Goal: Task Accomplishment & Management: Complete application form

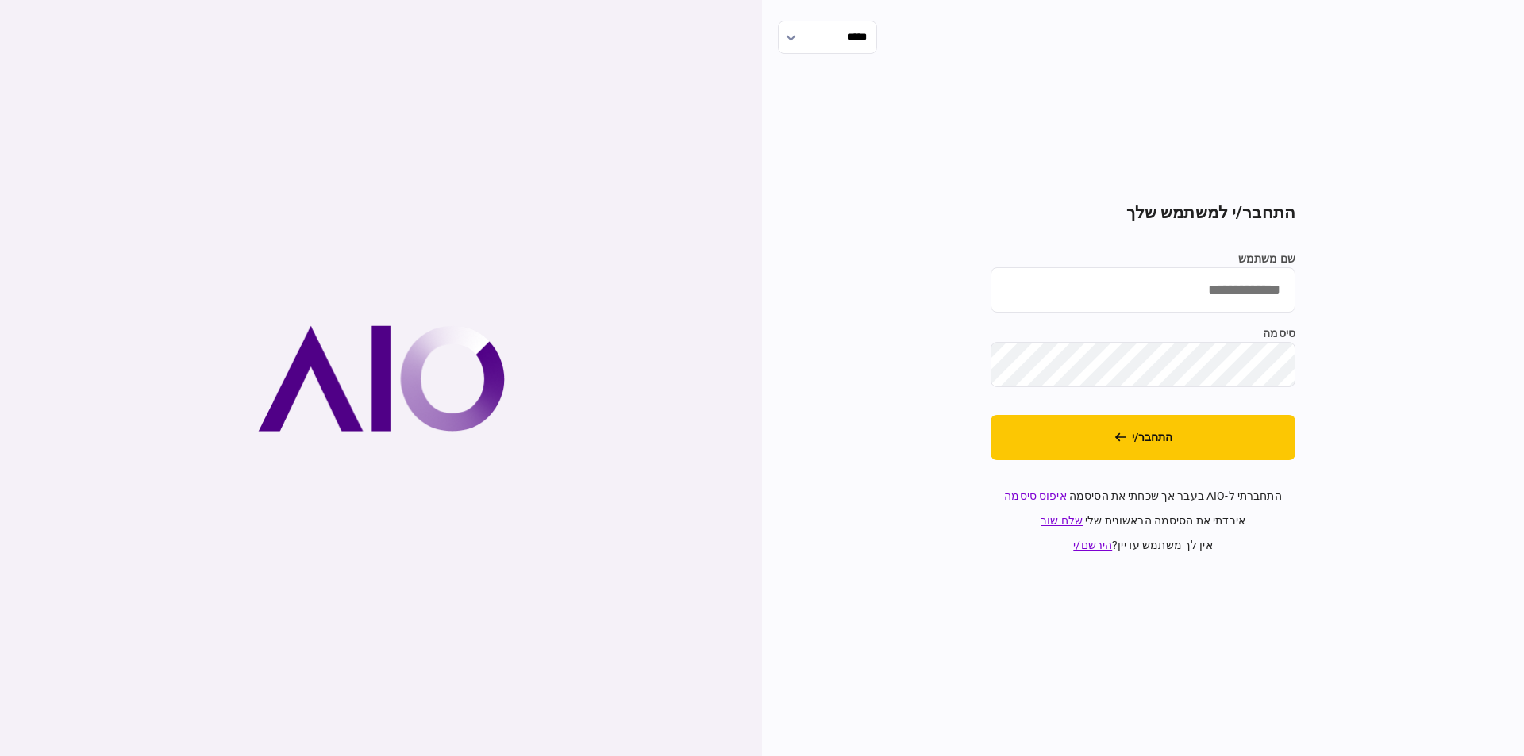
click at [1208, 284] on input "שם משתמש" at bounding box center [1142, 289] width 305 height 45
type input "*********"
click at [990, 415] on button "התחבר/י" at bounding box center [1142, 437] width 305 height 45
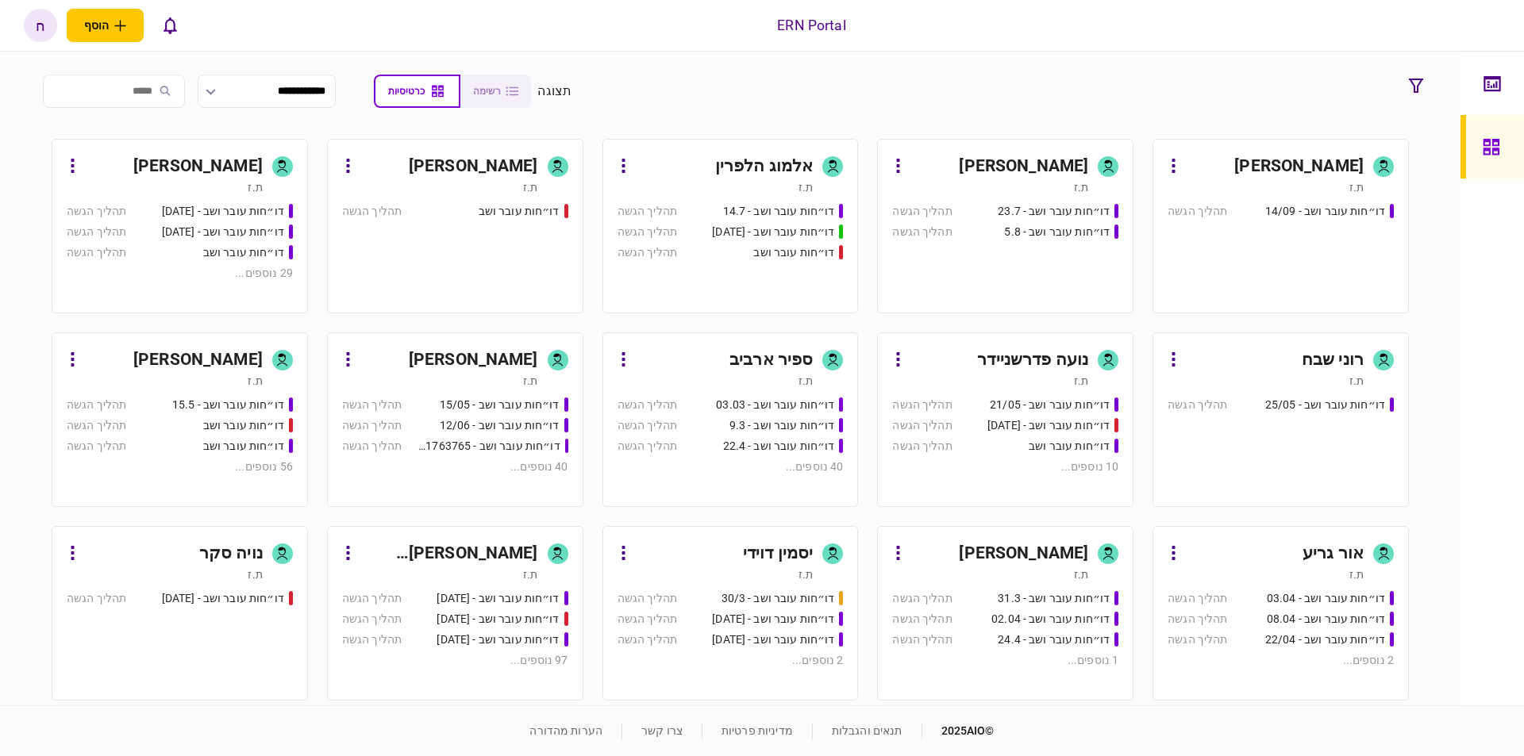
click at [1215, 236] on div "דו״חות עובר ושב - 14/09 תהליך הגשה" at bounding box center [1280, 251] width 226 height 96
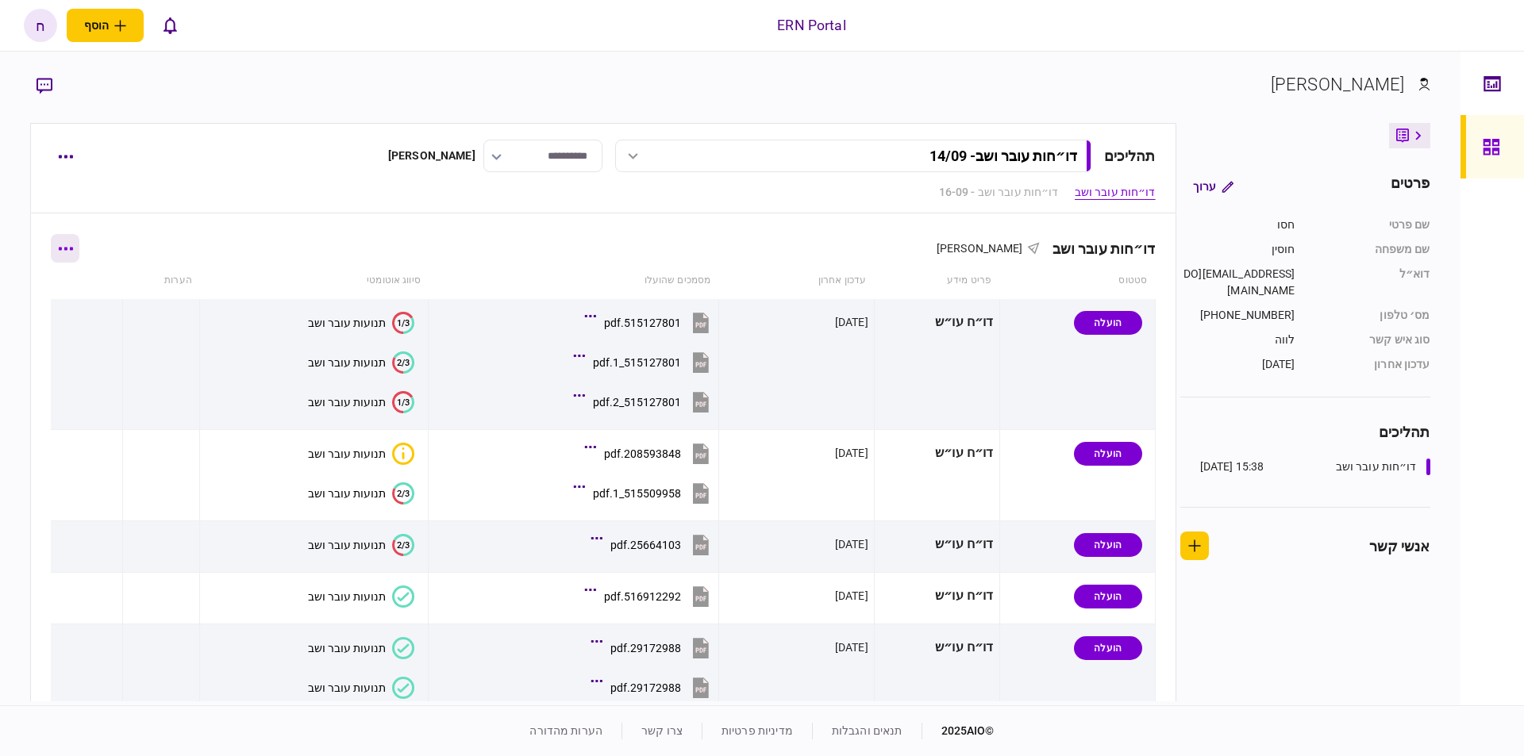
click at [74, 252] on button "button" at bounding box center [65, 248] width 29 height 29
click at [125, 317] on span "הוסף מסמך" at bounding box center [93, 315] width 63 height 19
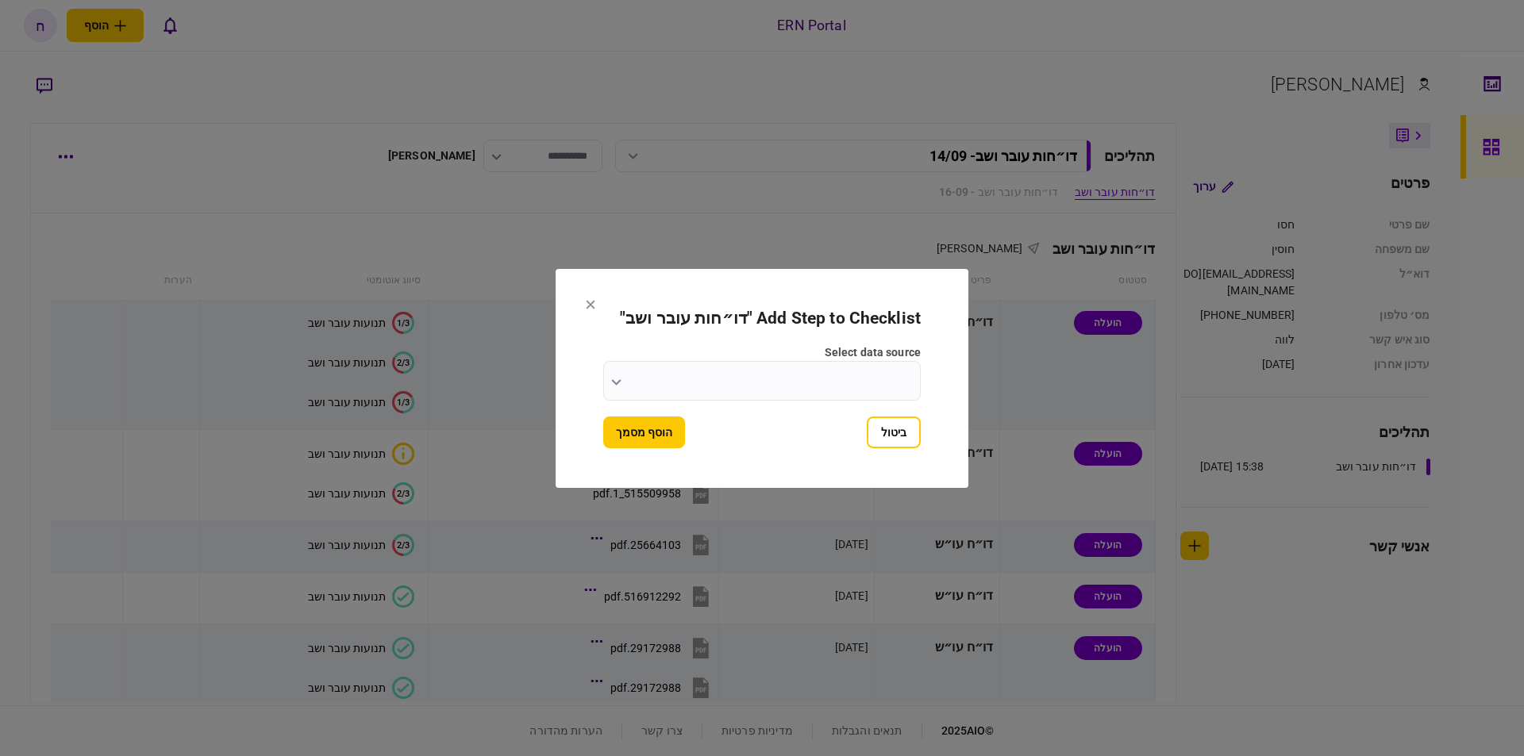
click at [812, 391] on input "select data source" at bounding box center [761, 381] width 317 height 40
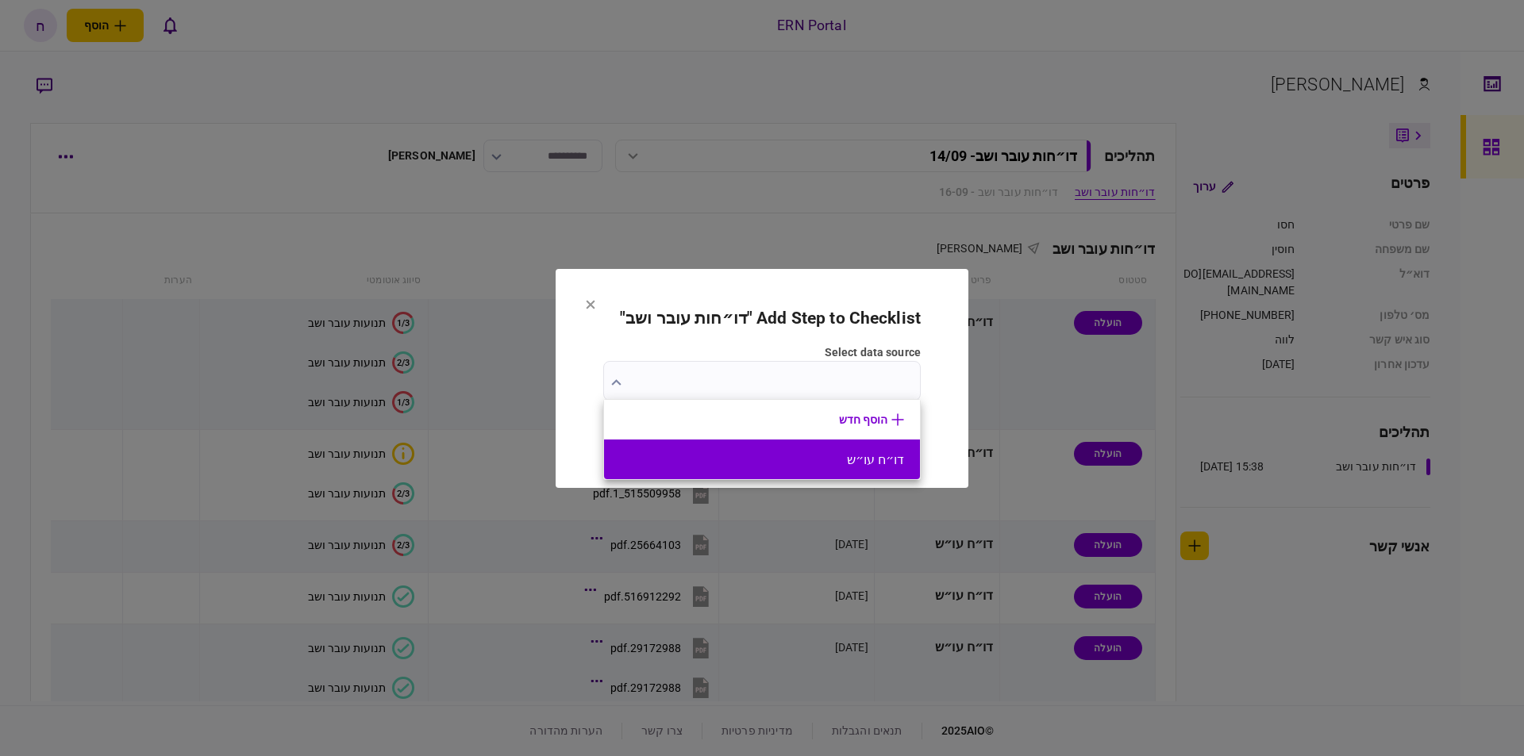
click at [797, 452] on button "דו״ח עו״ש" at bounding box center [762, 459] width 284 height 15
type input "*********"
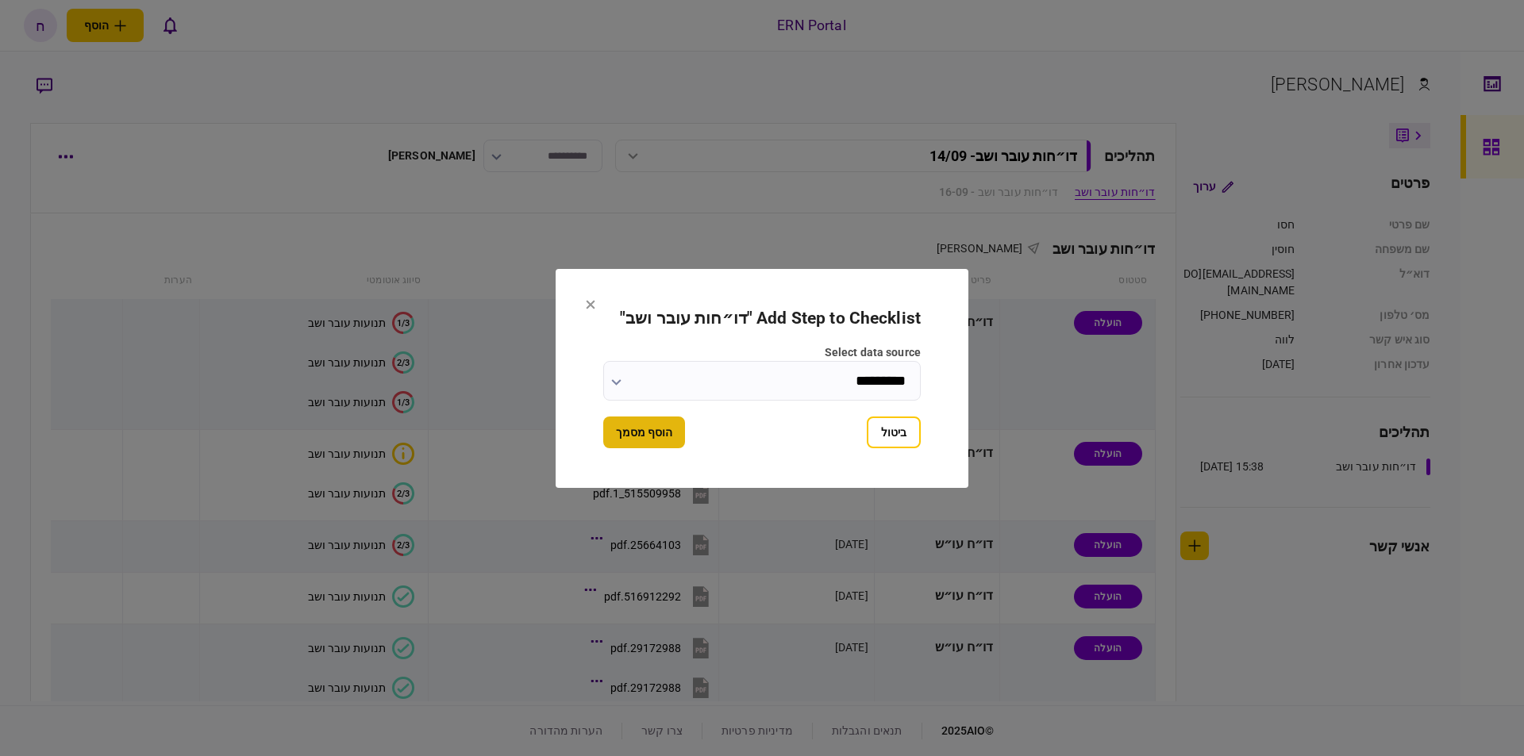
click at [676, 437] on button "הוסף מסמך" at bounding box center [644, 433] width 82 height 32
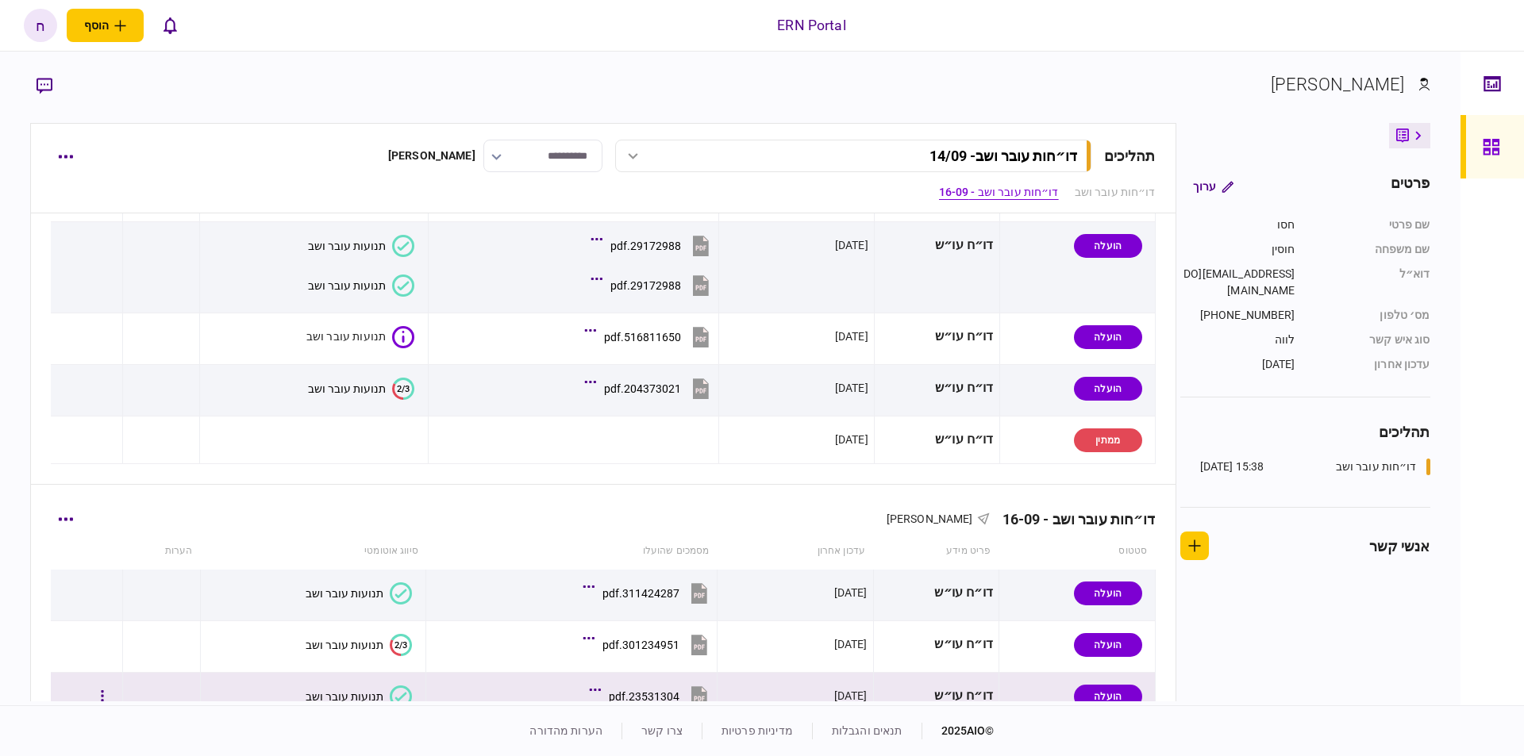
scroll to position [323, 0]
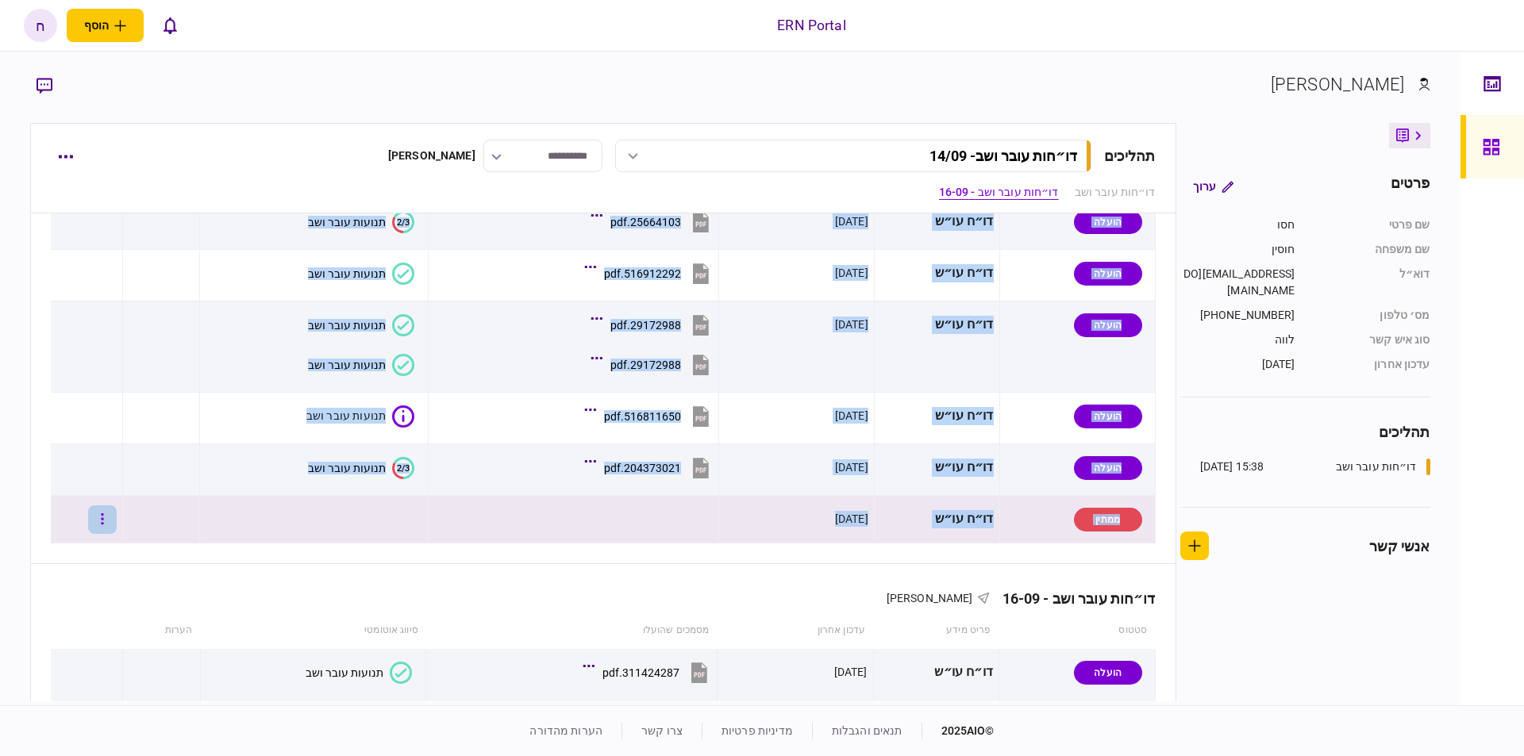
drag, startPoint x: 132, startPoint y: 520, endPoint x: 121, endPoint y: 520, distance: 11.1
click at [122, 520] on tr "ממתין דו״ח עו״ש 25/09/2025" at bounding box center [603, 520] width 1104 height 48
click at [117, 520] on button "button" at bounding box center [102, 520] width 29 height 29
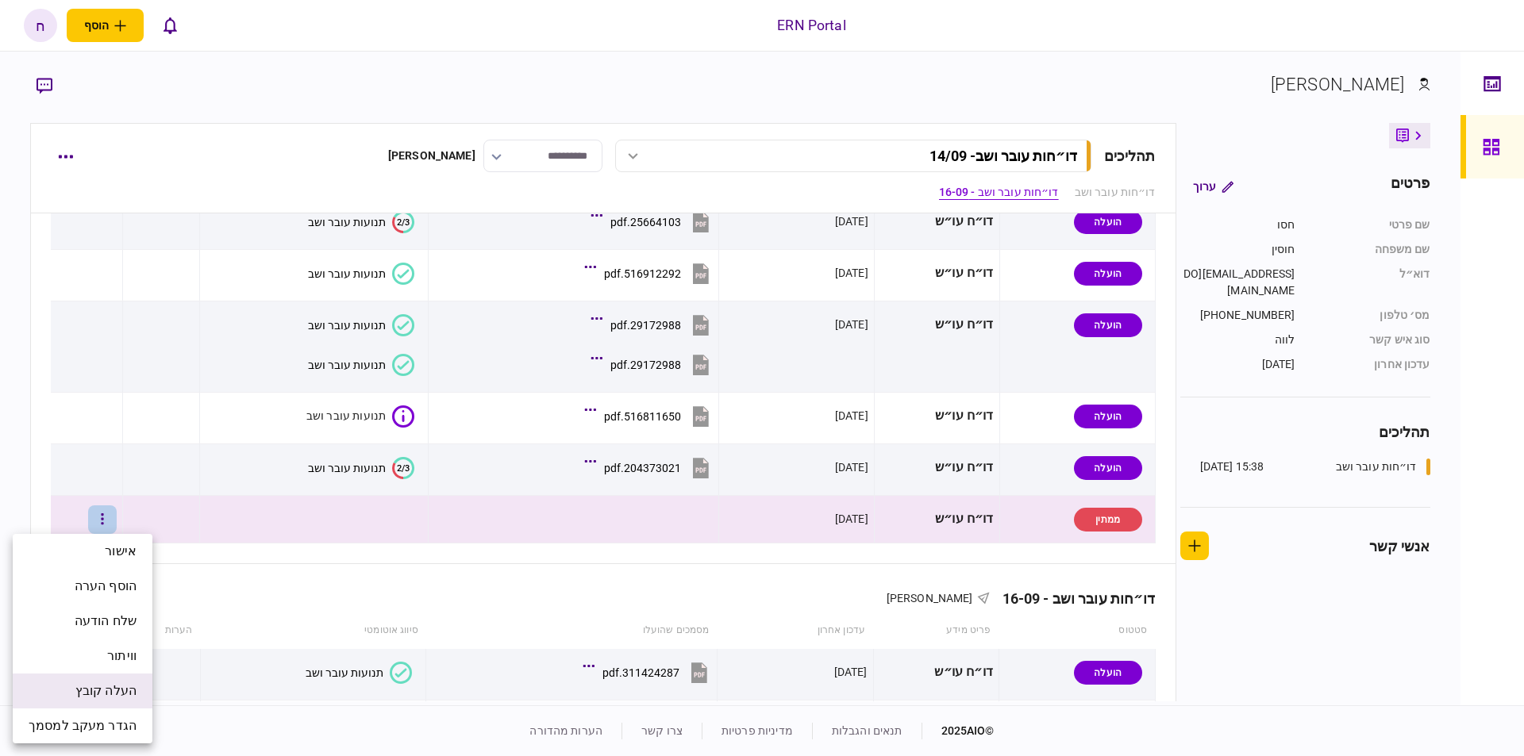
click at [124, 694] on span "העלה קובץ" at bounding box center [105, 691] width 61 height 19
click at [114, 532] on button "button" at bounding box center [102, 520] width 29 height 29
click at [117, 688] on span "העלה קובץ" at bounding box center [105, 691] width 61 height 19
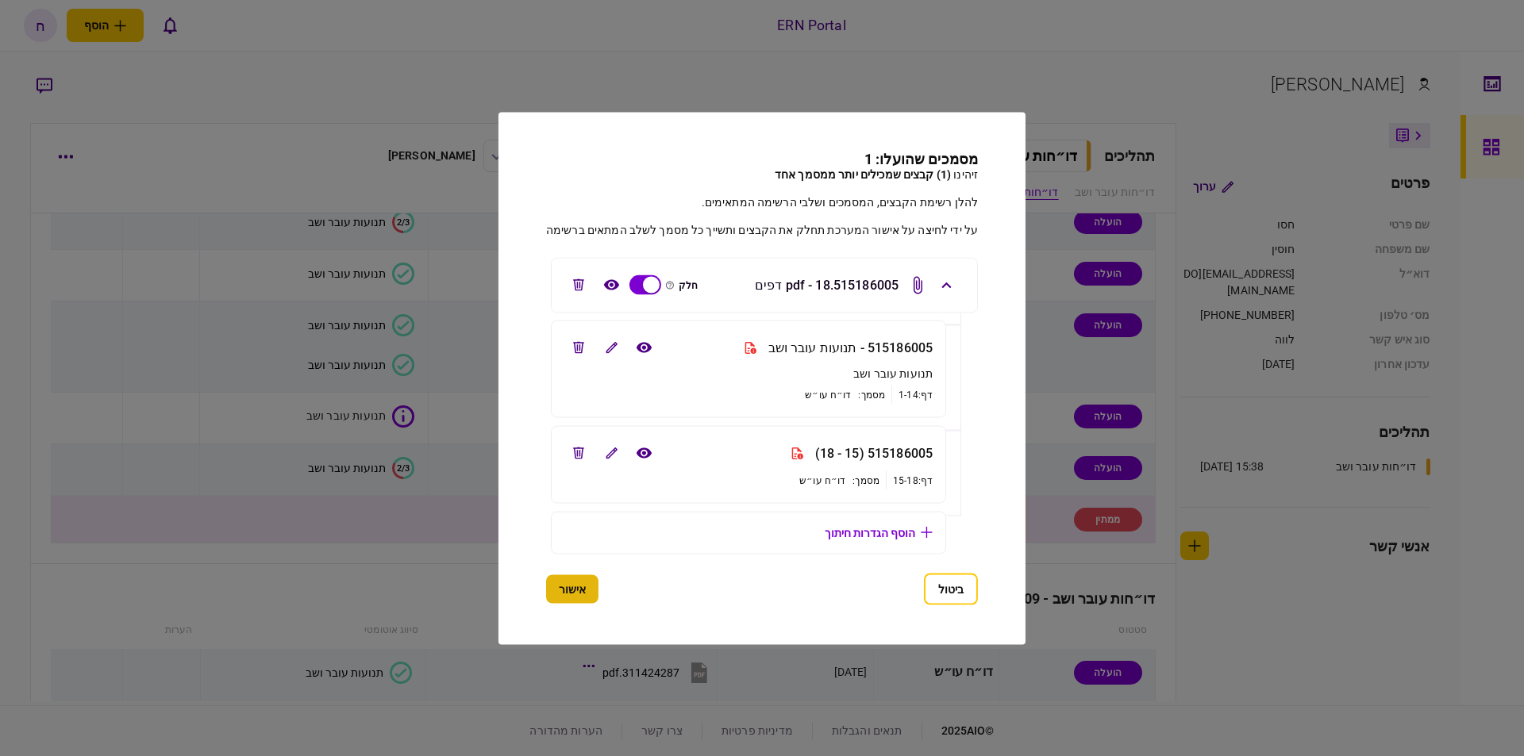
click at [567, 598] on button "אישור" at bounding box center [572, 589] width 52 height 29
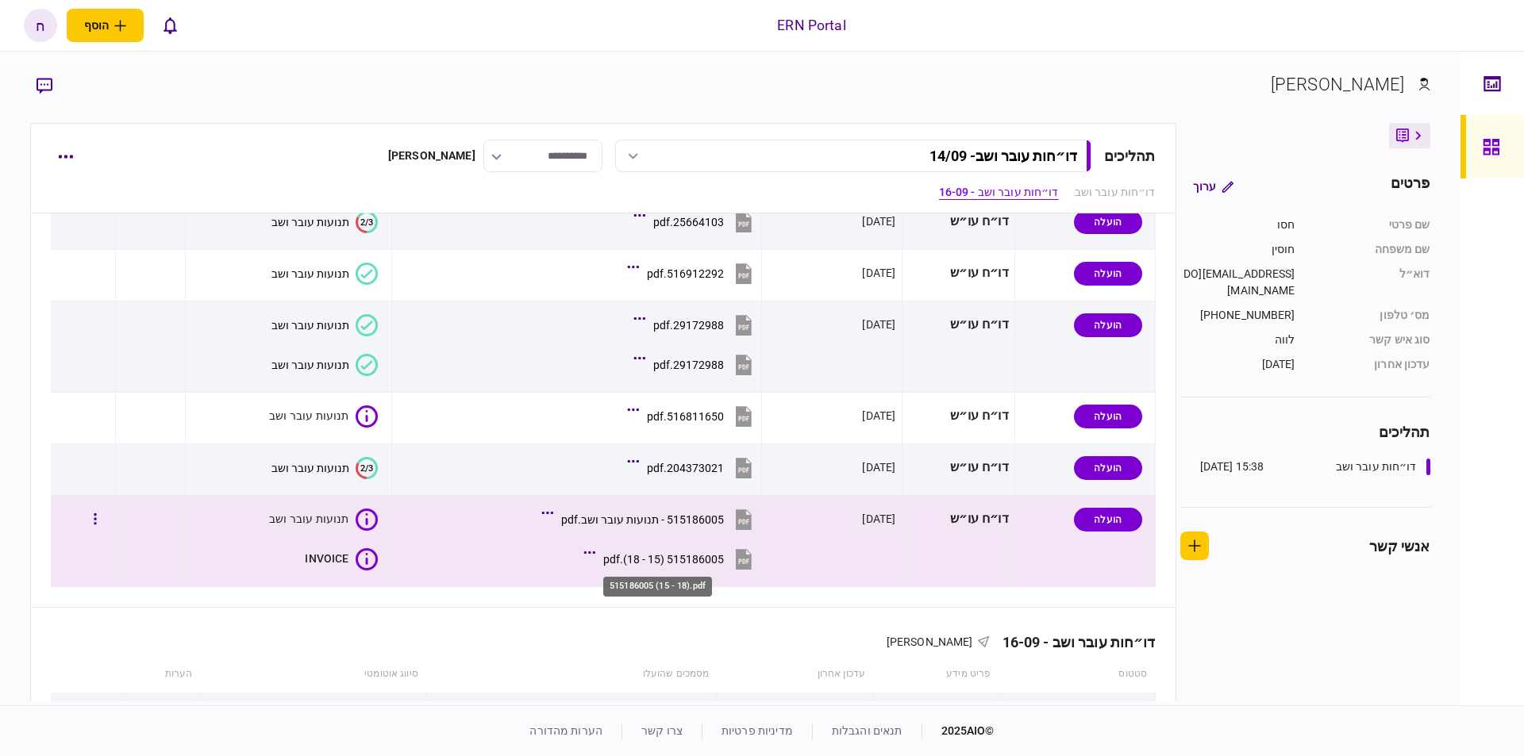
click at [629, 556] on div "515186005 (15 - 18).pdf" at bounding box center [663, 559] width 121 height 13
click at [622, 529] on button "515186005 - תנועות עובר ושב.pdf" at bounding box center [650, 520] width 210 height 36
click at [675, 550] on button "515186005 (15 - 18).pdf" at bounding box center [671, 559] width 168 height 36
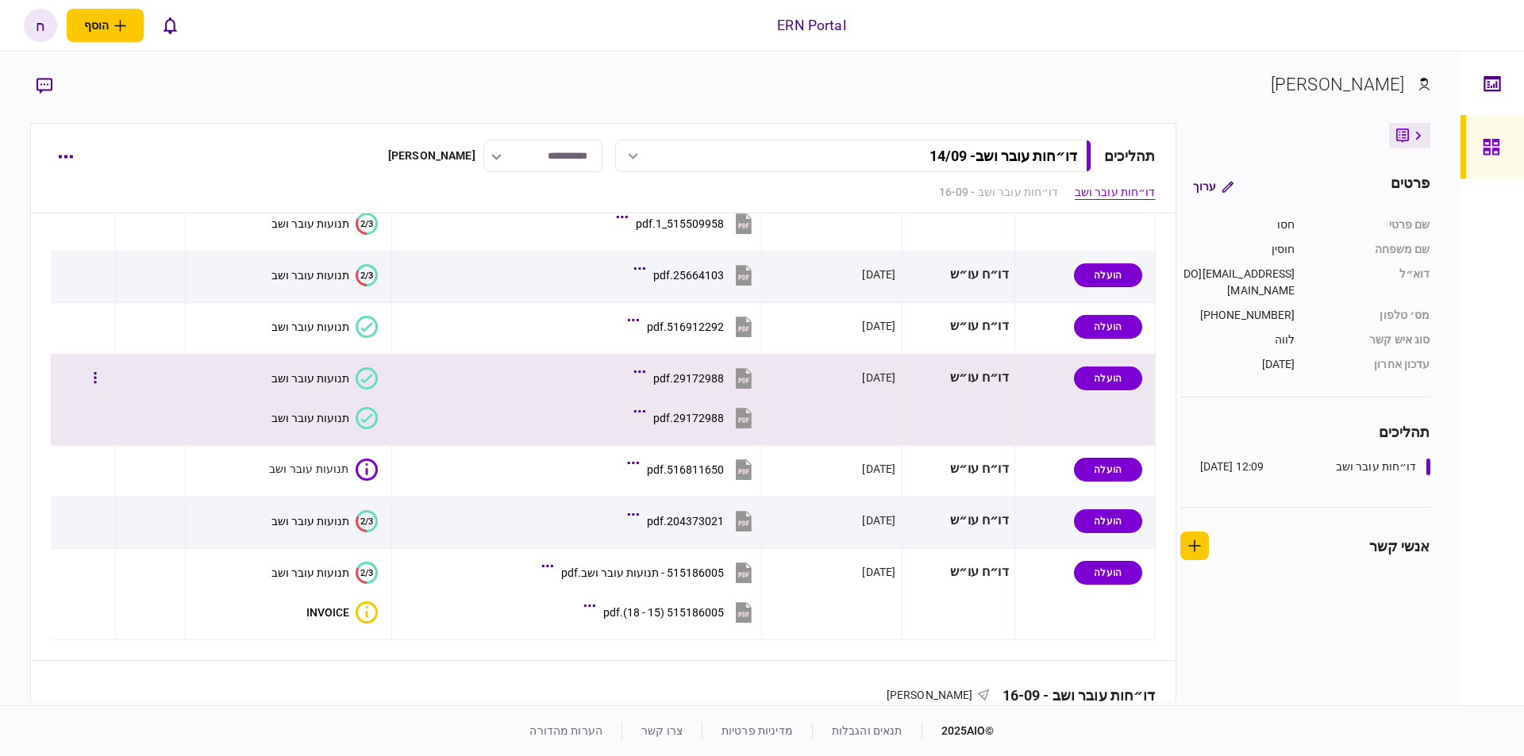
scroll to position [360, 0]
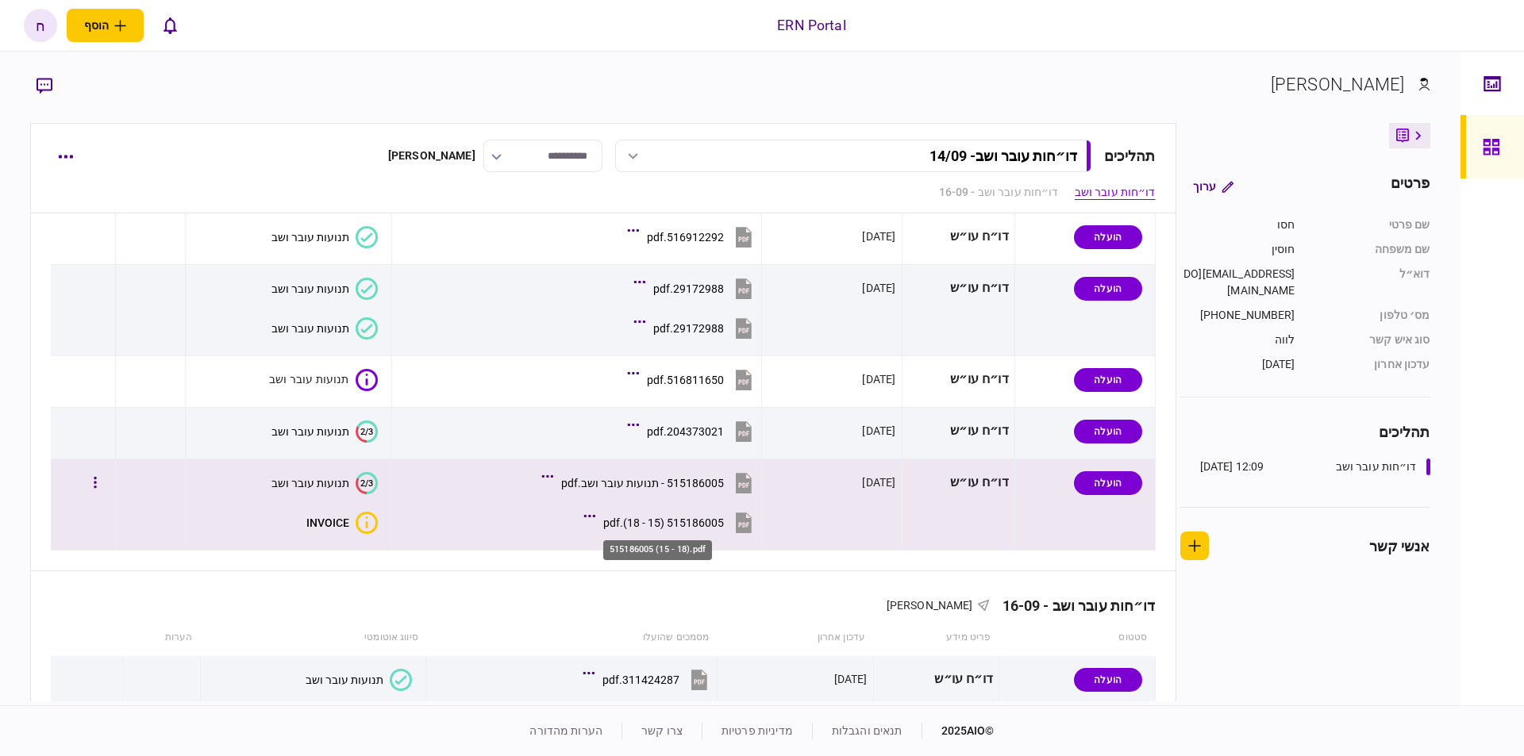
click at [645, 519] on div "515186005 (15 - 18).pdf" at bounding box center [663, 523] width 121 height 13
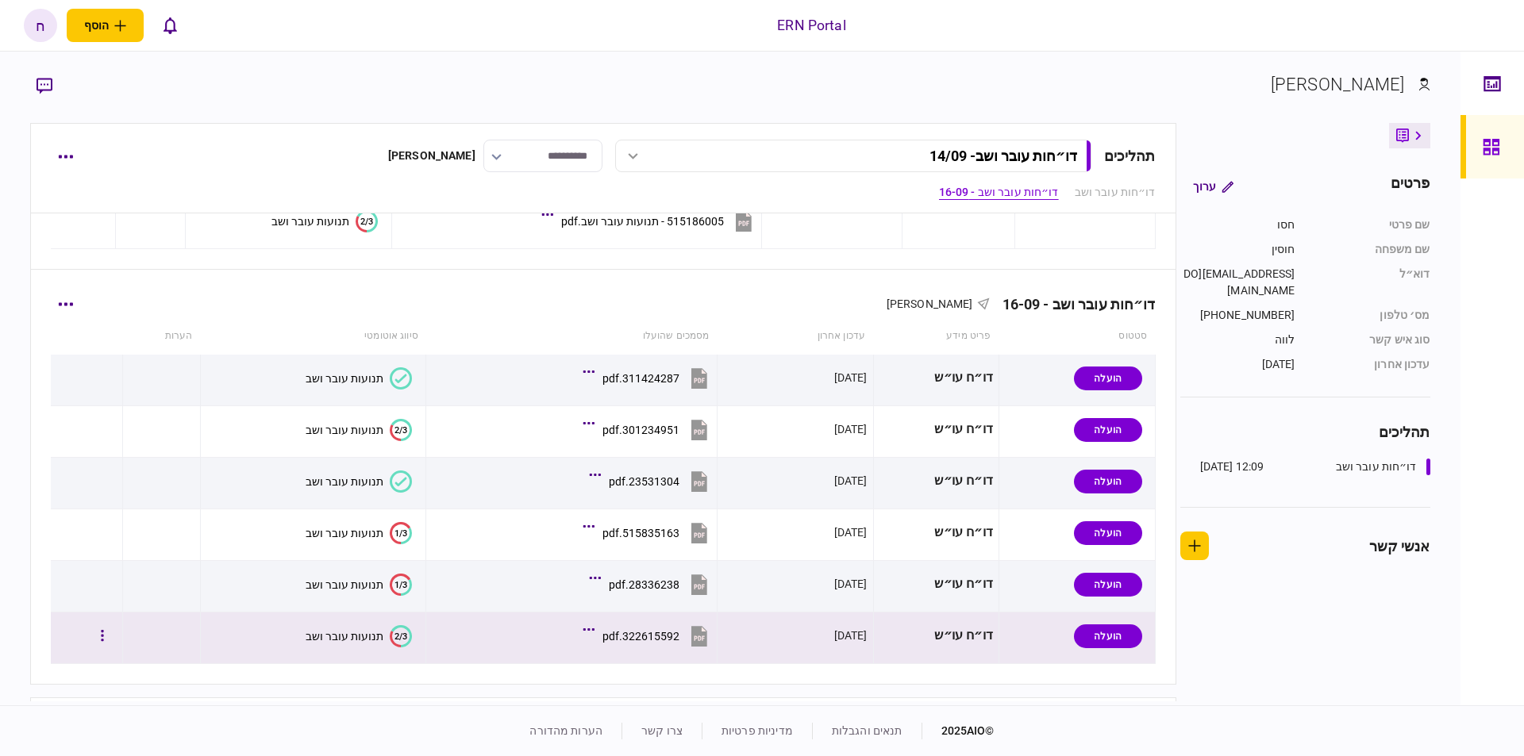
scroll to position [502, 0]
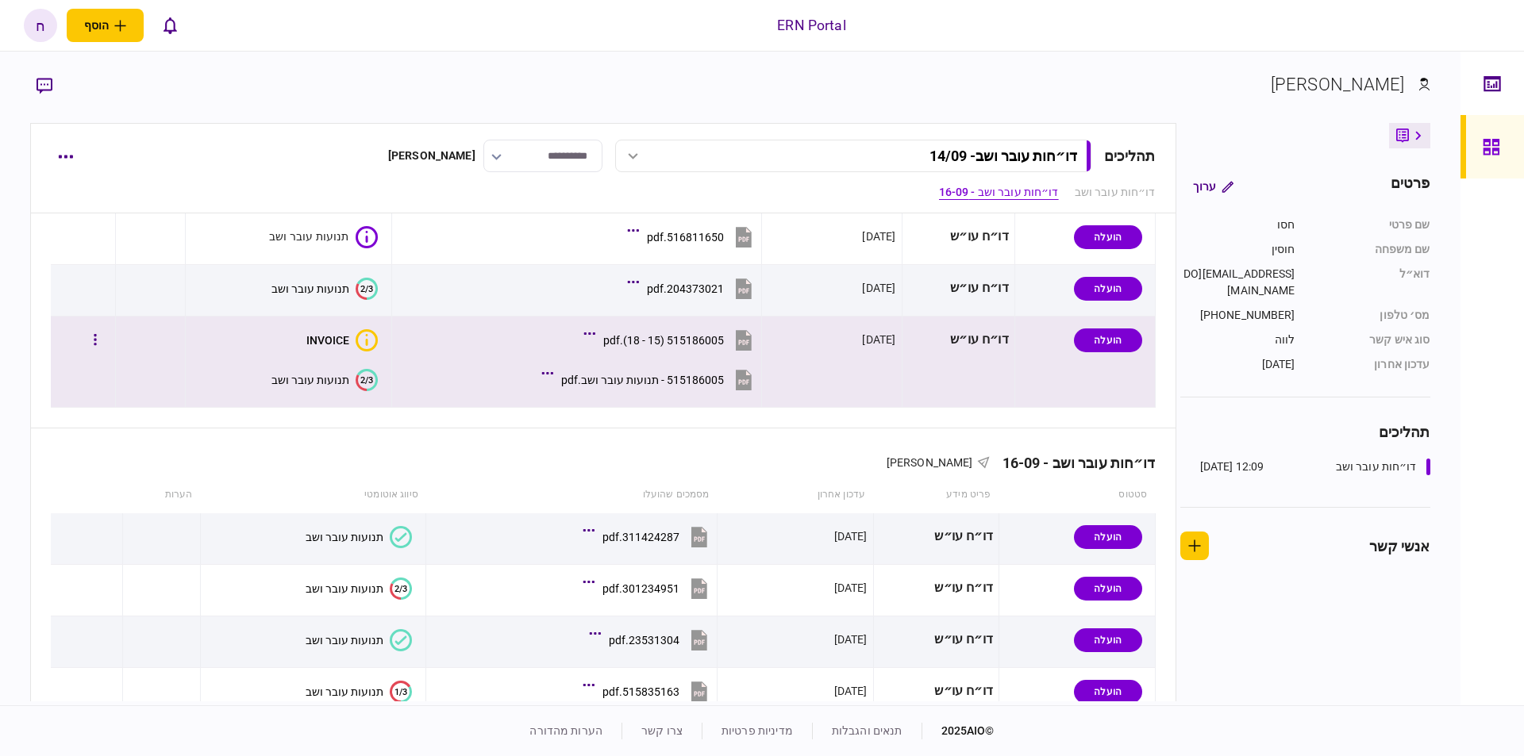
click at [732, 345] on icon at bounding box center [744, 341] width 24 height 24
click at [323, 380] on div "תנועות עובר ושב" at bounding box center [310, 380] width 78 height 13
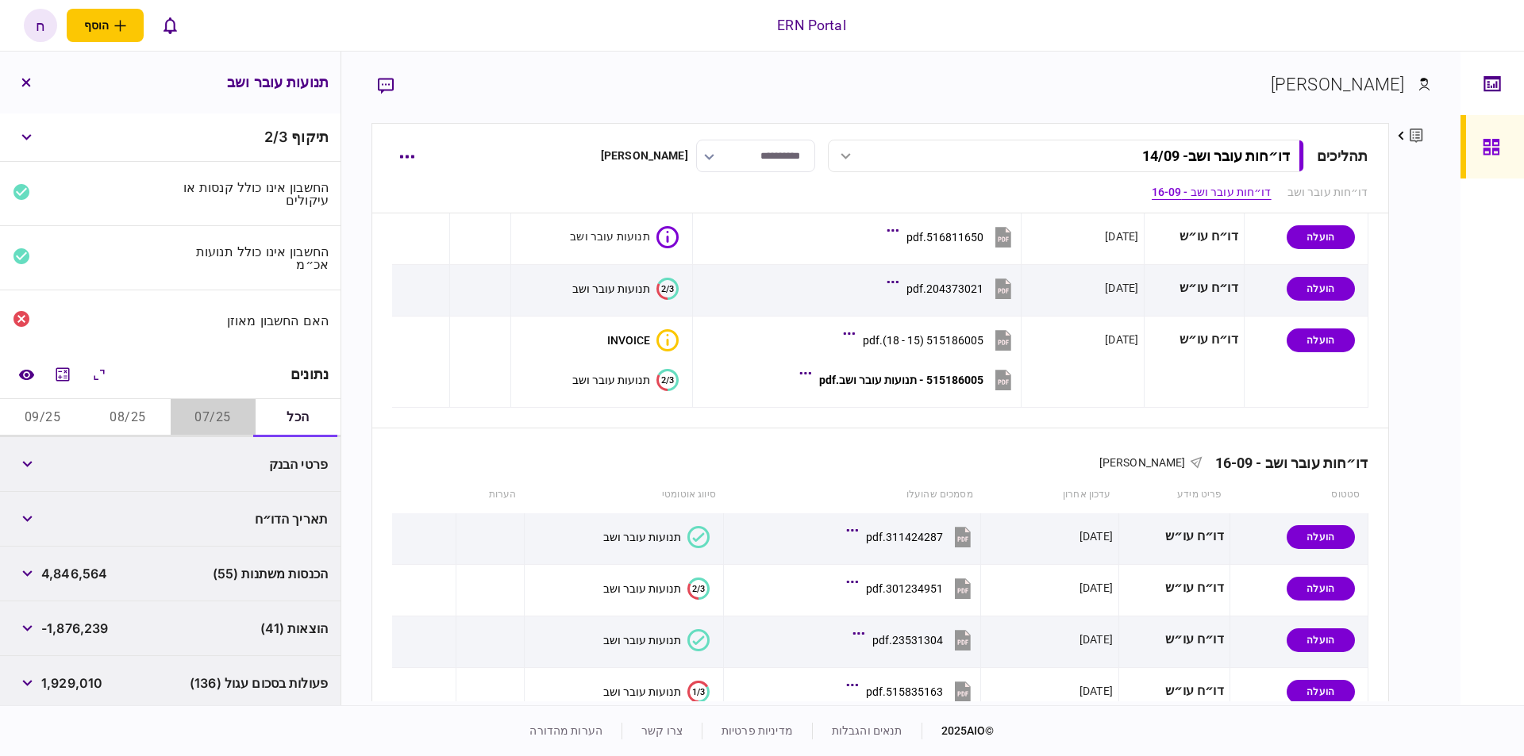
click at [215, 417] on button "07/25" at bounding box center [213, 418] width 85 height 38
click at [65, 379] on icon "מחשבון" at bounding box center [62, 374] width 19 height 19
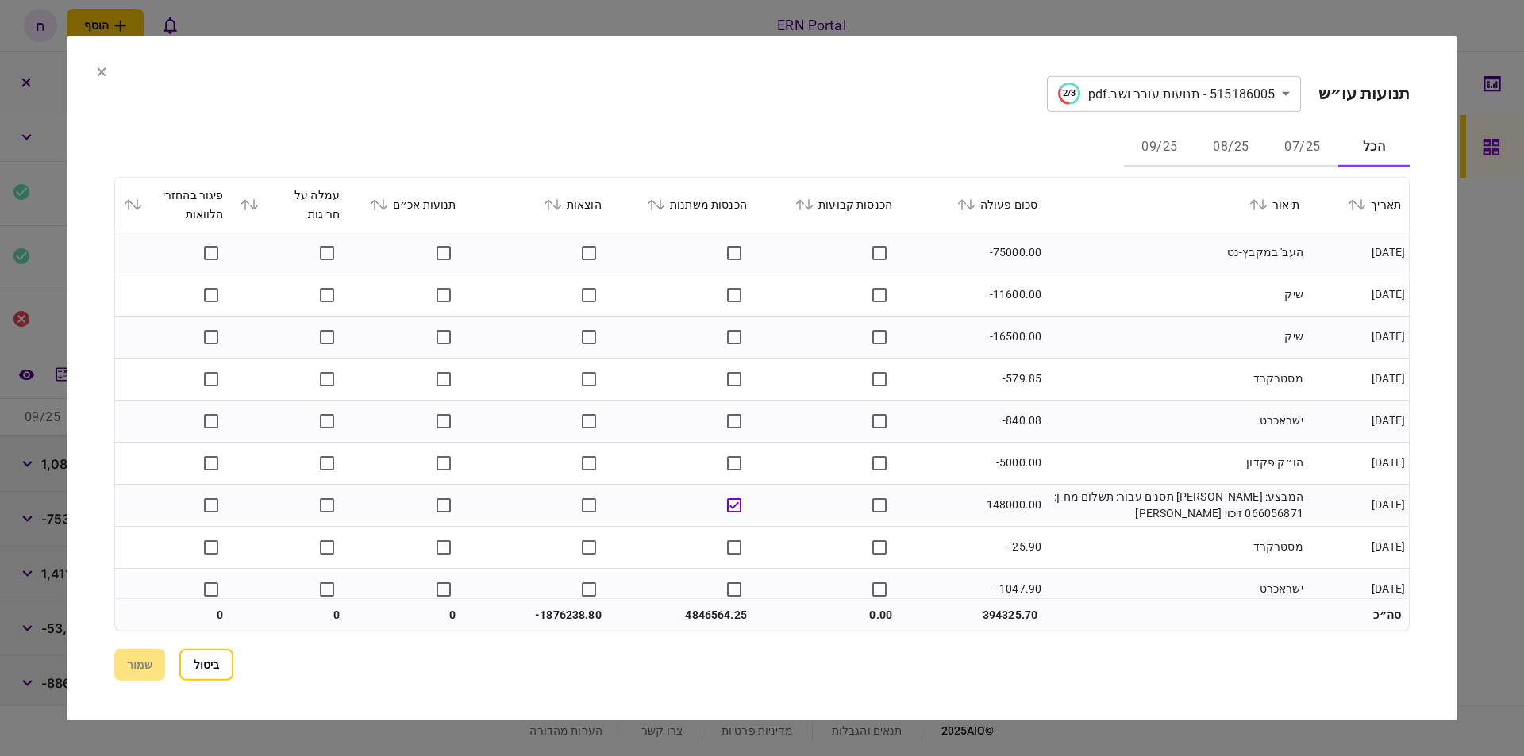
click at [1287, 139] on button "07/25" at bounding box center [1302, 148] width 71 height 38
click at [1253, 140] on button "08/25" at bounding box center [1230, 148] width 71 height 38
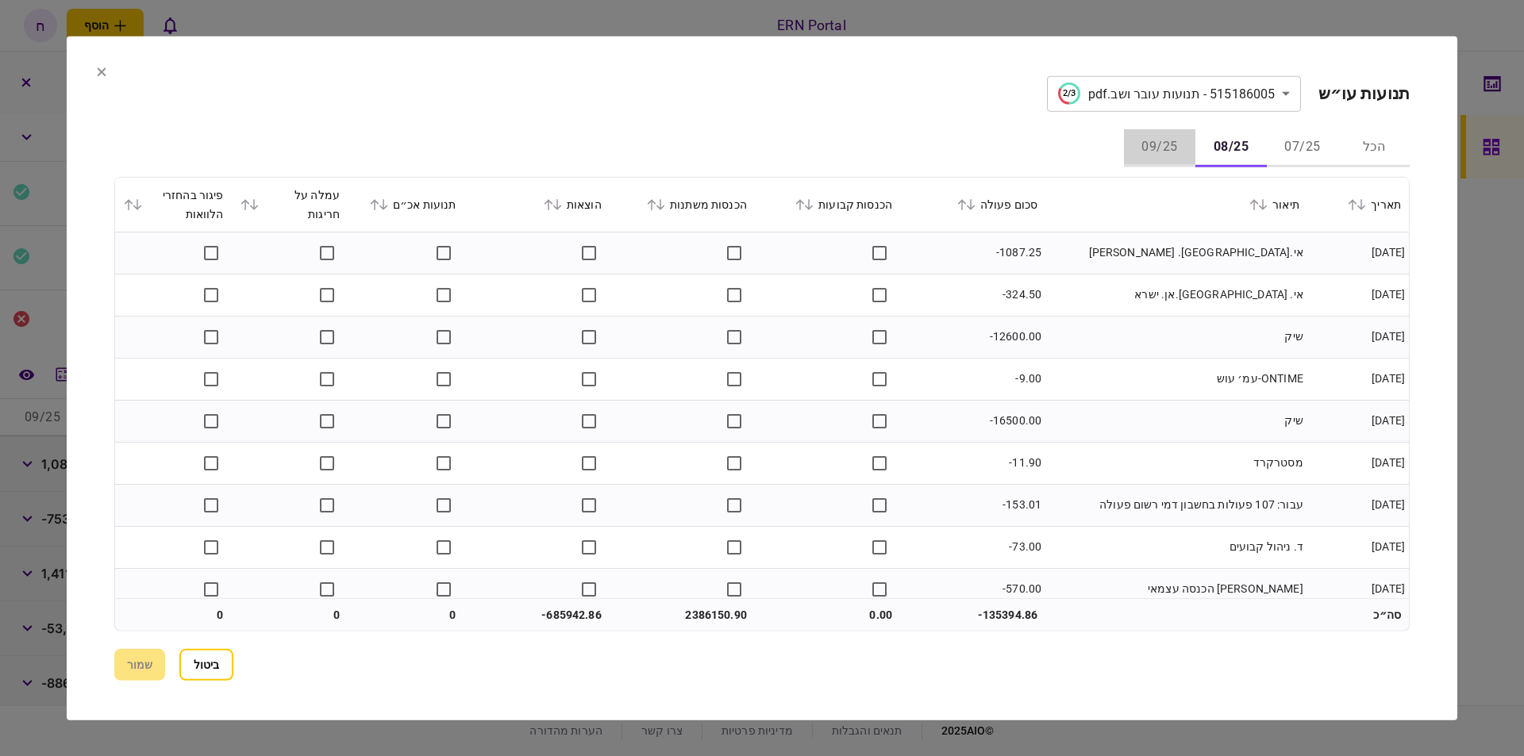
click at [1183, 138] on button "09/25" at bounding box center [1159, 148] width 71 height 38
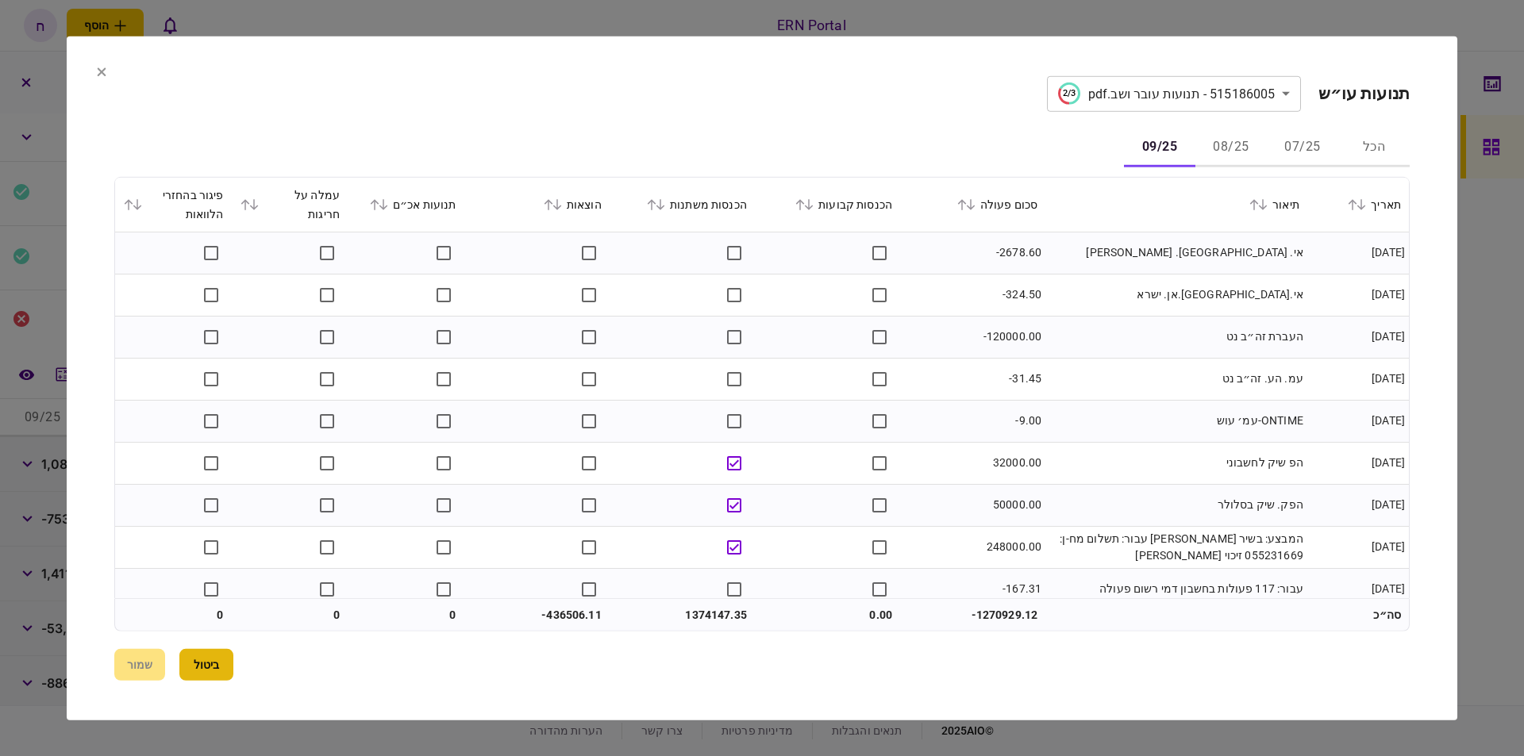
click at [225, 657] on button "ביטול" at bounding box center [206, 665] width 54 height 32
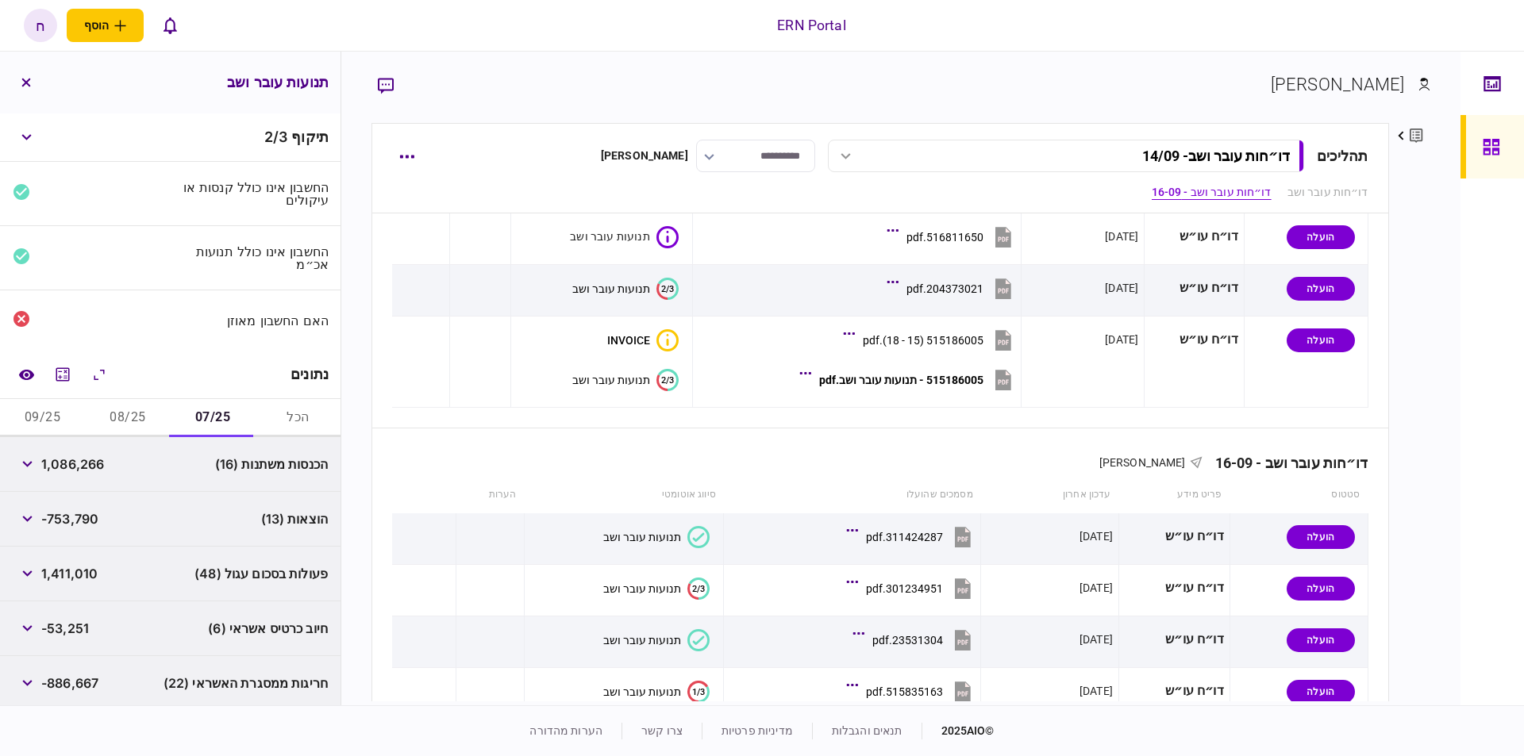
click at [68, 461] on span "1,086,266" at bounding box center [72, 464] width 63 height 19
copy span "1,086,266"
click at [37, 506] on button "button" at bounding box center [27, 519] width 29 height 29
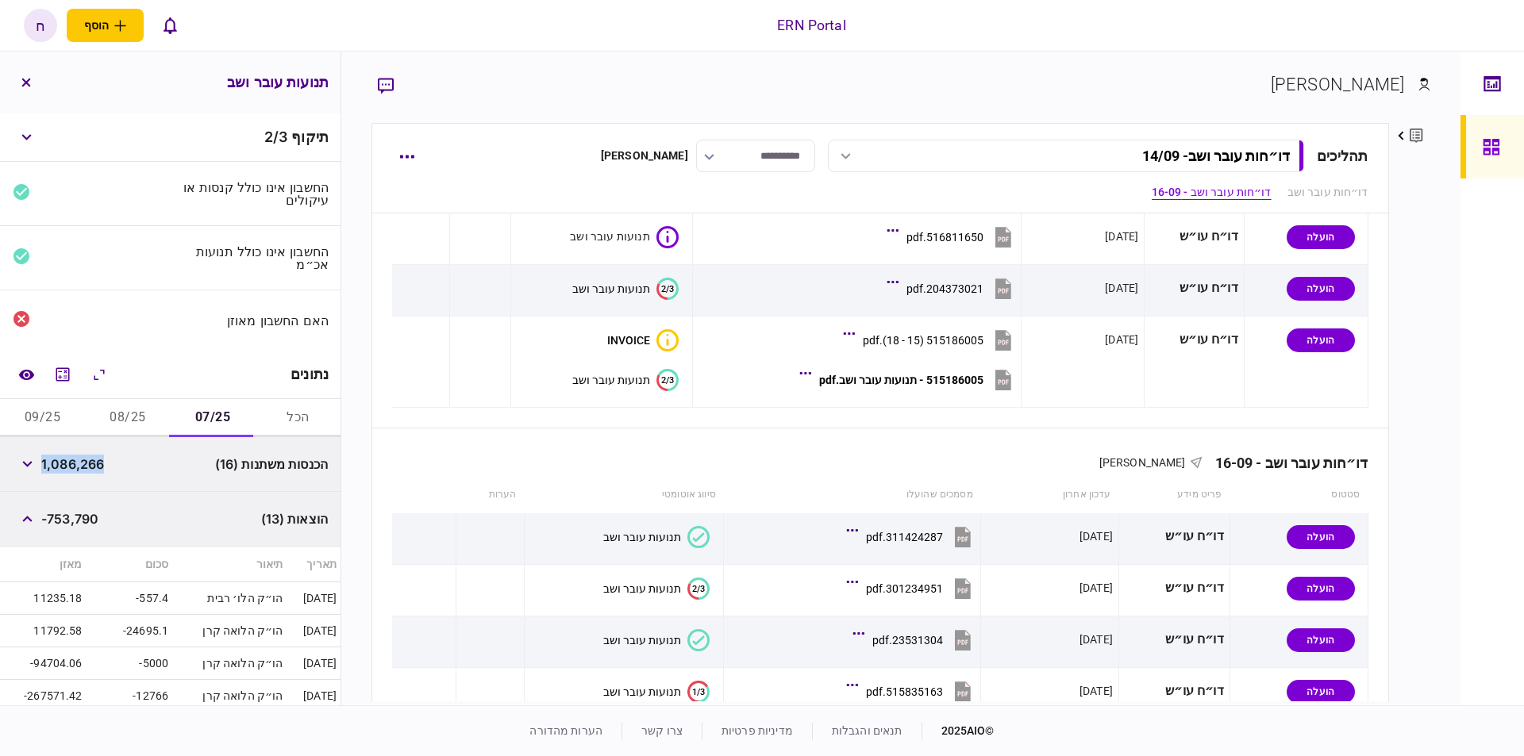
scroll to position [90, 0]
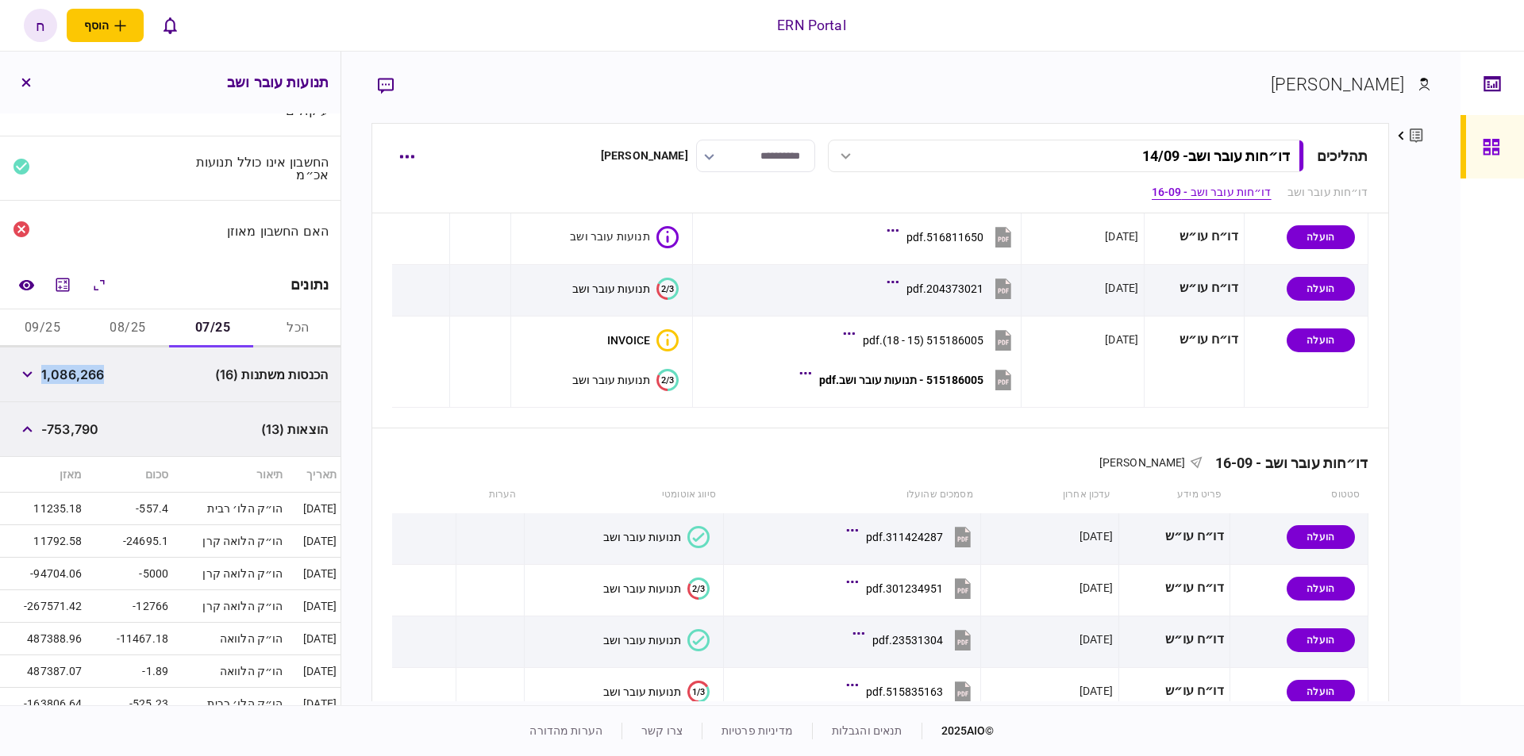
click at [143, 327] on button "08/25" at bounding box center [127, 329] width 85 height 38
click at [84, 373] on span "2,386,150" at bounding box center [72, 374] width 62 height 19
copy span "2,386,150"
click at [206, 331] on button "07/25" at bounding box center [213, 329] width 85 height 38
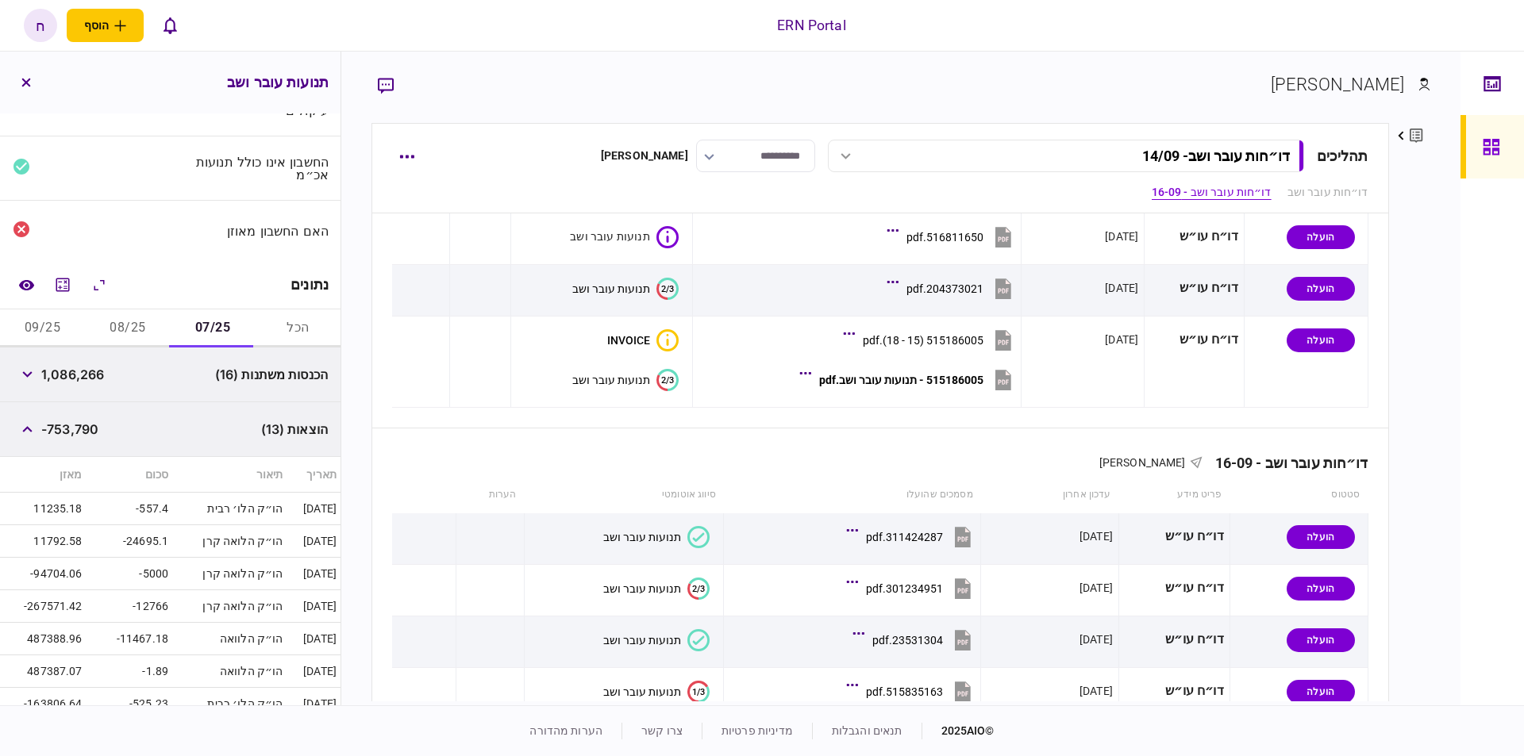
click at [91, 379] on span "1,086,266" at bounding box center [72, 374] width 63 height 19
click at [94, 370] on span "1,086,266" at bounding box center [72, 374] width 63 height 19
copy span "1,086,266"
click at [23, 390] on div "הכנסות משתנות (16) 1,086,266" at bounding box center [170, 375] width 340 height 55
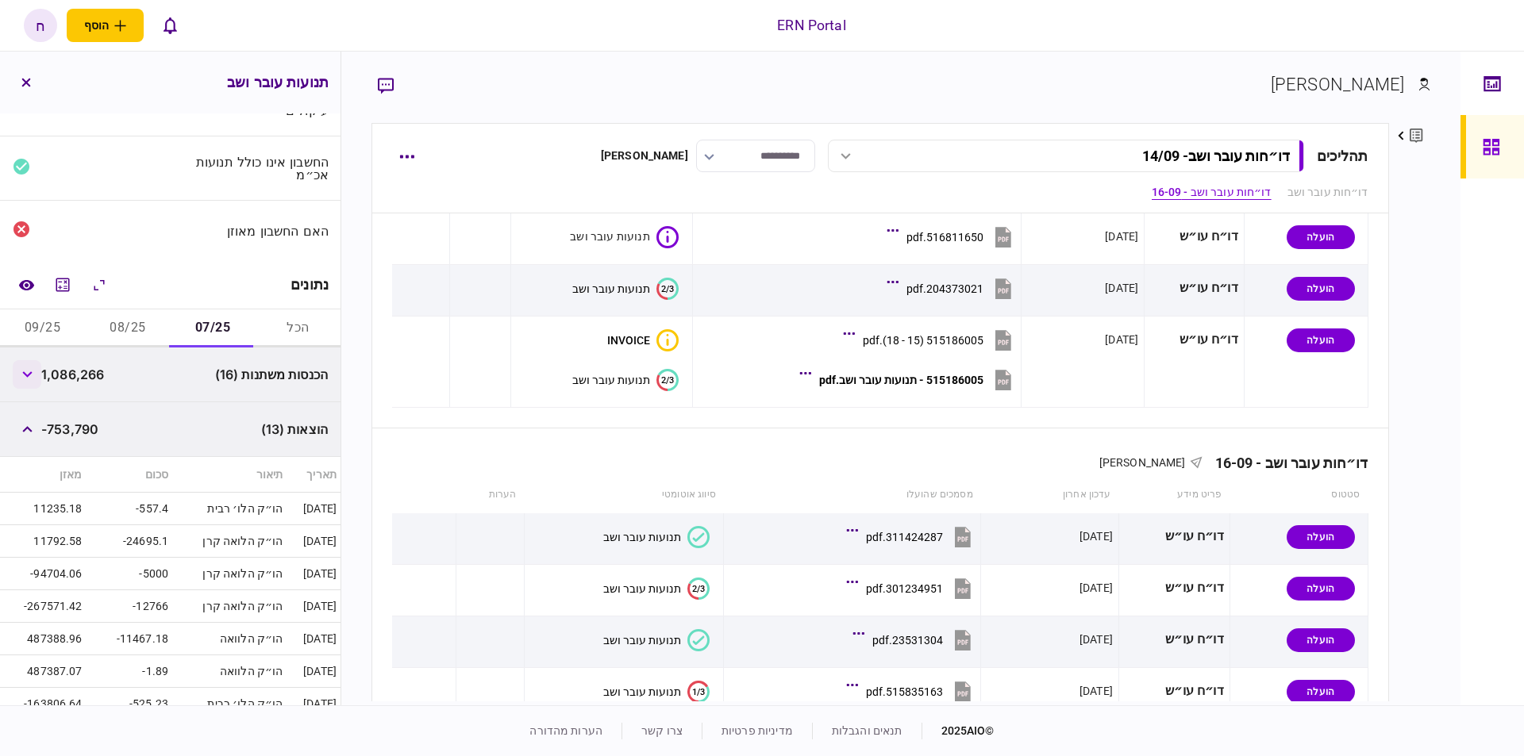
click at [25, 383] on button "button" at bounding box center [27, 374] width 29 height 29
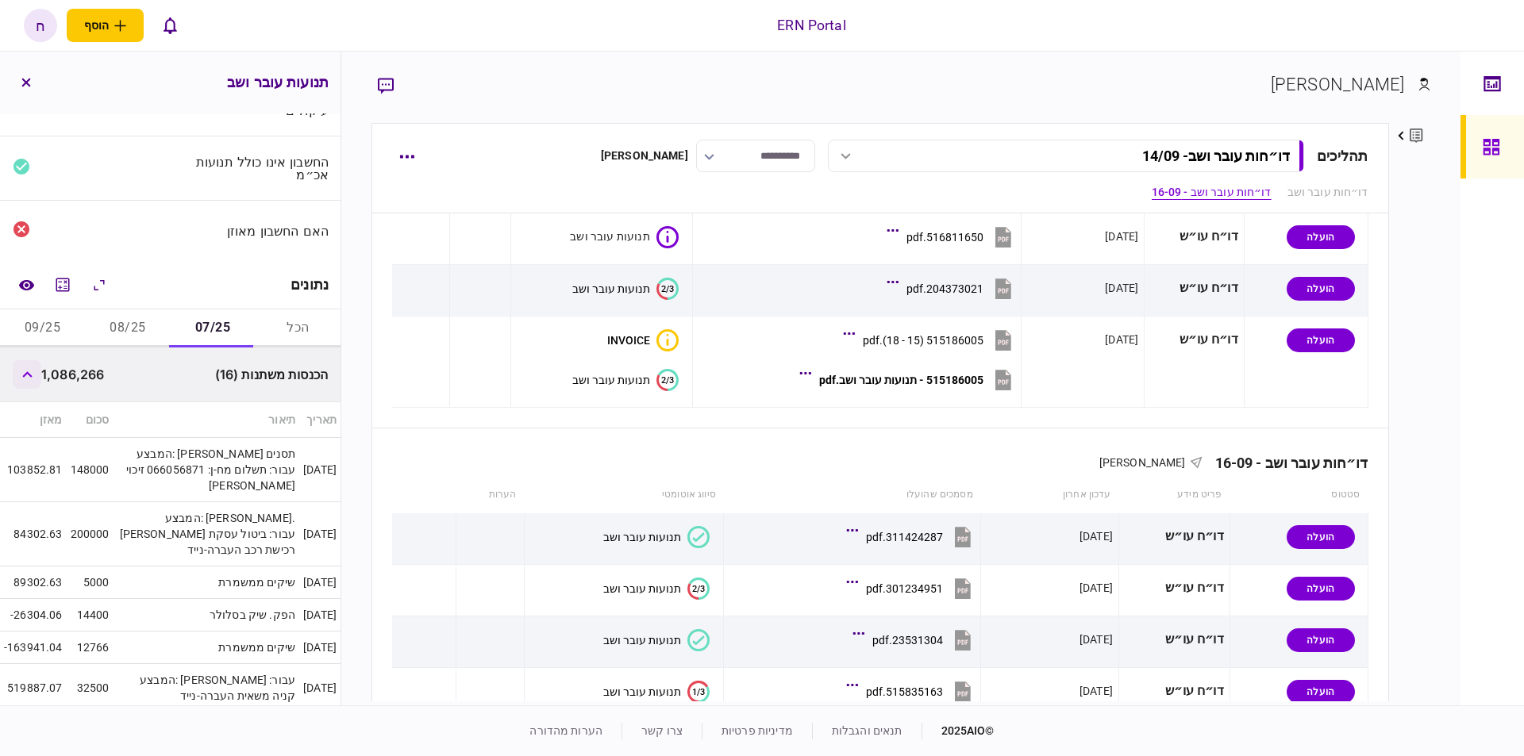
click at [31, 372] on icon "button" at bounding box center [27, 374] width 10 height 6
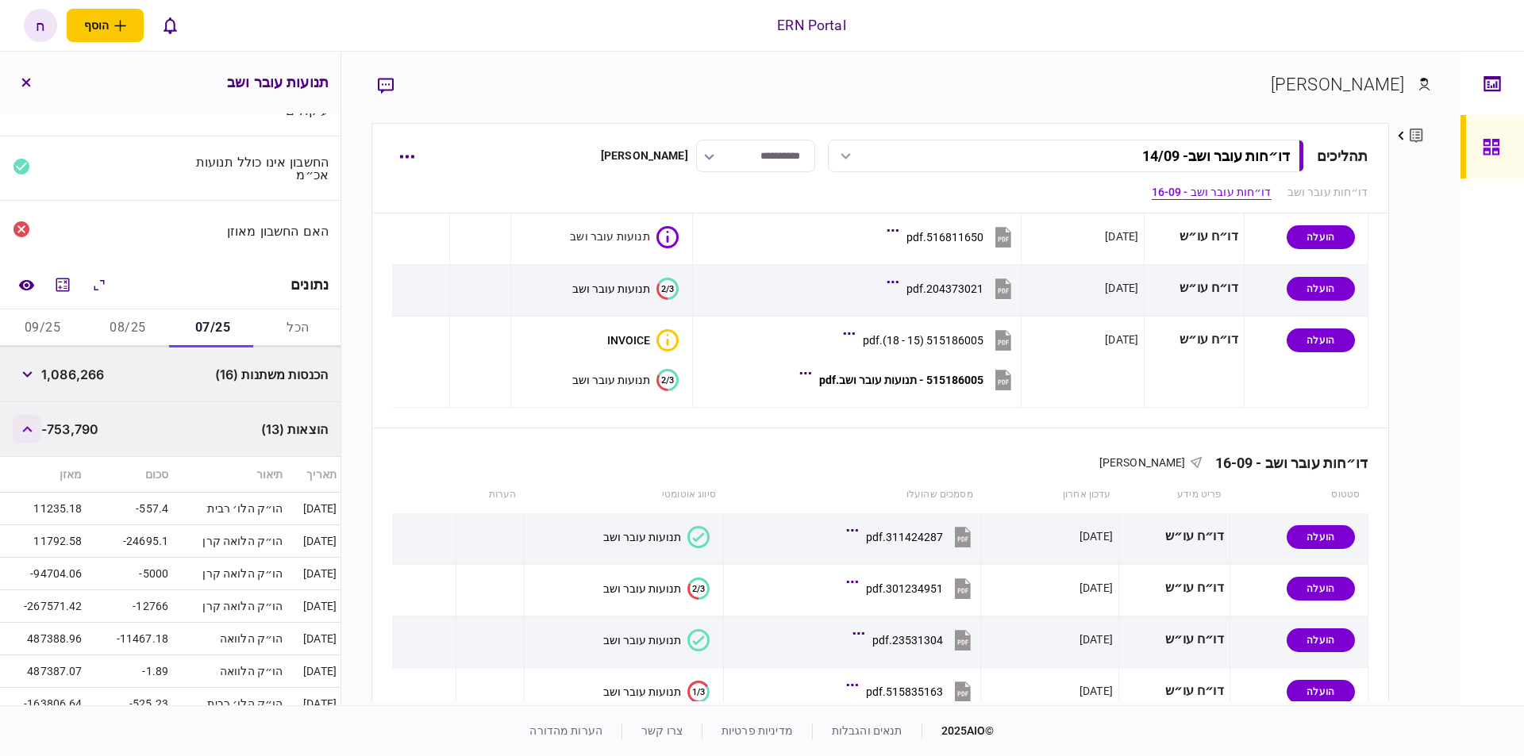
click at [35, 417] on button "button" at bounding box center [27, 429] width 29 height 29
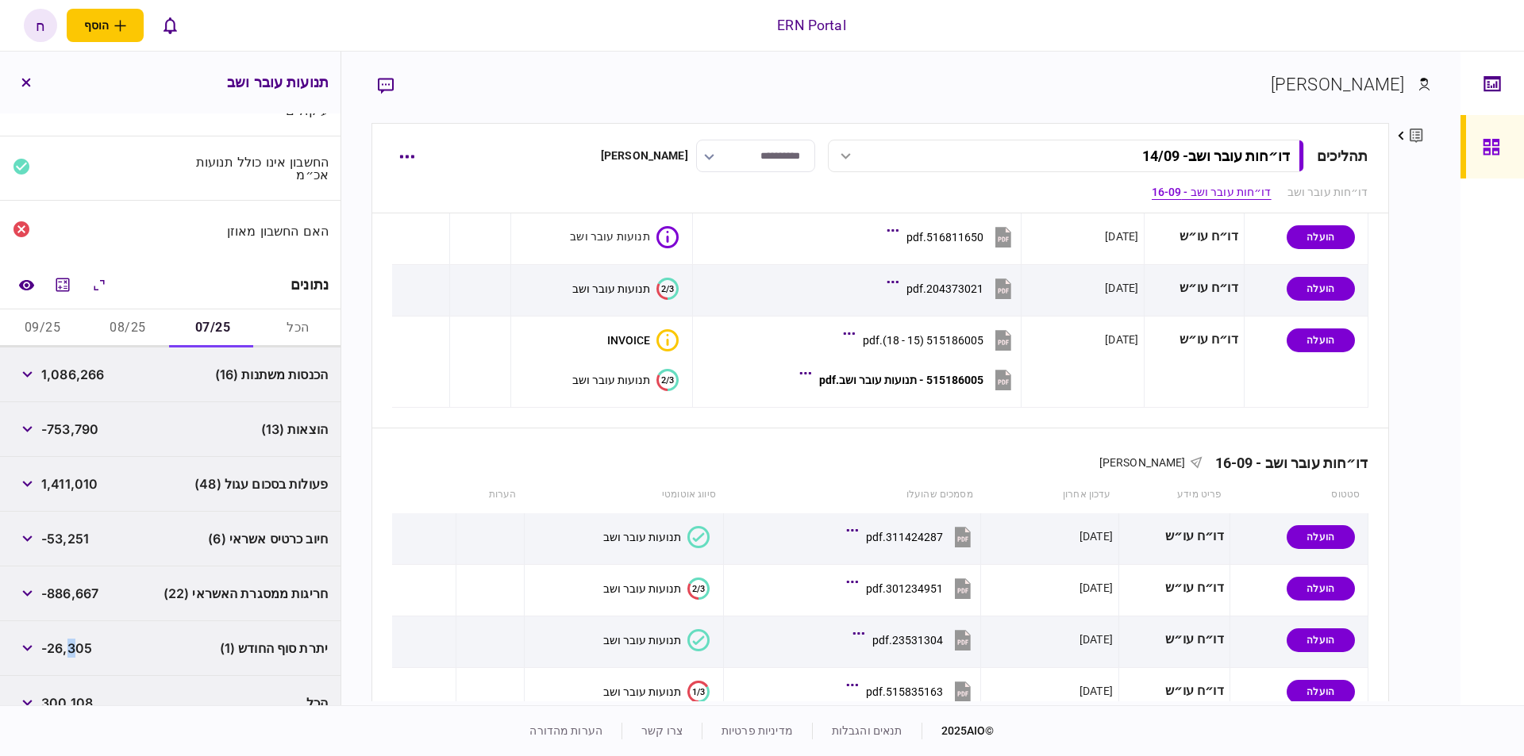
click at [73, 640] on span "-26,305" at bounding box center [66, 648] width 51 height 19
click at [142, 317] on button "08/25" at bounding box center [127, 329] width 85 height 38
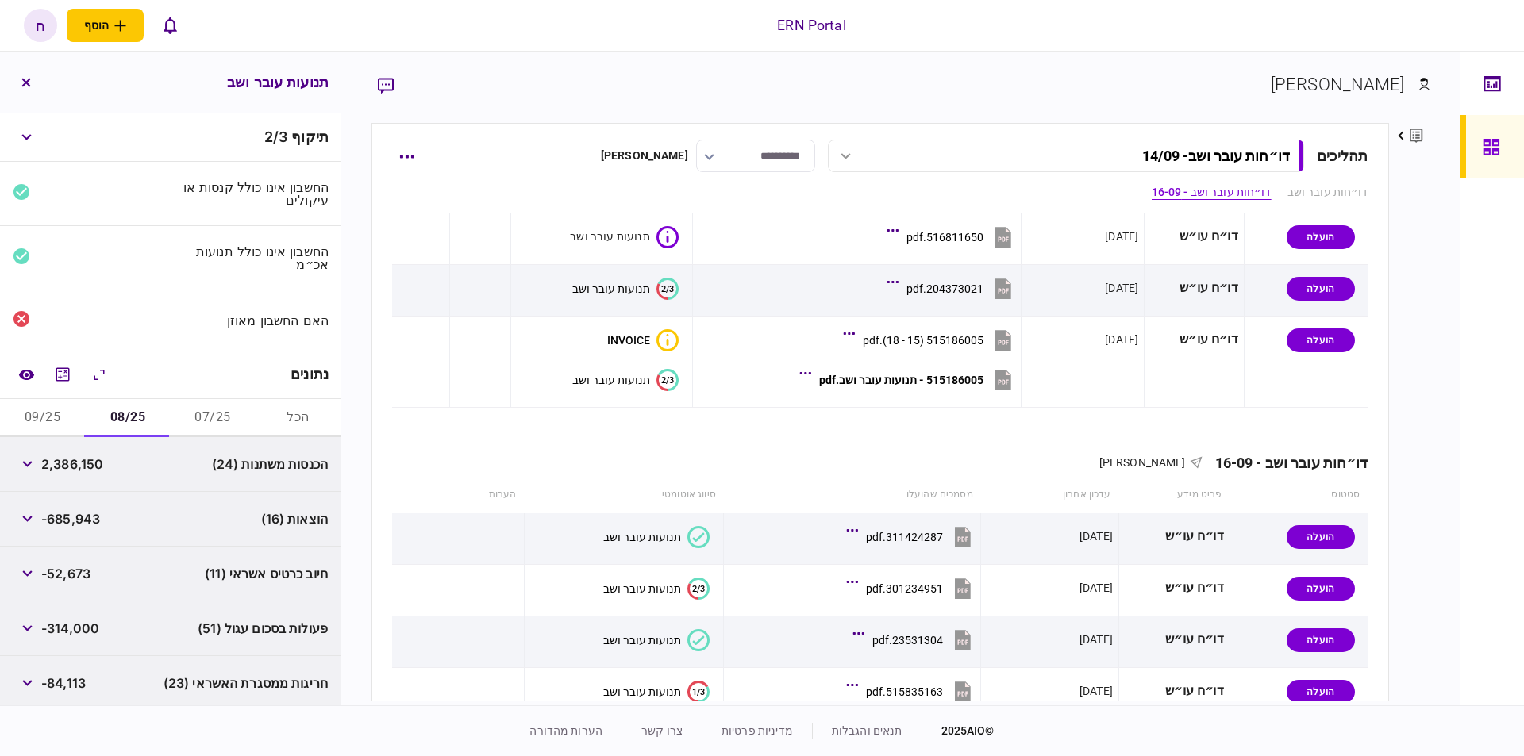
scroll to position [57, 0]
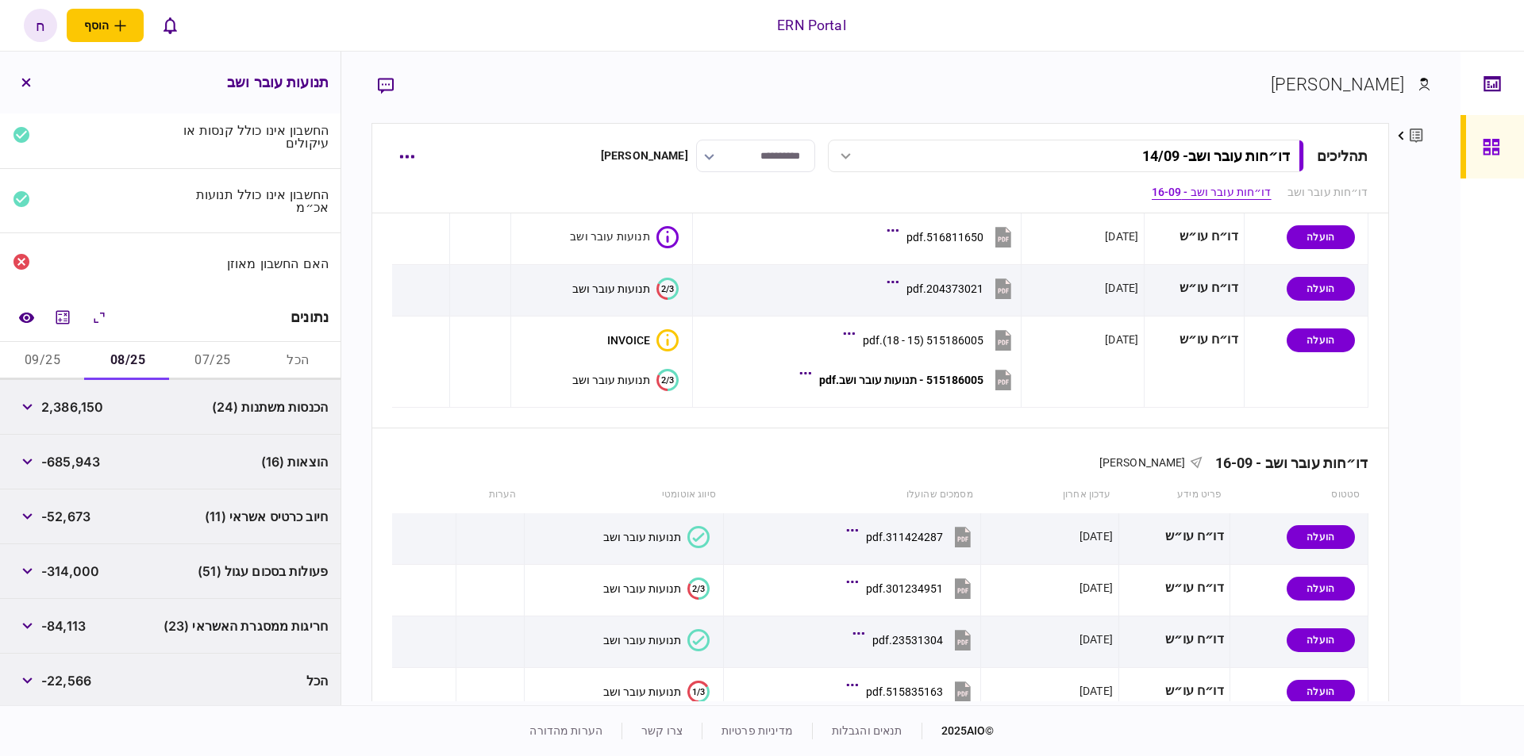
click at [46, 617] on span "-84,113" at bounding box center [63, 626] width 44 height 19
click at [40, 618] on button "button" at bounding box center [27, 626] width 29 height 29
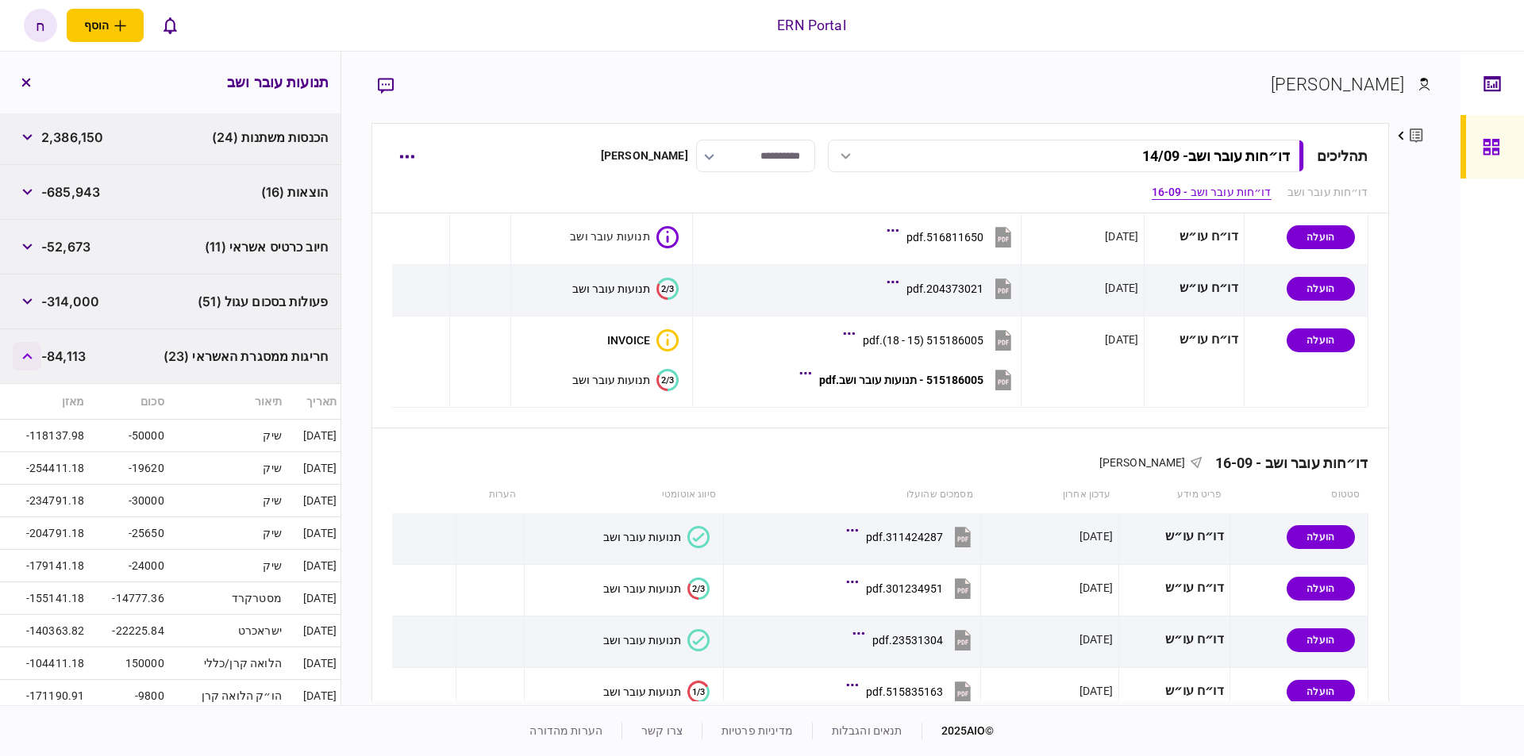
click at [33, 364] on button "button" at bounding box center [27, 356] width 29 height 29
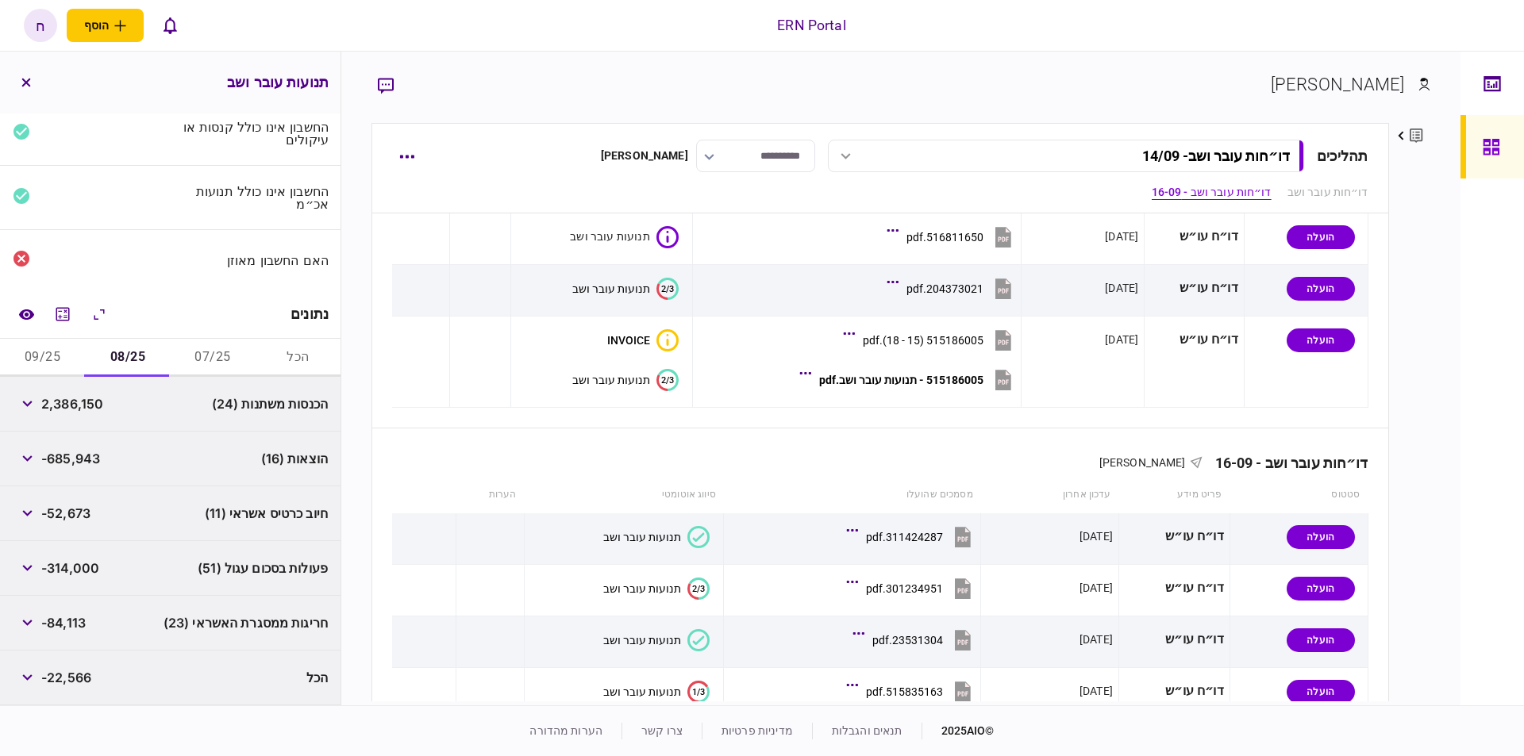
scroll to position [57, 0]
click at [37, 452] on button "button" at bounding box center [27, 462] width 29 height 29
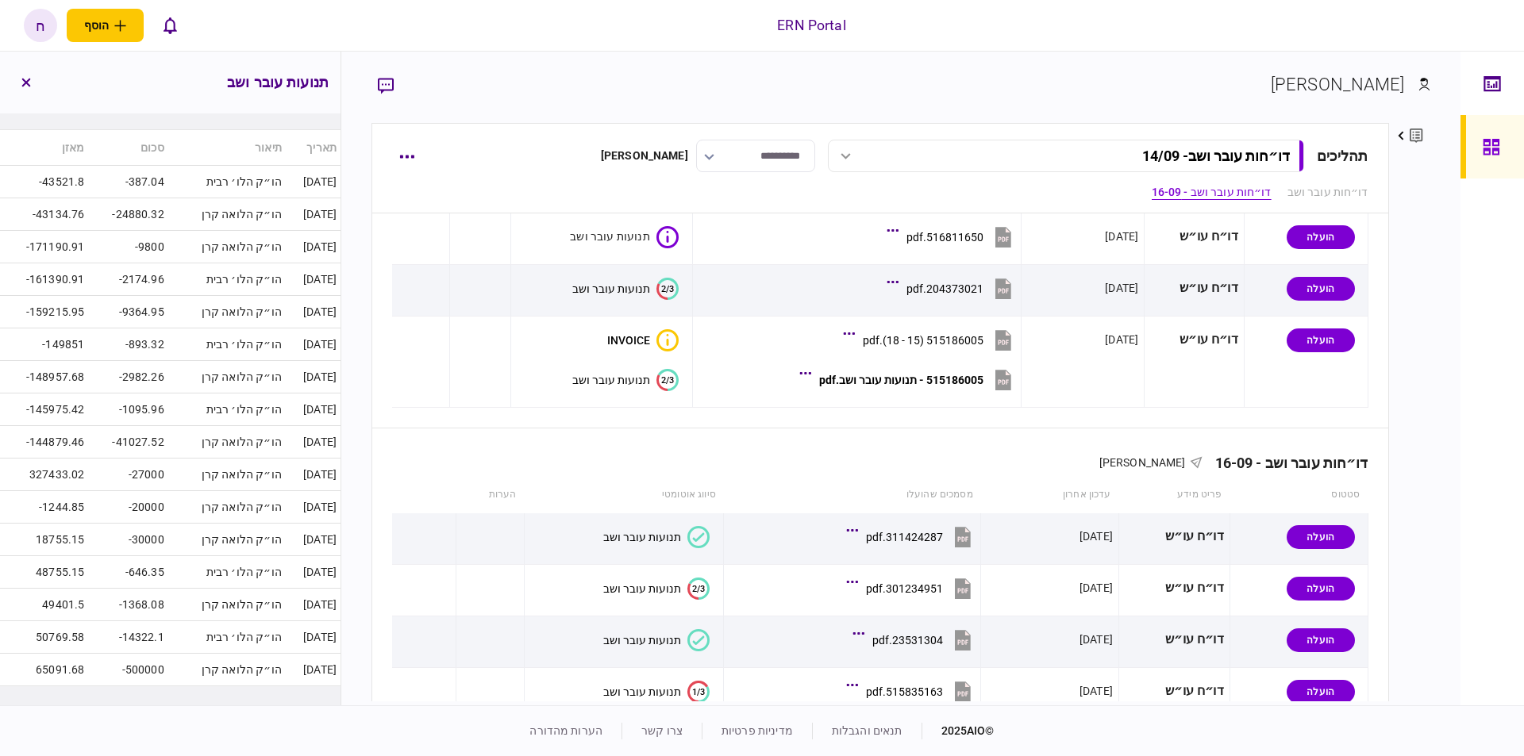
scroll to position [597, 0]
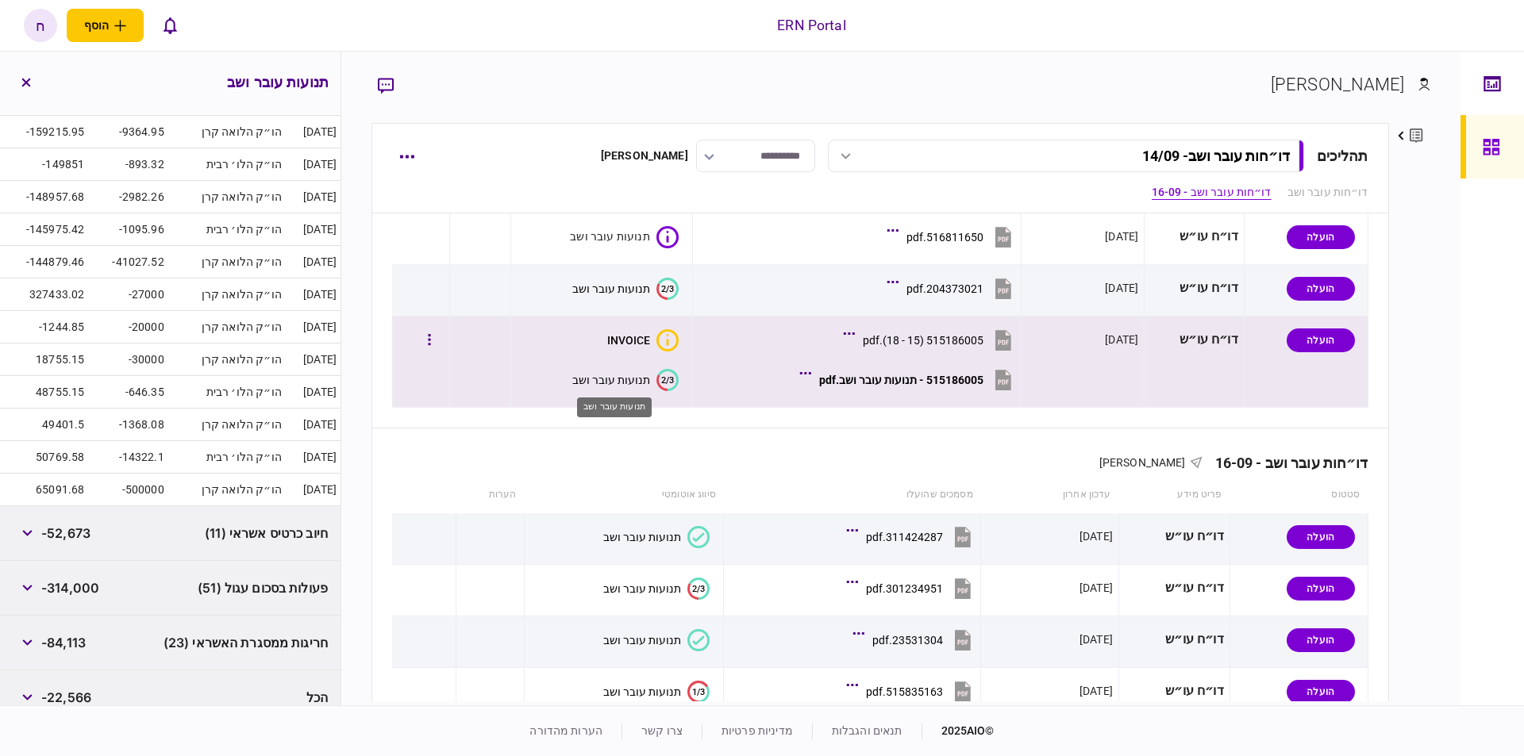
click at [637, 384] on div "תנועות עובר ושב" at bounding box center [611, 380] width 78 height 13
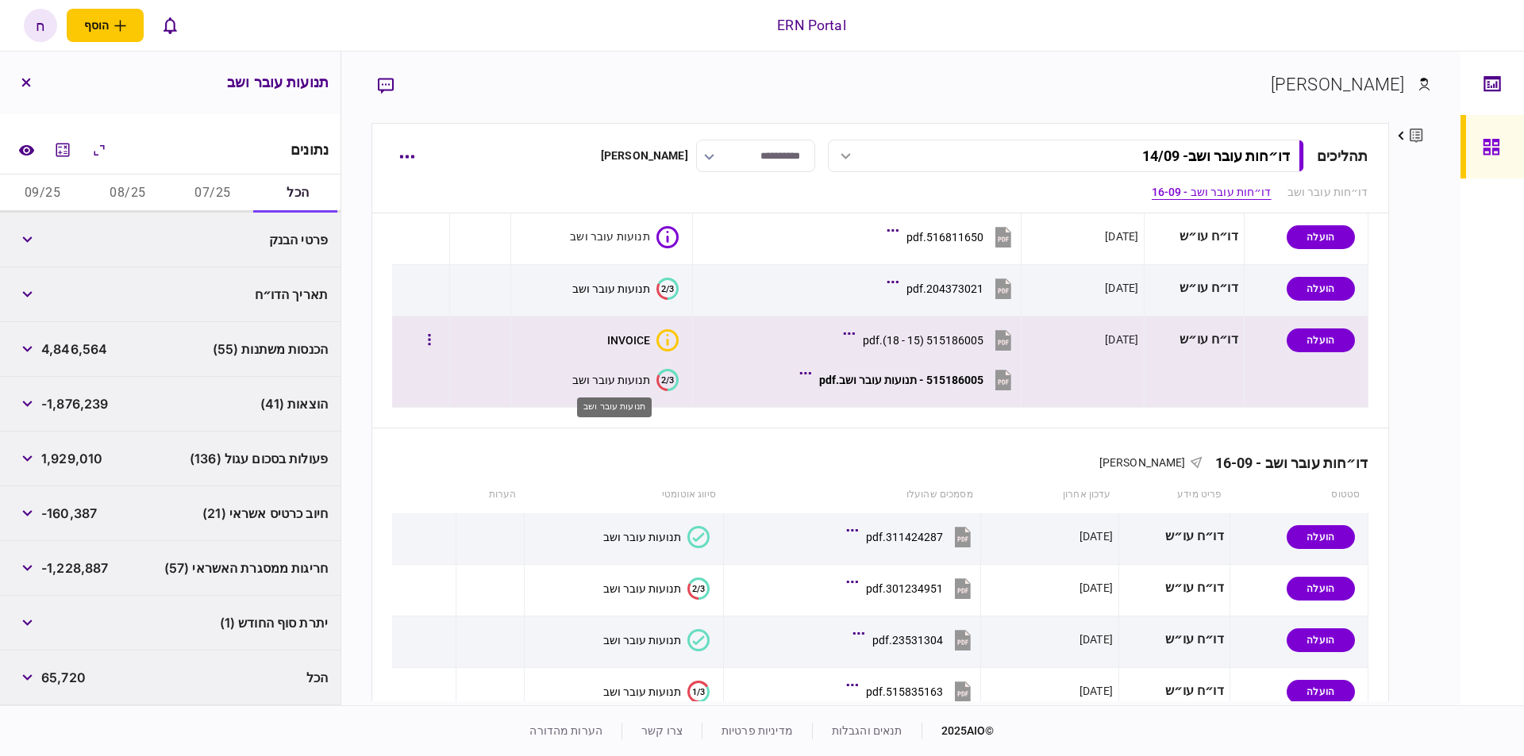
scroll to position [221, 0]
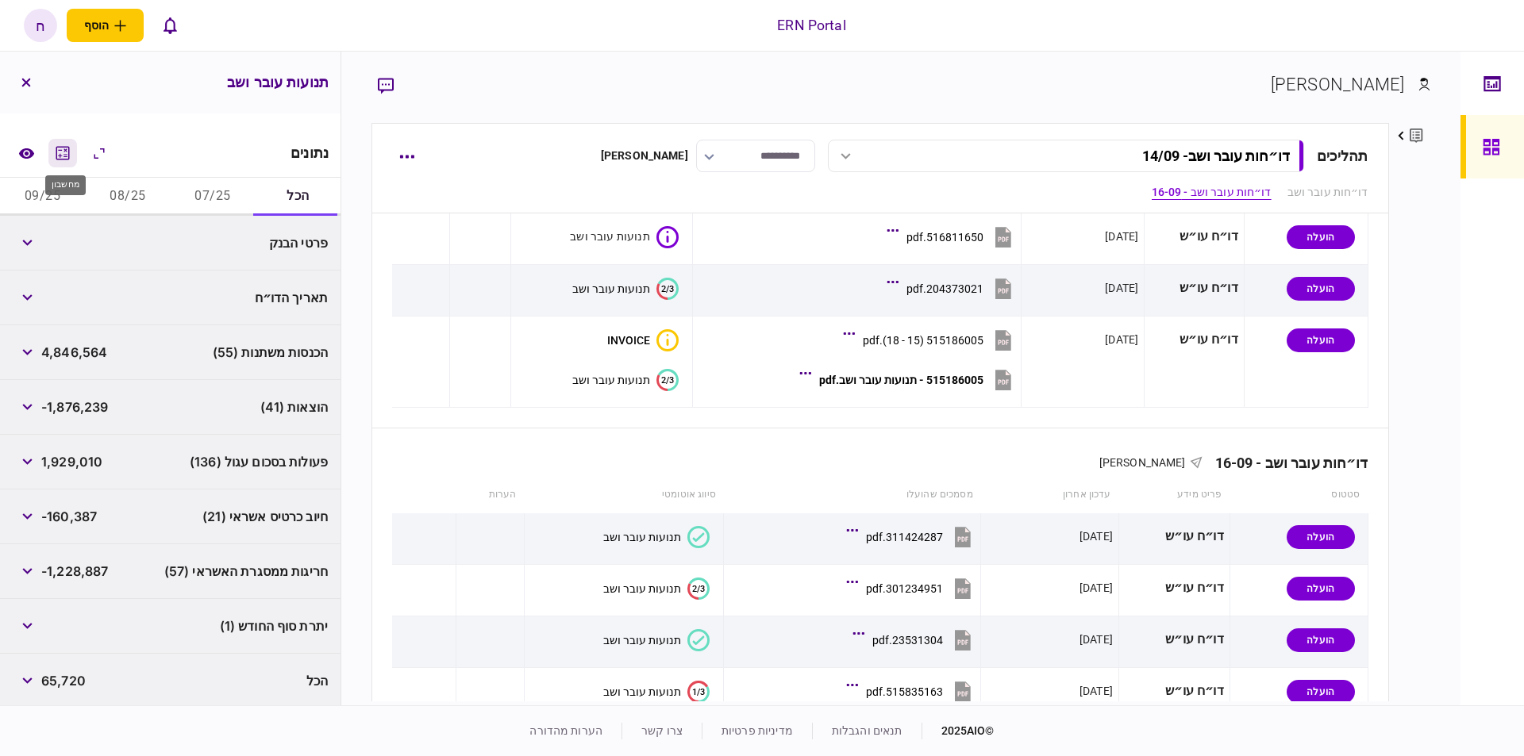
click at [65, 154] on icon "מחשבון" at bounding box center [62, 153] width 19 height 19
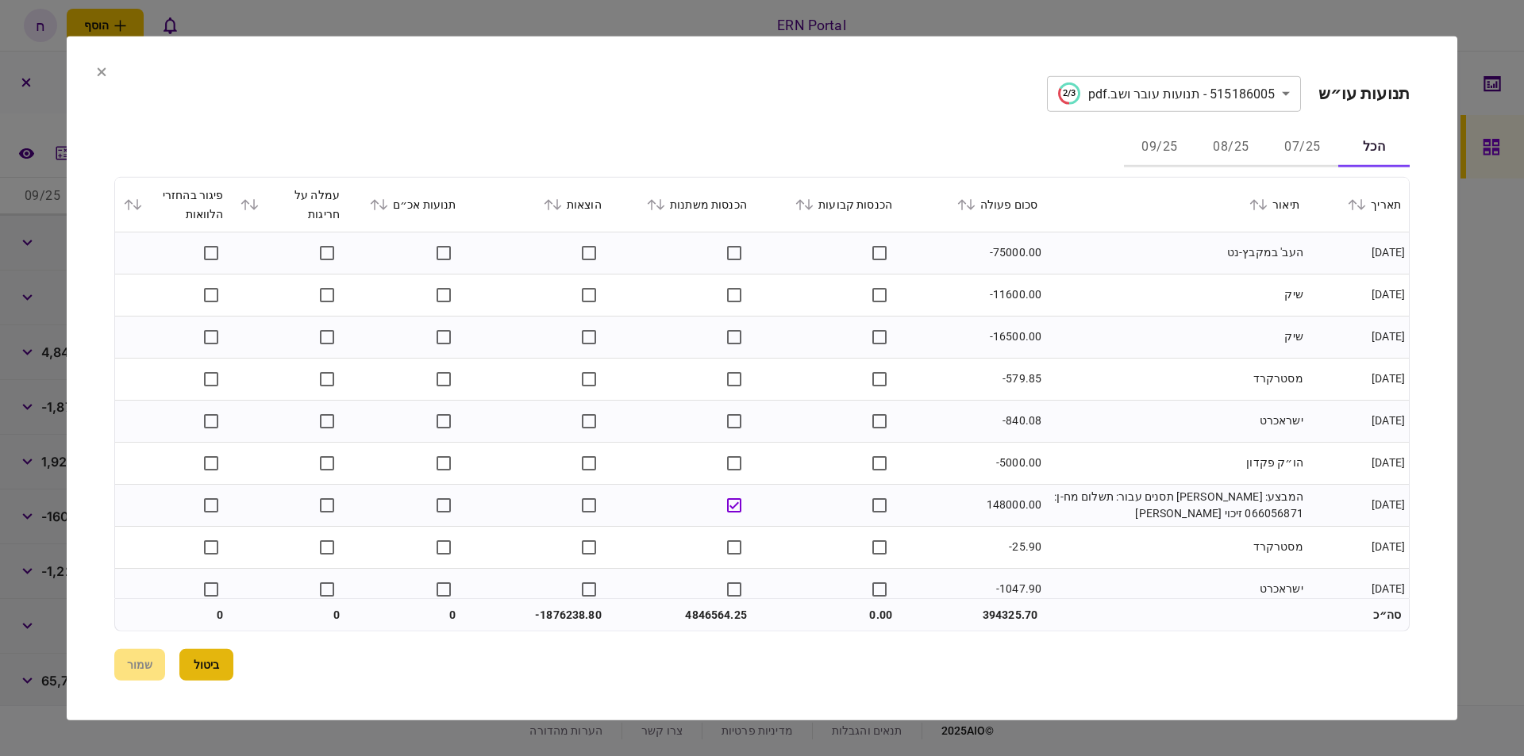
click at [212, 669] on button "ביטול" at bounding box center [206, 665] width 54 height 32
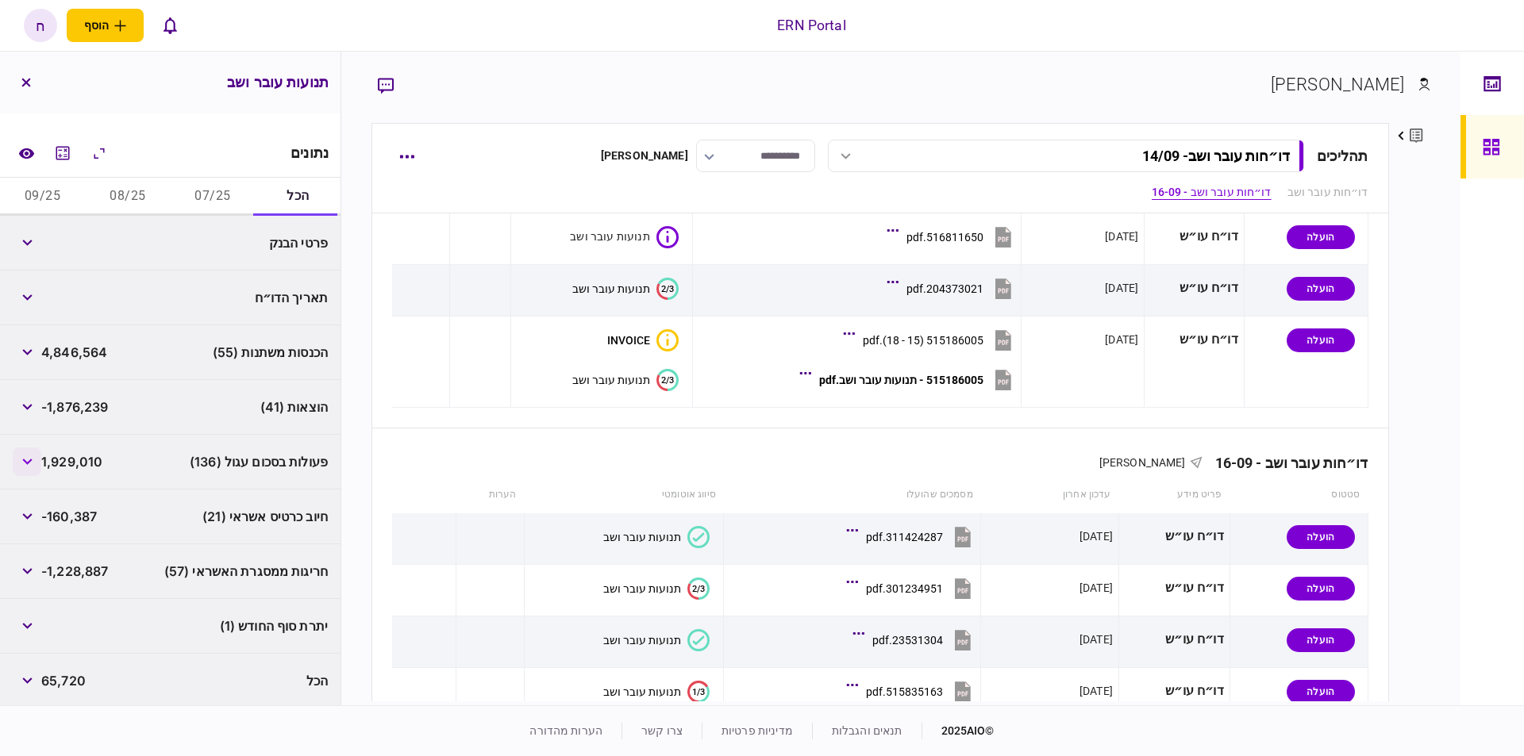
click at [29, 452] on button "button" at bounding box center [27, 462] width 29 height 29
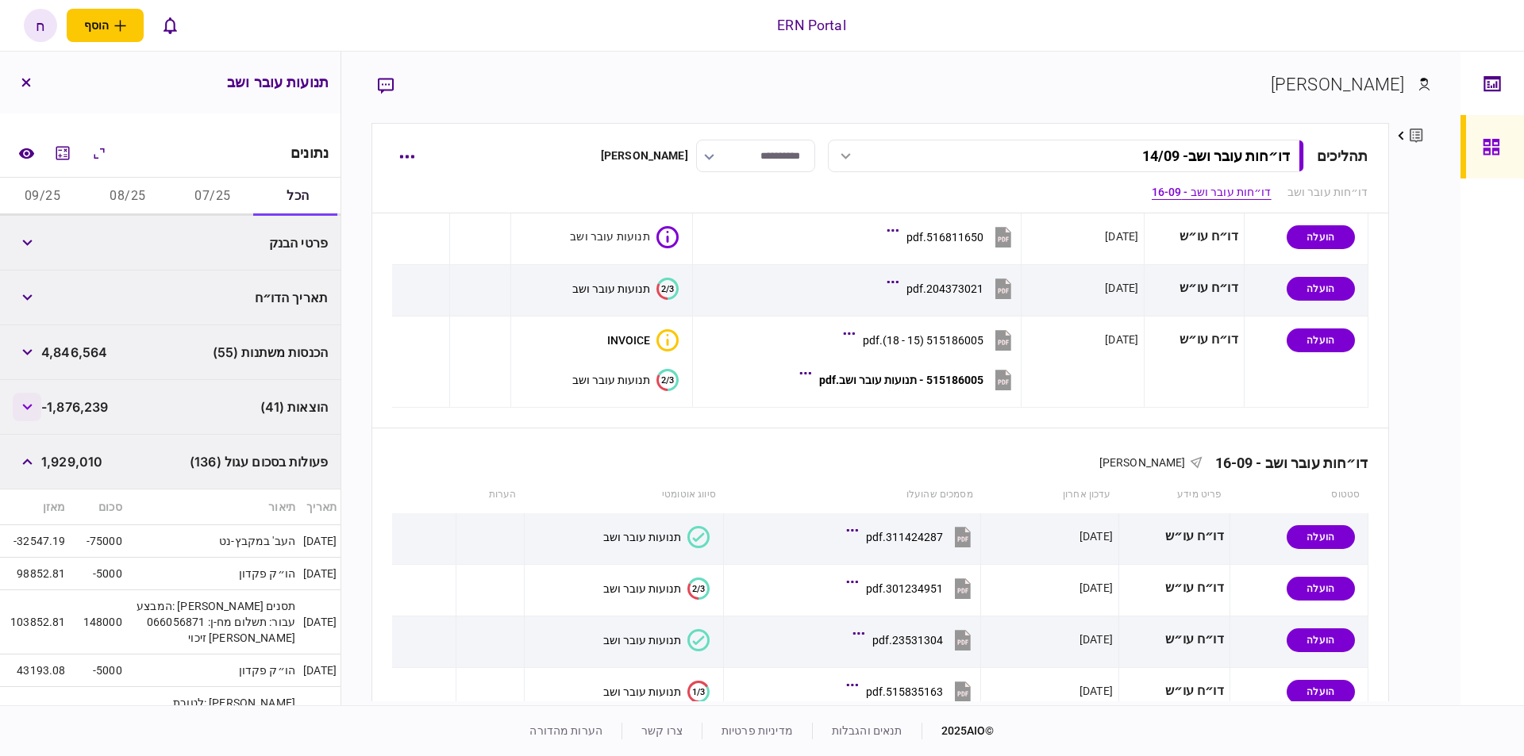
click at [37, 410] on button "button" at bounding box center [27, 407] width 29 height 29
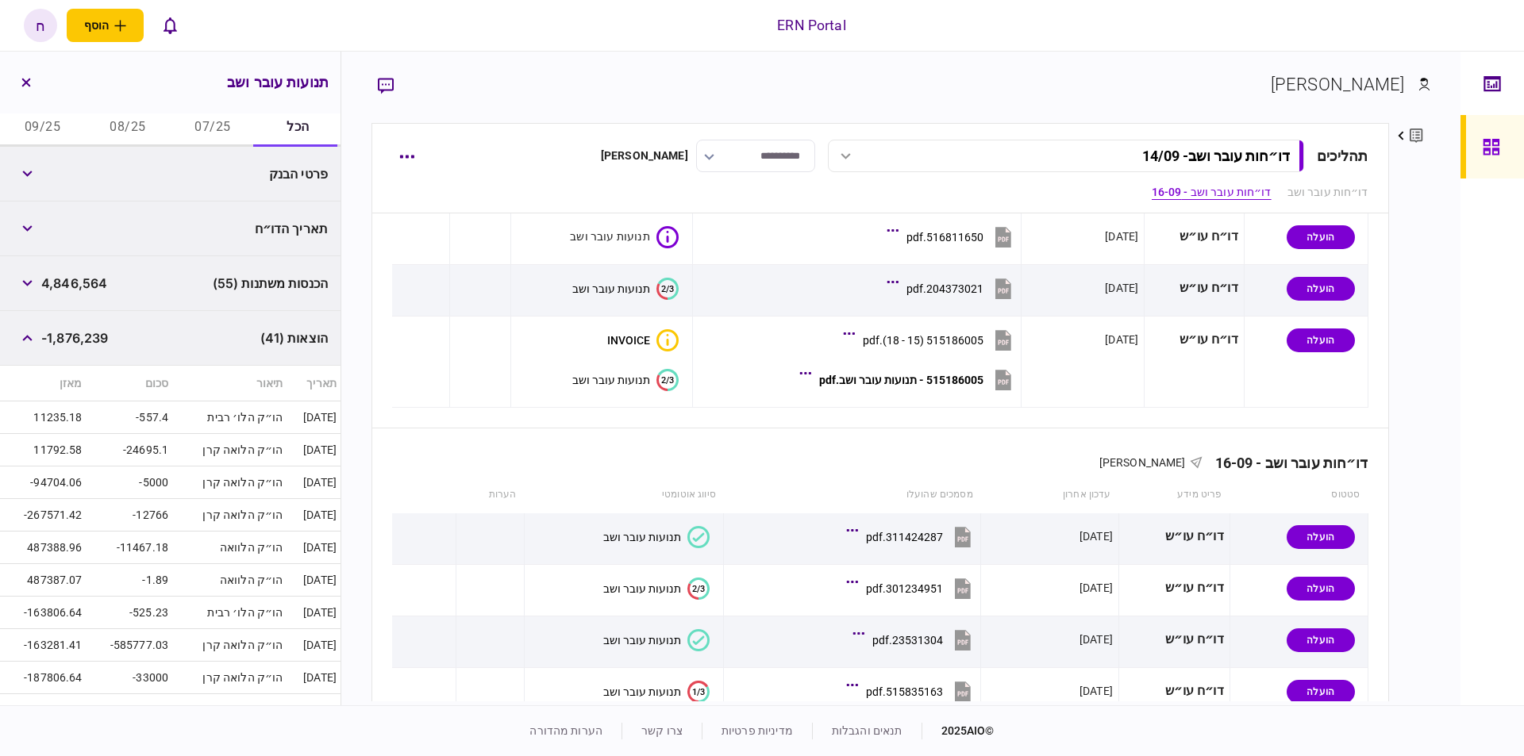
scroll to position [0, 0]
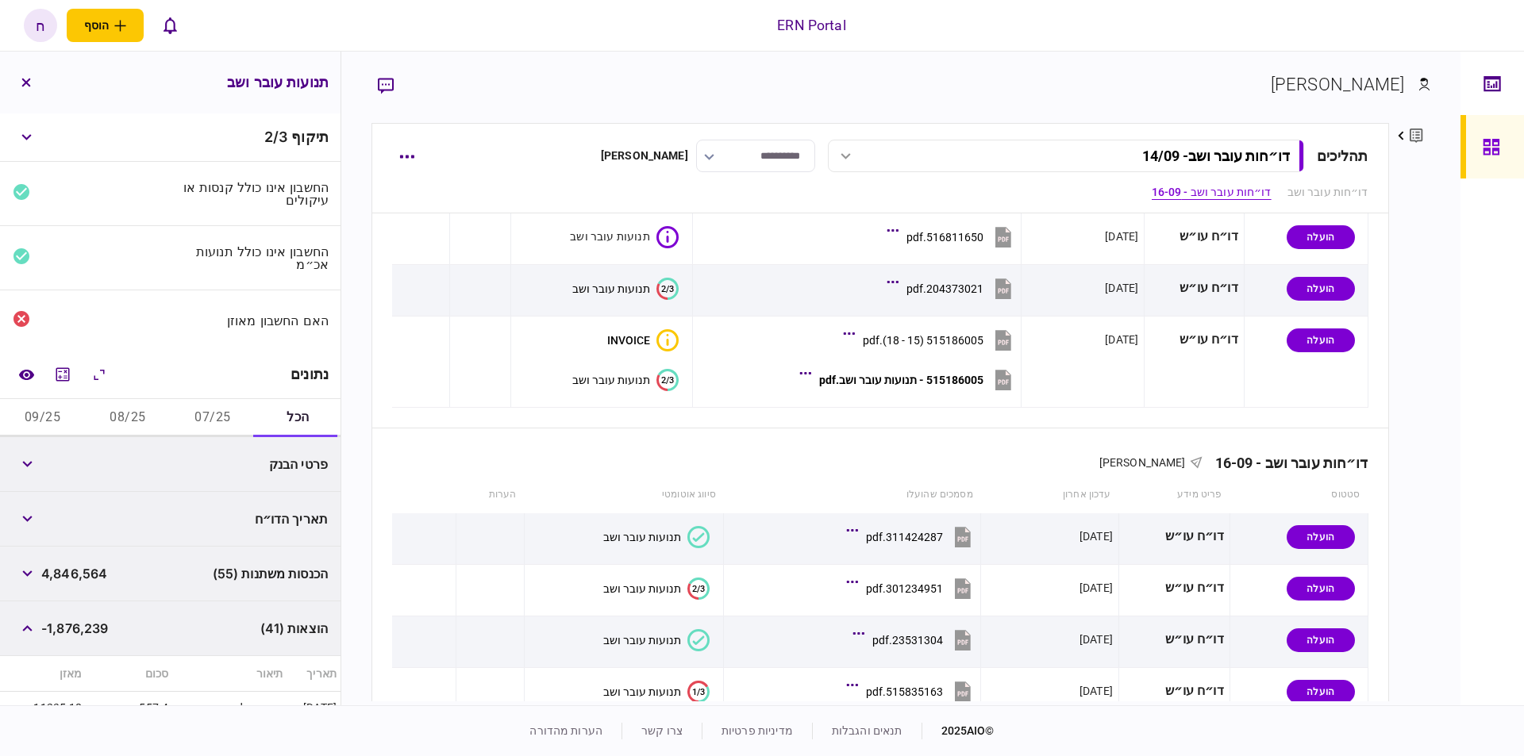
click at [194, 409] on button "07/25" at bounding box center [213, 418] width 85 height 38
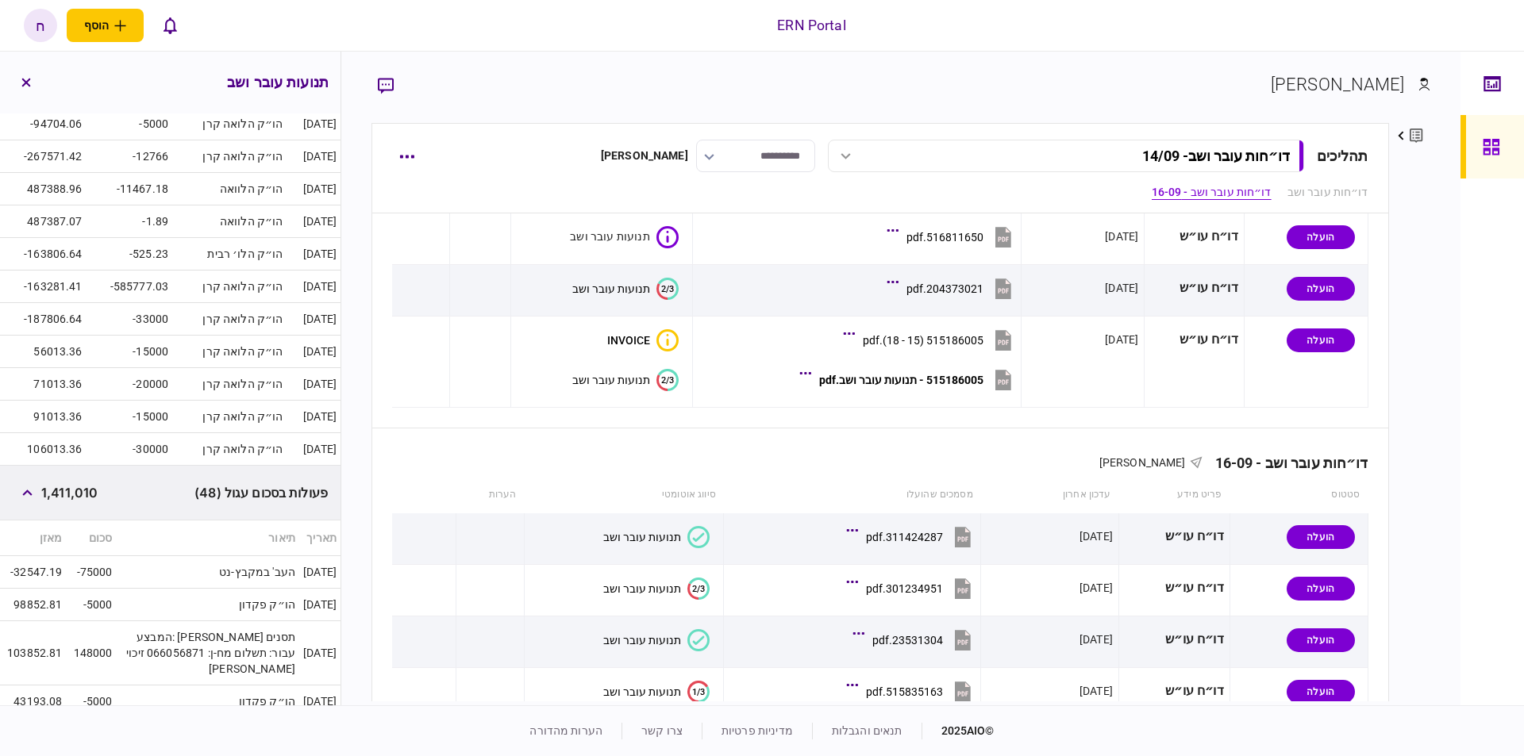
scroll to position [720, 0]
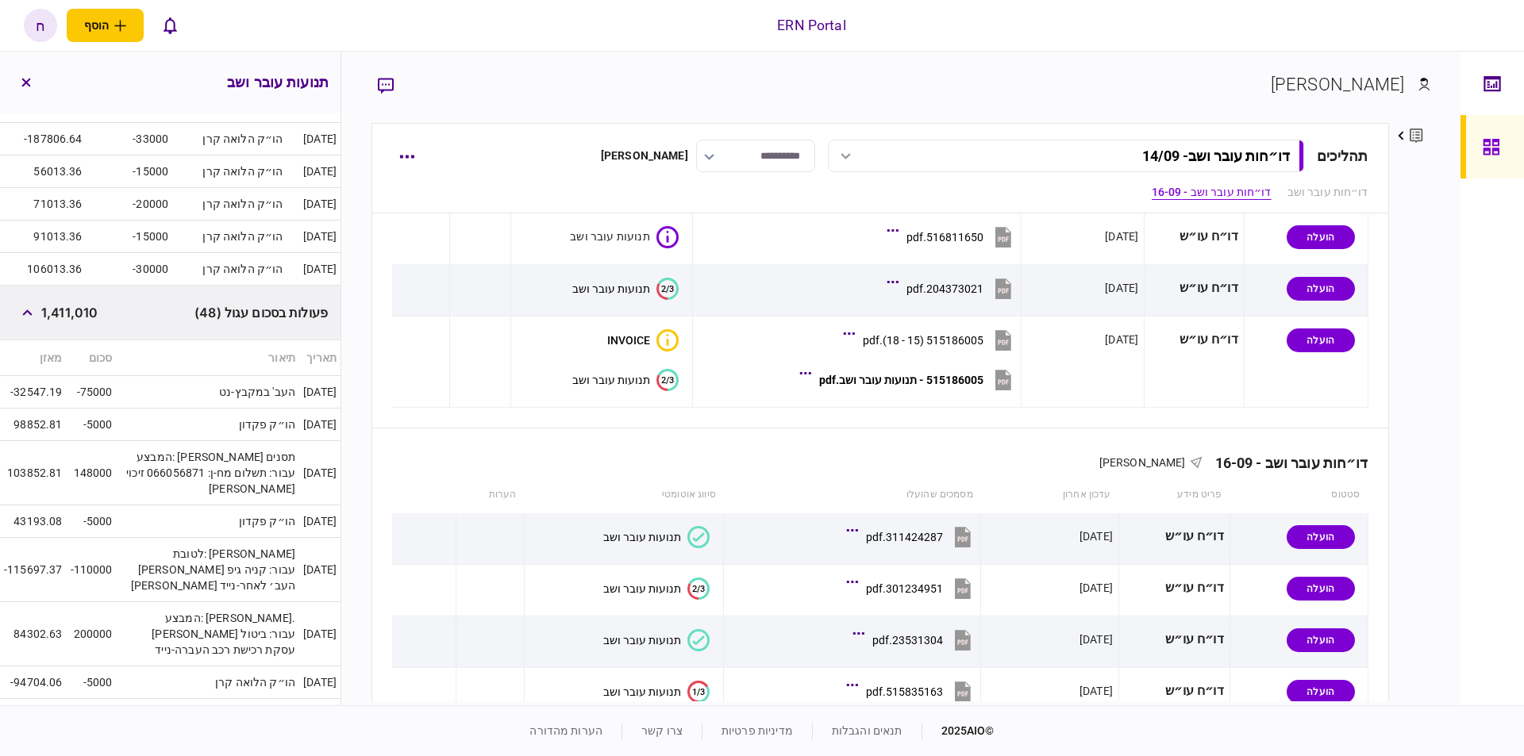
click at [10, 313] on div "פעולות בסכום עגול (48) 1,411,010" at bounding box center [170, 313] width 340 height 55
click at [21, 310] on button "button" at bounding box center [27, 312] width 29 height 29
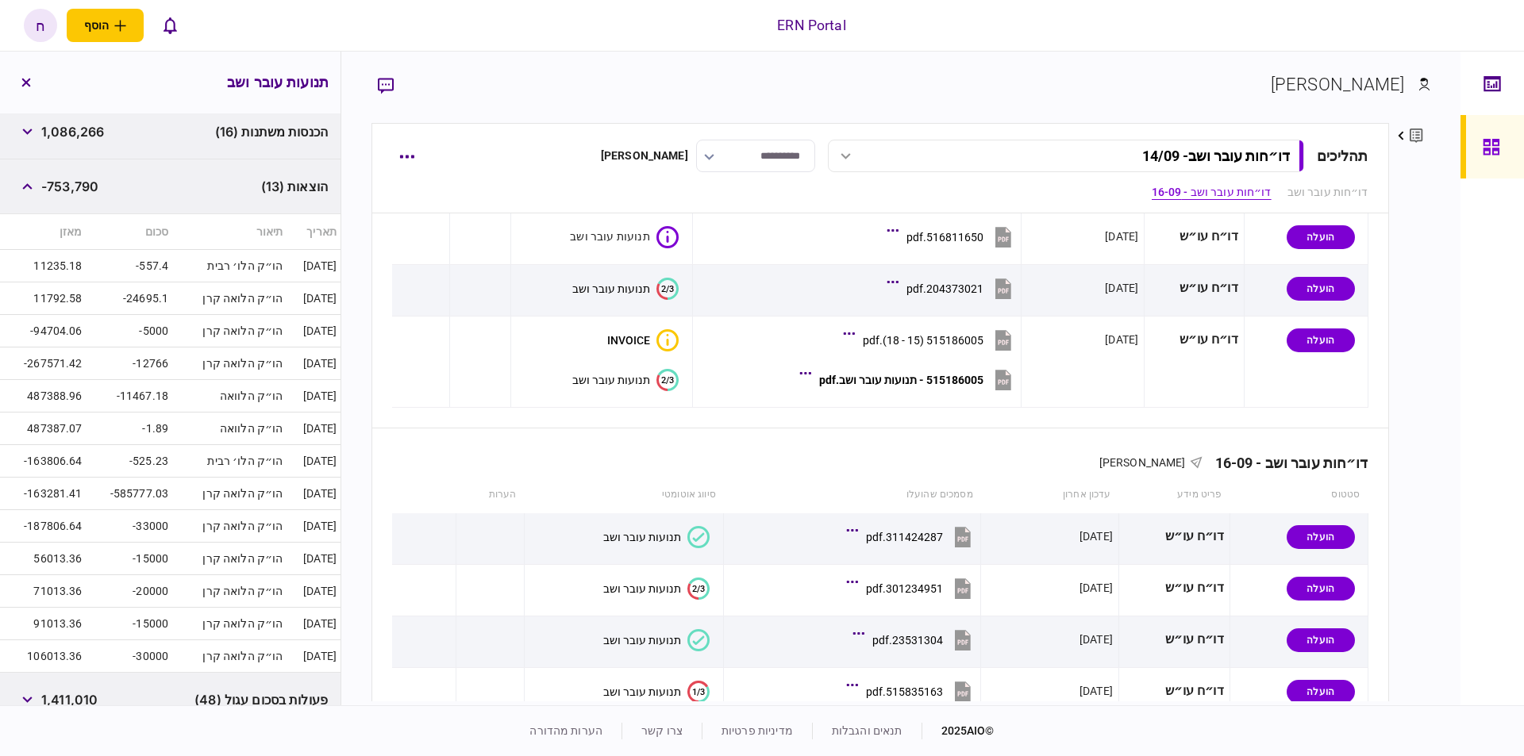
scroll to position [94, 0]
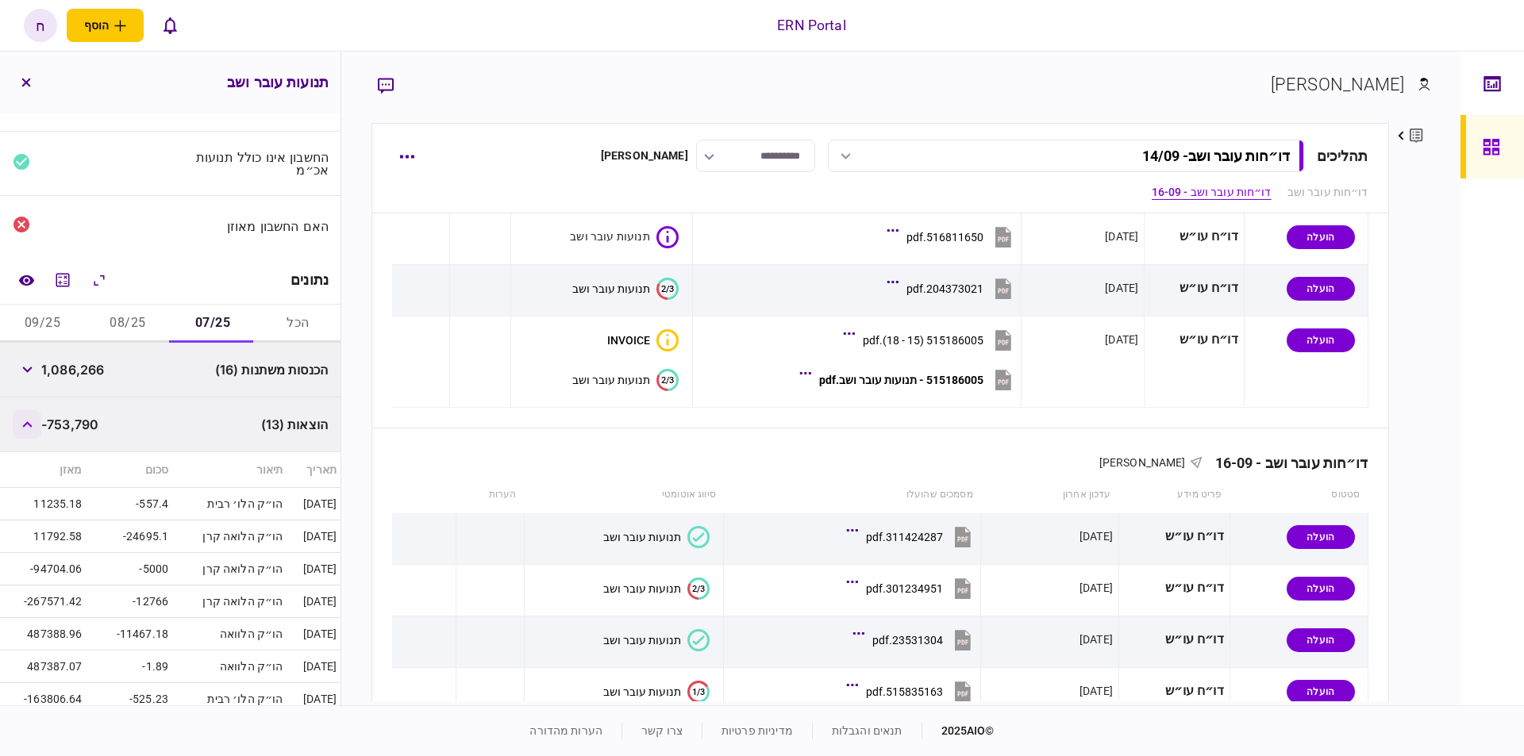
click at [33, 423] on icon "button" at bounding box center [27, 424] width 10 height 6
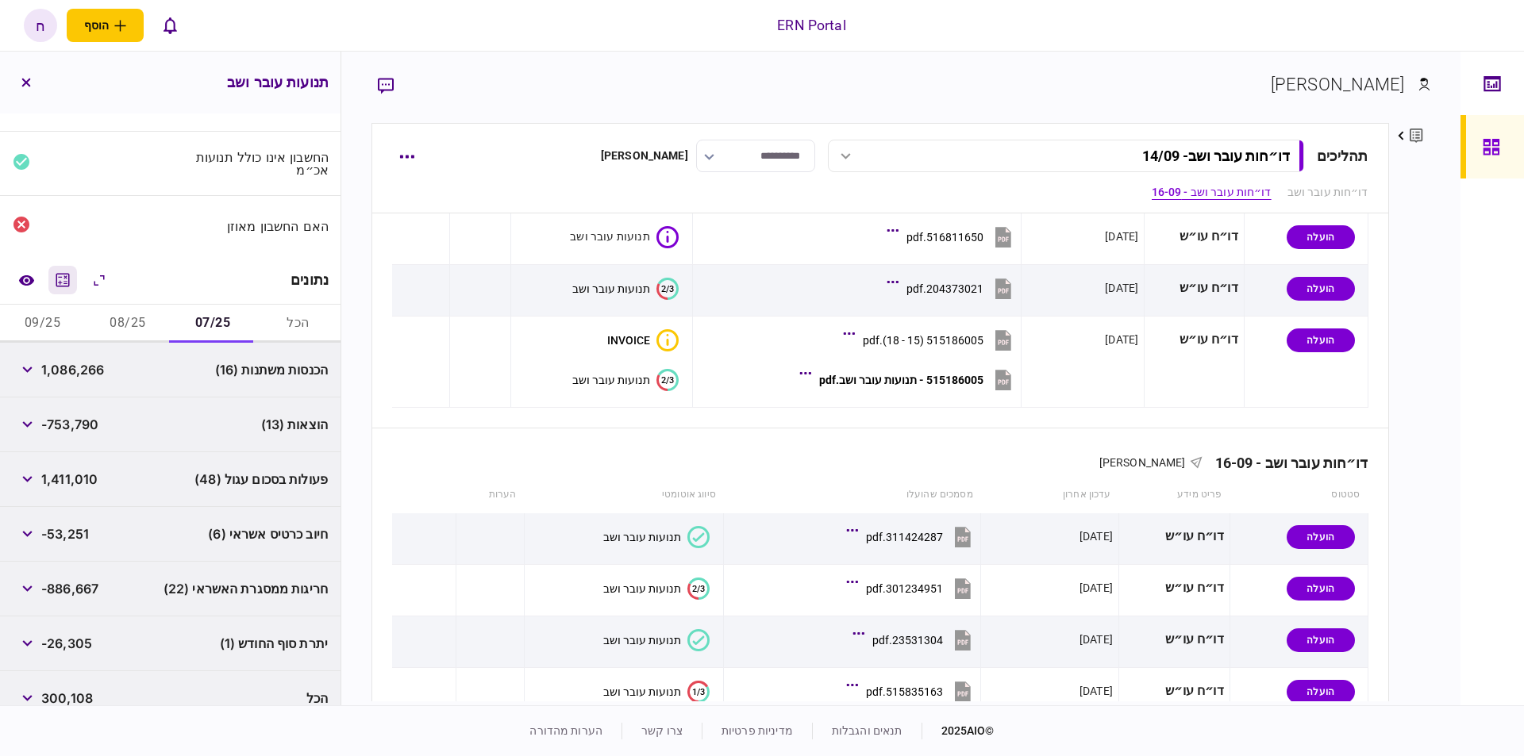
click at [66, 284] on icon "מחשבון" at bounding box center [62, 280] width 19 height 19
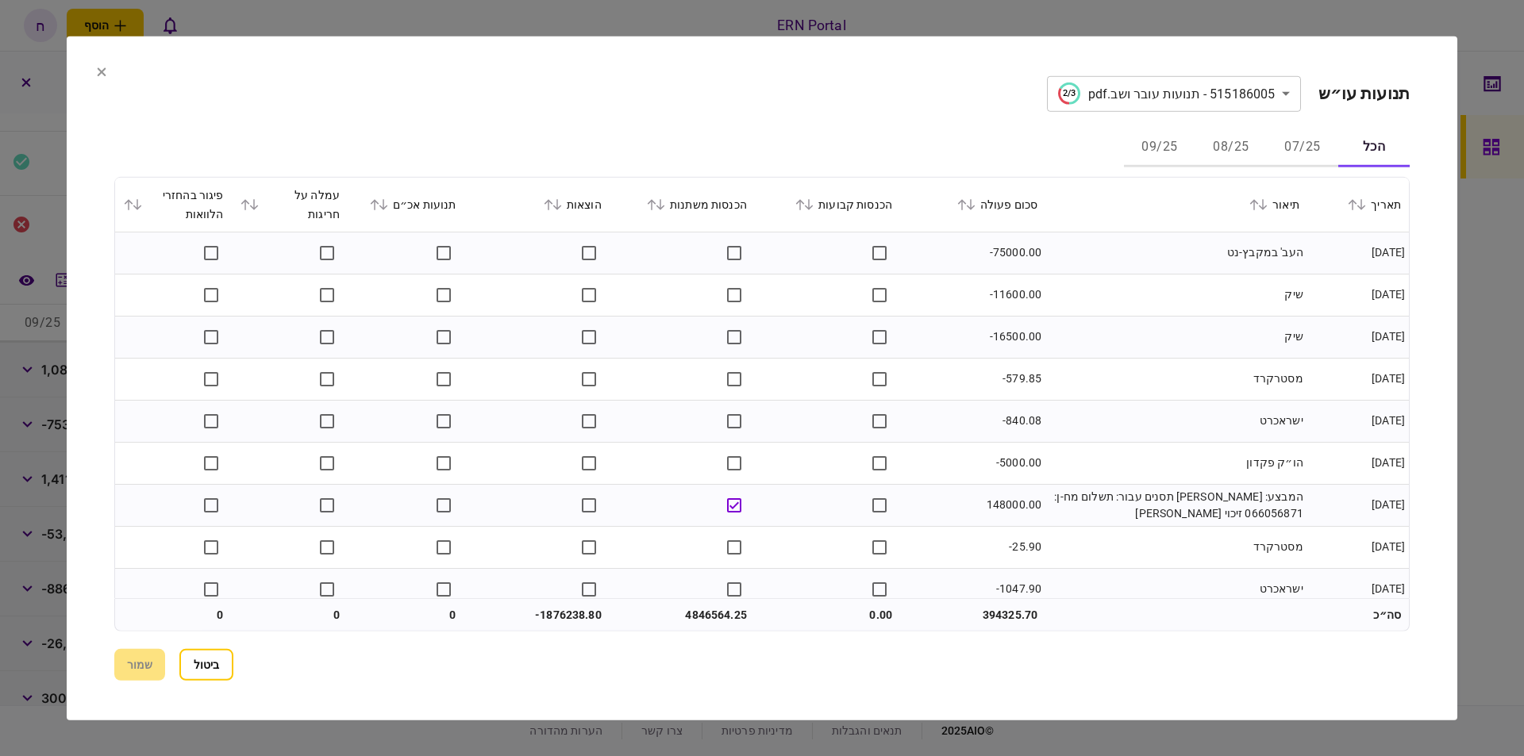
click at [565, 205] on button at bounding box center [554, 204] width 22 height 10
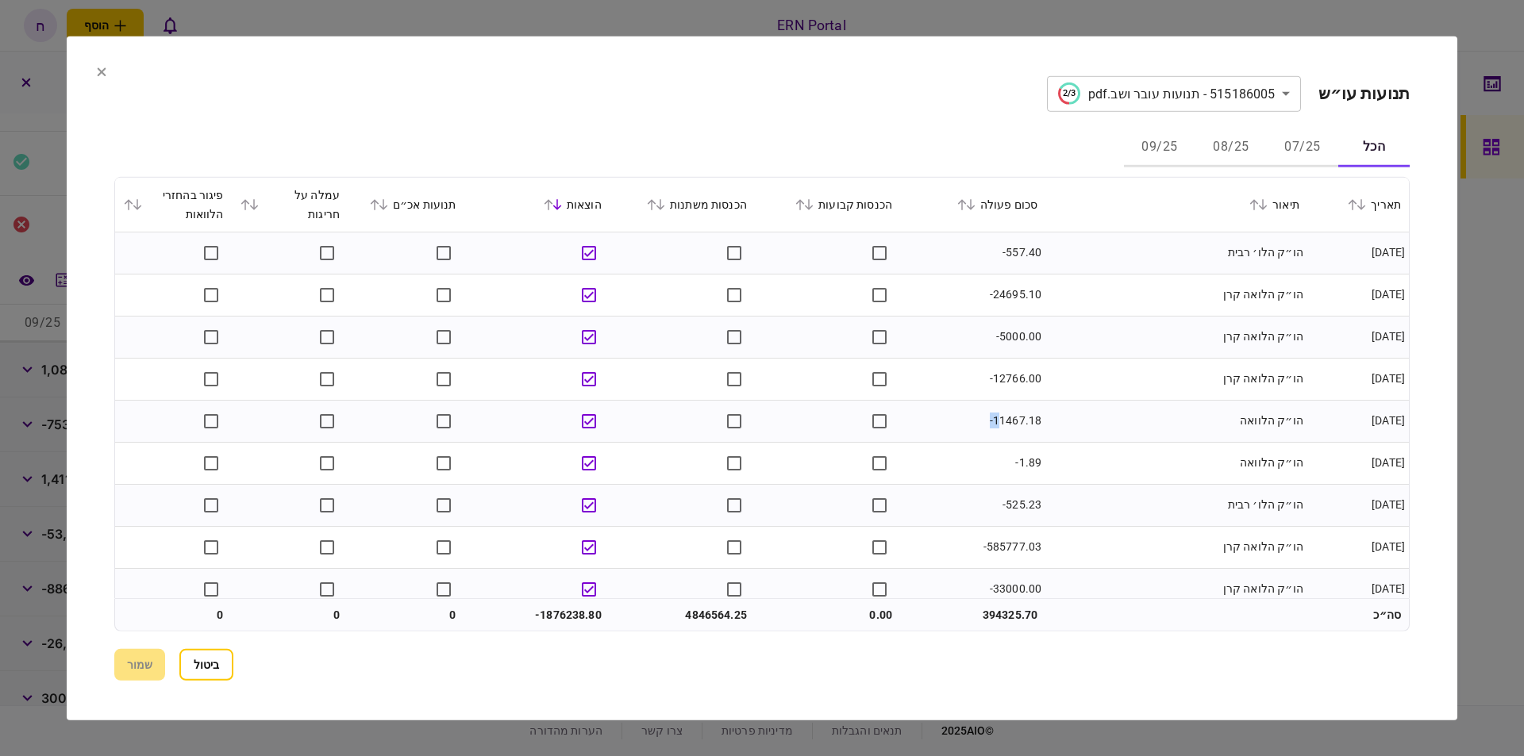
drag, startPoint x: 999, startPoint y: 425, endPoint x: 1060, endPoint y: 425, distance: 60.3
click at [1060, 425] on tr "[DATE] הו״ק הלוואה -11467.18" at bounding box center [762, 421] width 1294 height 42
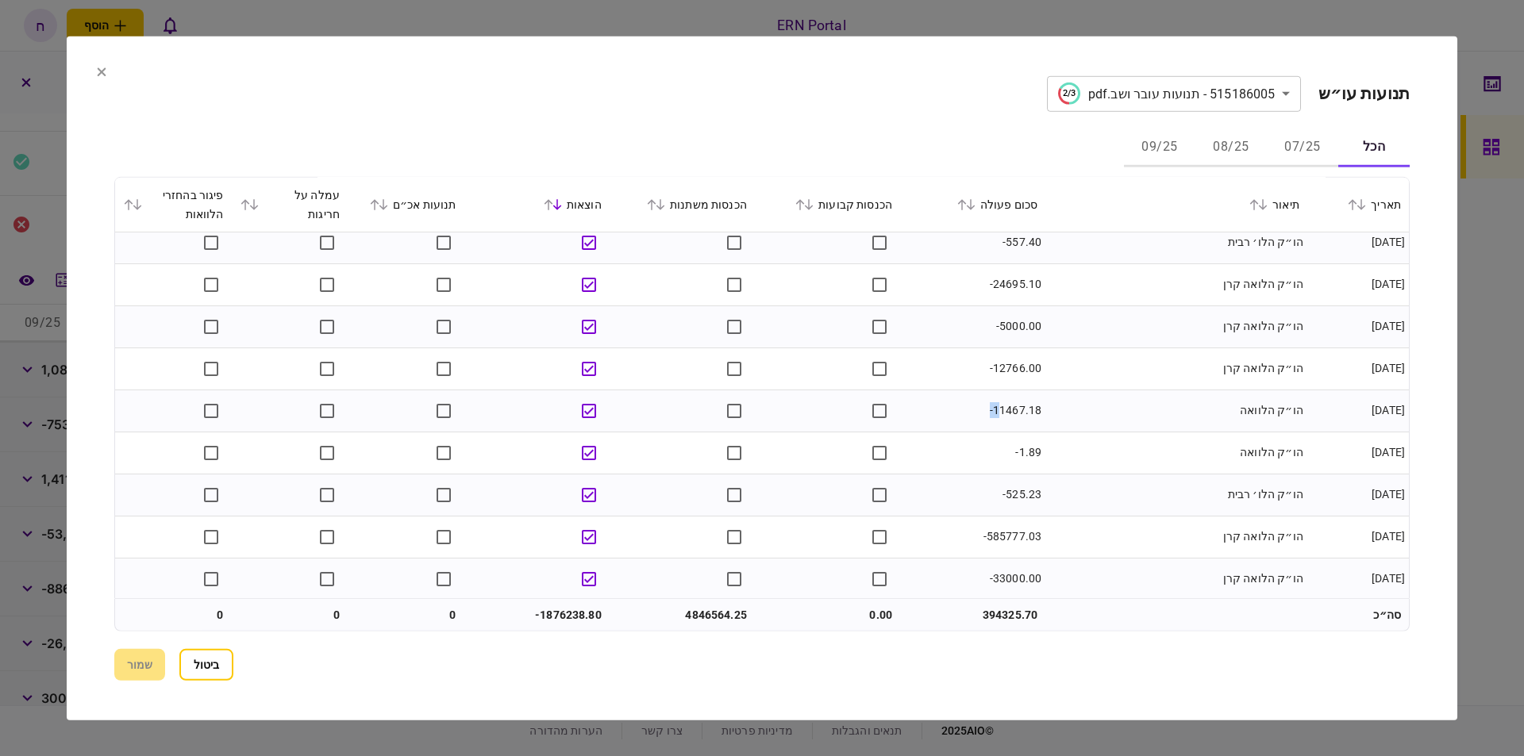
scroll to position [0, 0]
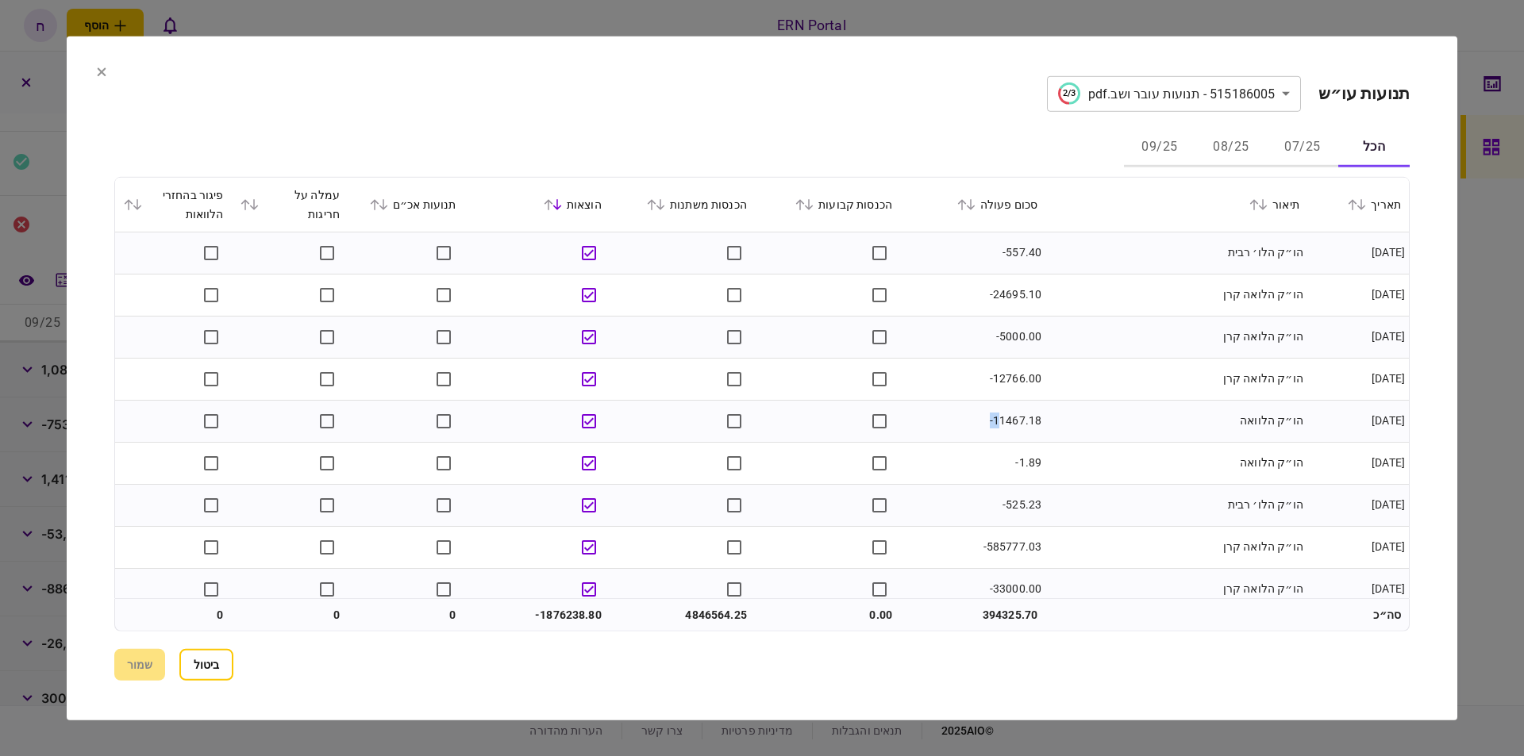
click at [1305, 149] on button "07/25" at bounding box center [1302, 148] width 71 height 38
click at [576, 202] on div "הוצאות" at bounding box center [536, 203] width 129 height 19
click at [559, 205] on icon at bounding box center [557, 203] width 10 height 11
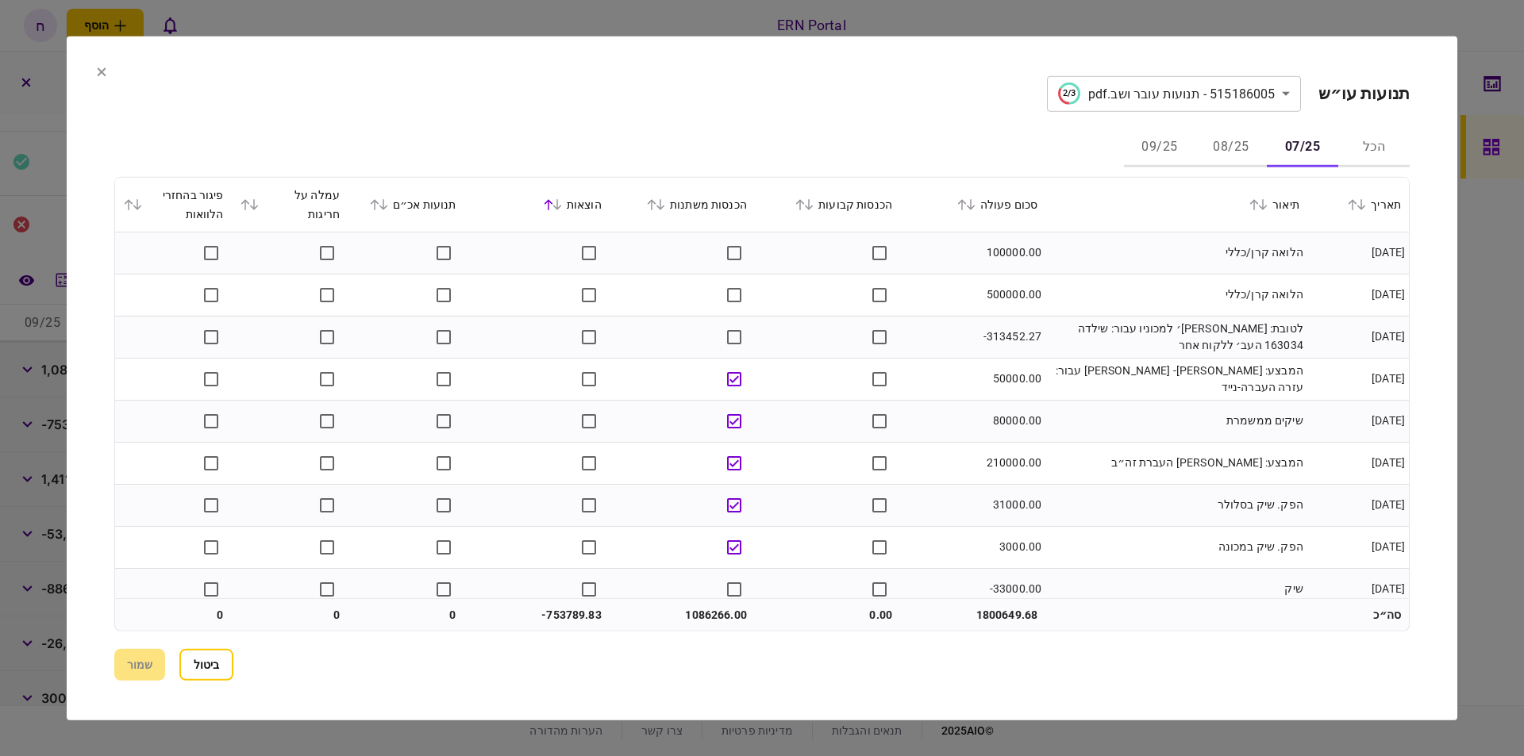
click at [565, 205] on button at bounding box center [554, 204] width 22 height 10
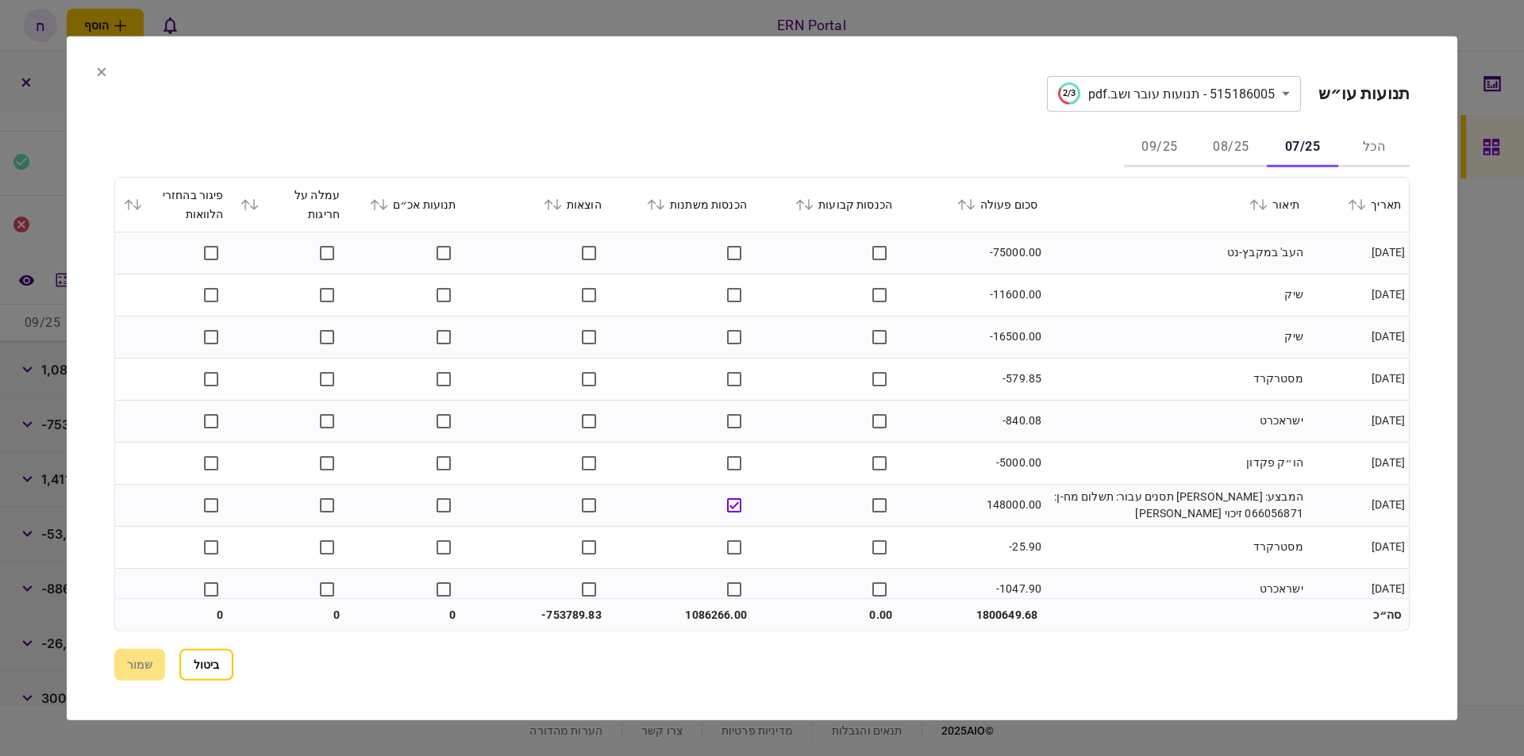
click at [565, 205] on button at bounding box center [554, 204] width 22 height 10
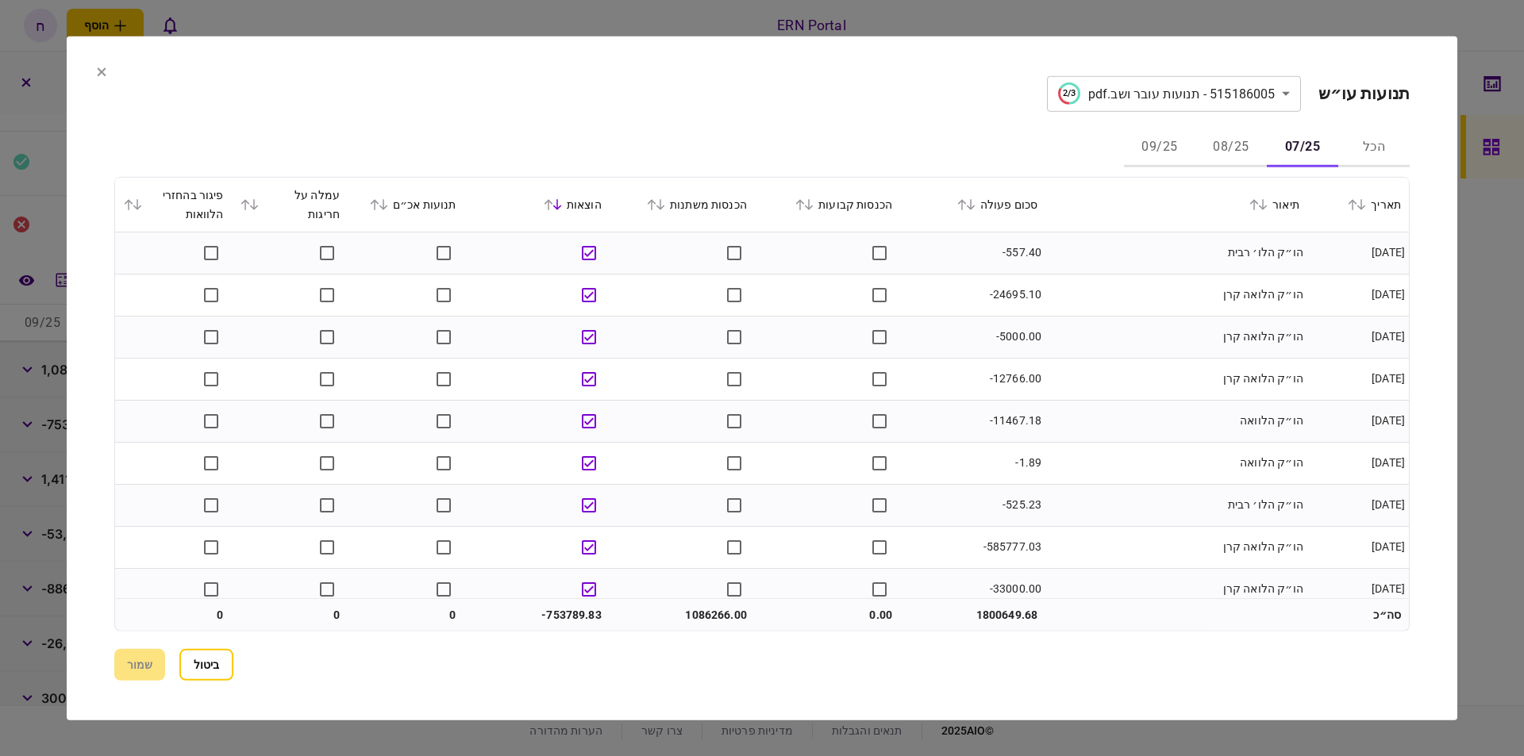
click at [565, 205] on button at bounding box center [554, 204] width 22 height 10
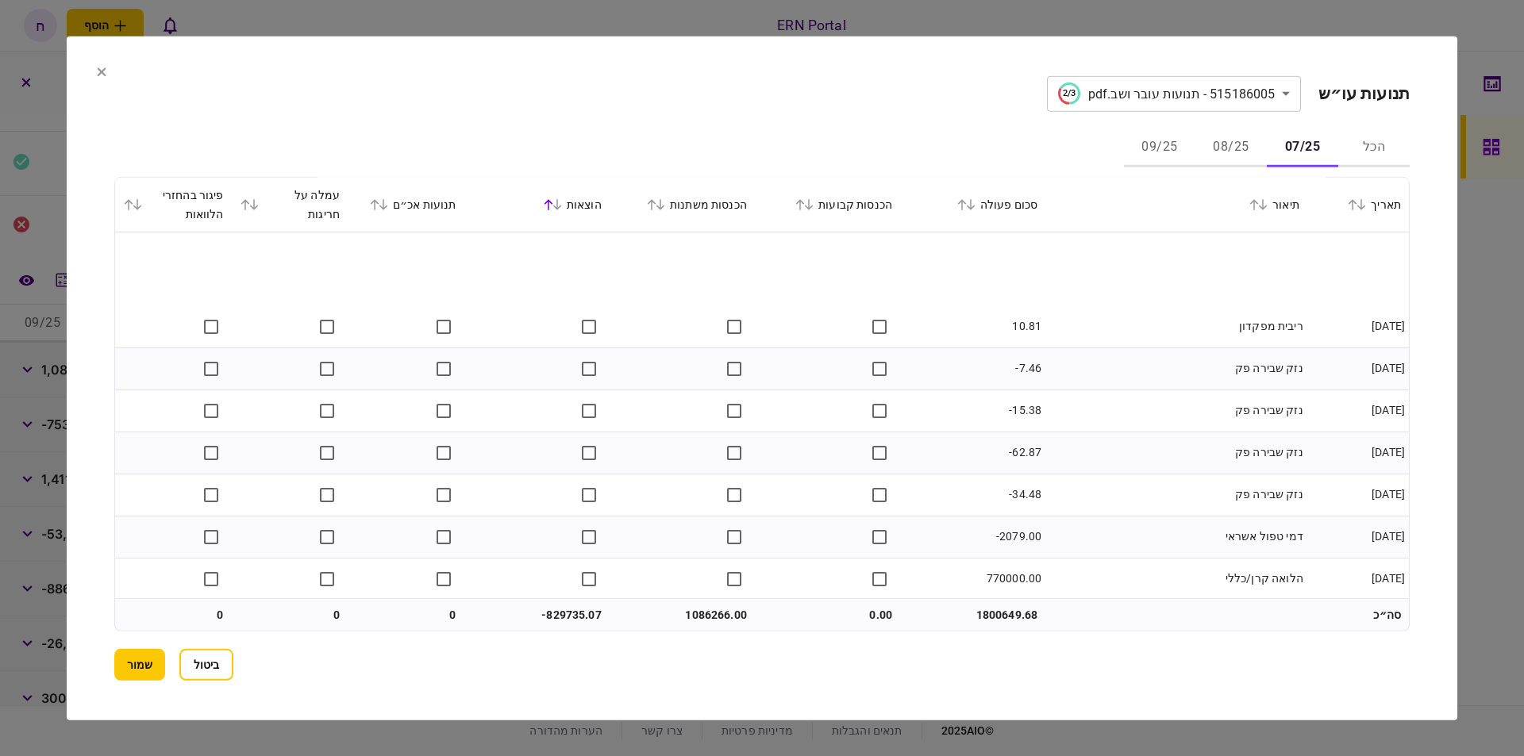
scroll to position [1741, 0]
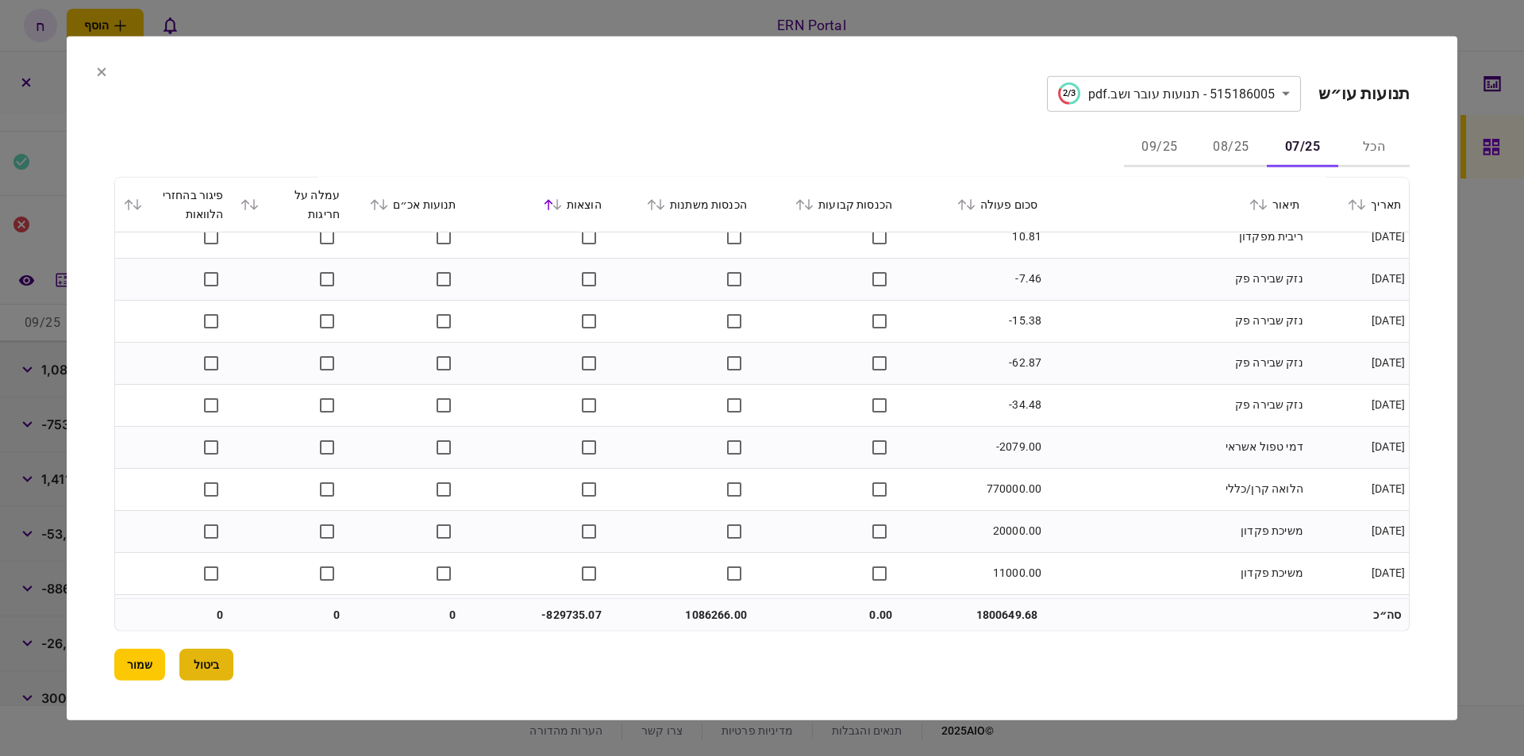
click at [227, 662] on button "ביטול" at bounding box center [206, 665] width 54 height 32
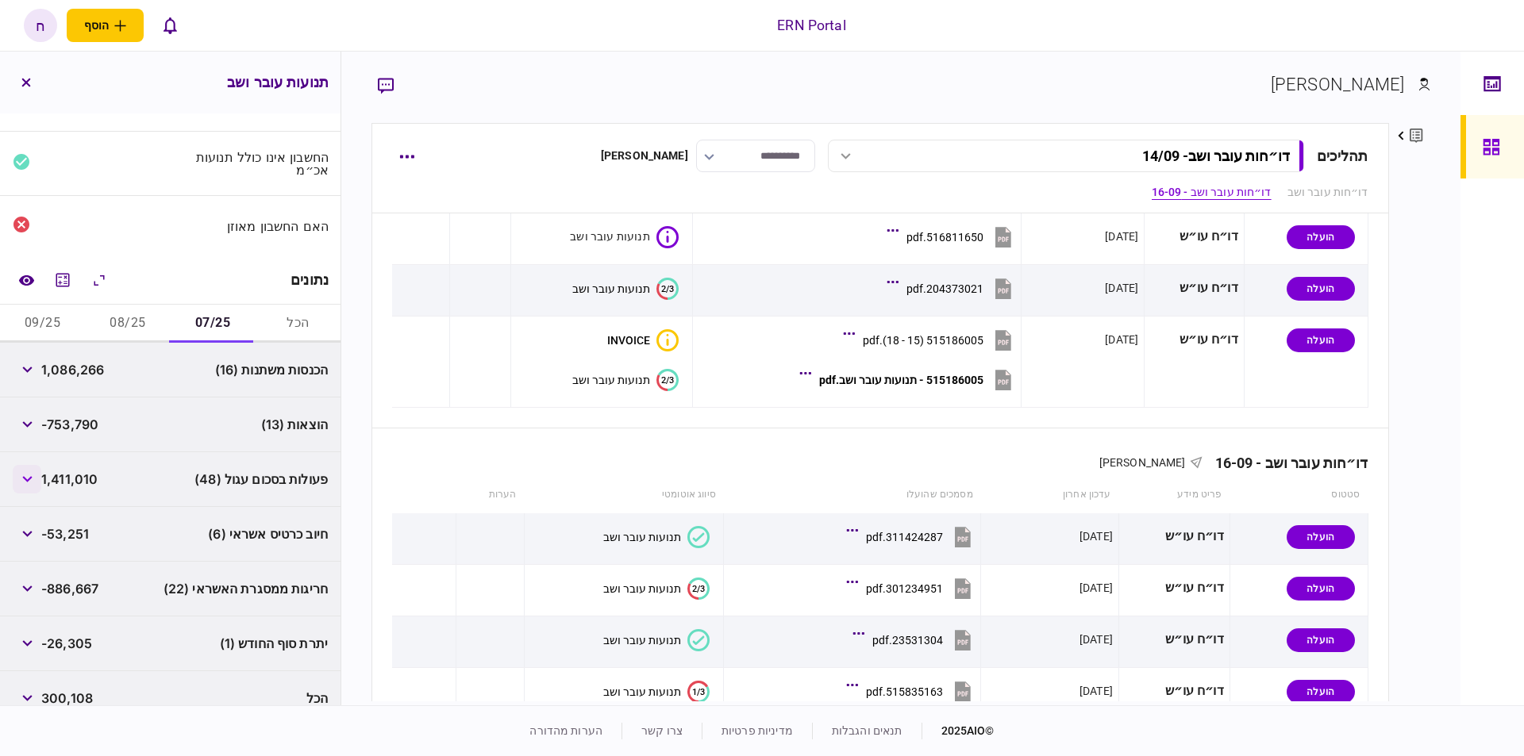
click at [31, 465] on button "button" at bounding box center [27, 479] width 29 height 29
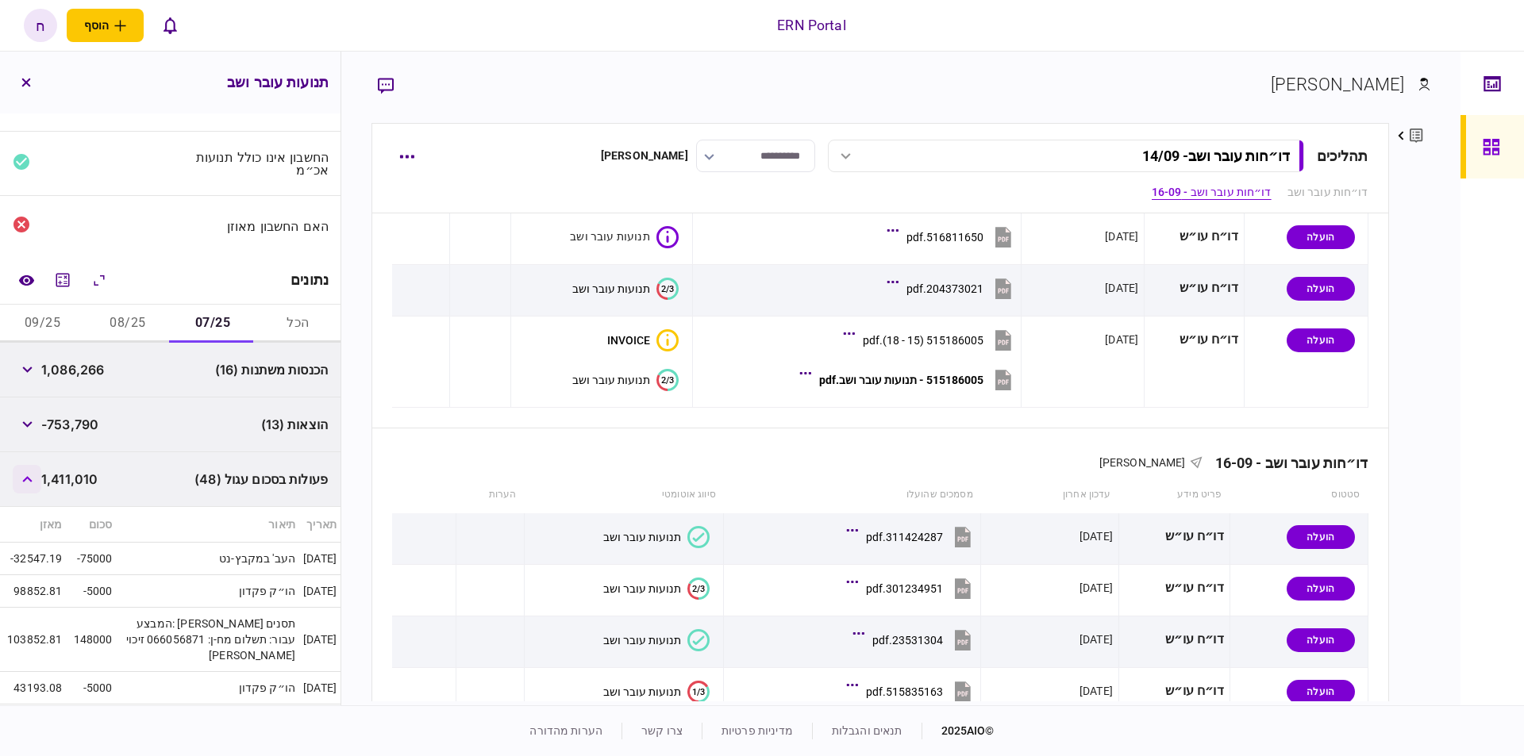
click at [21, 467] on button "button" at bounding box center [27, 479] width 29 height 29
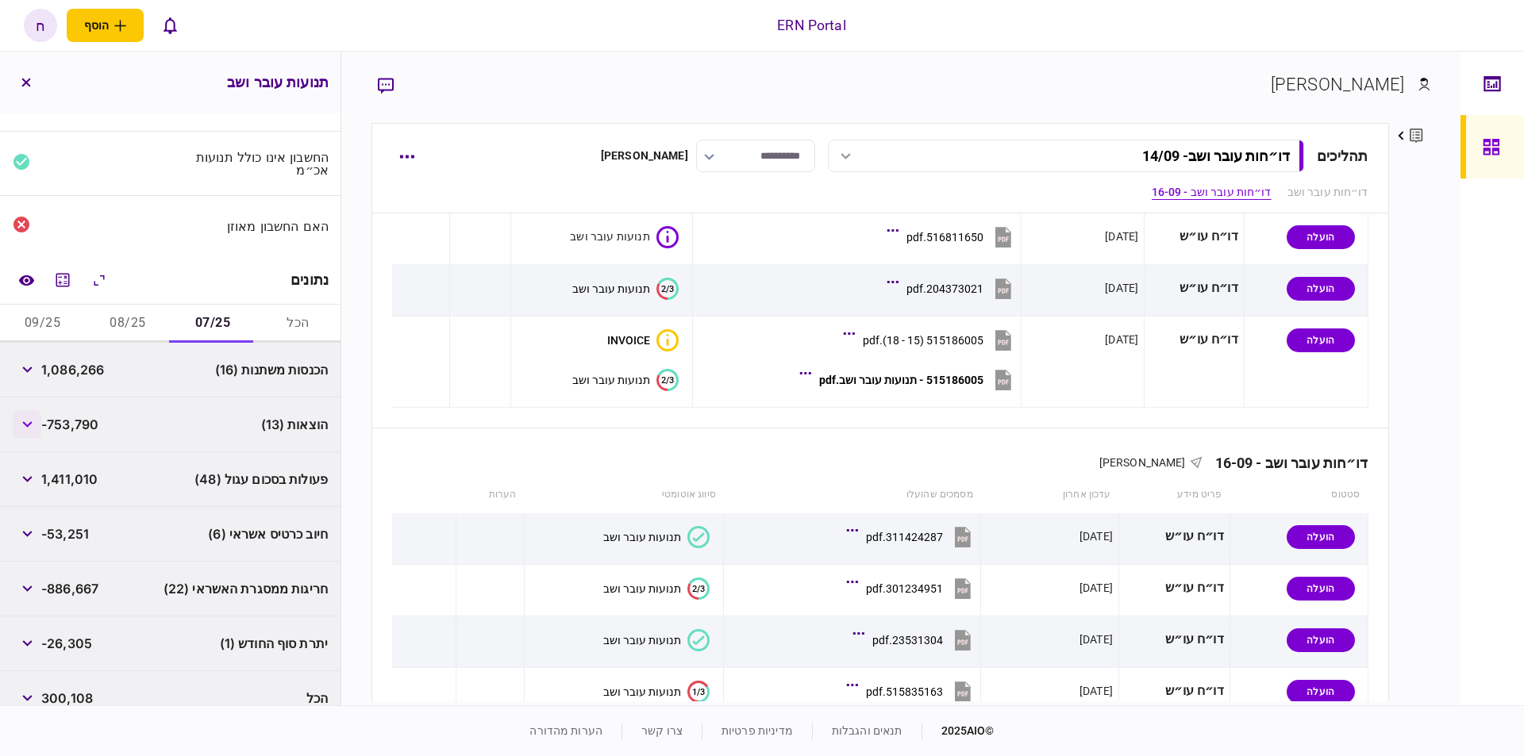
click at [37, 421] on button "button" at bounding box center [27, 424] width 29 height 29
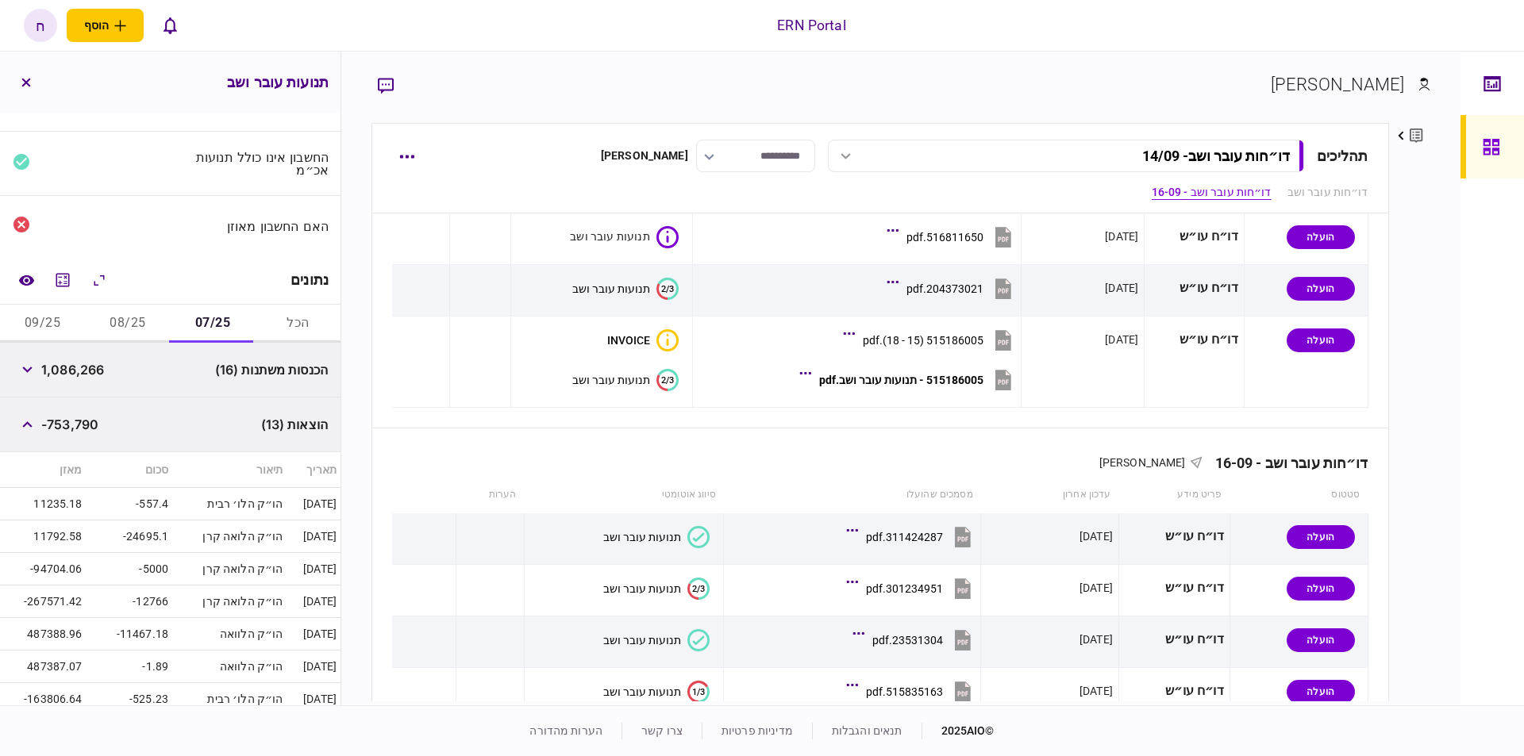
click at [90, 421] on span "-753,790" at bounding box center [69, 424] width 57 height 19
copy span "753,790"
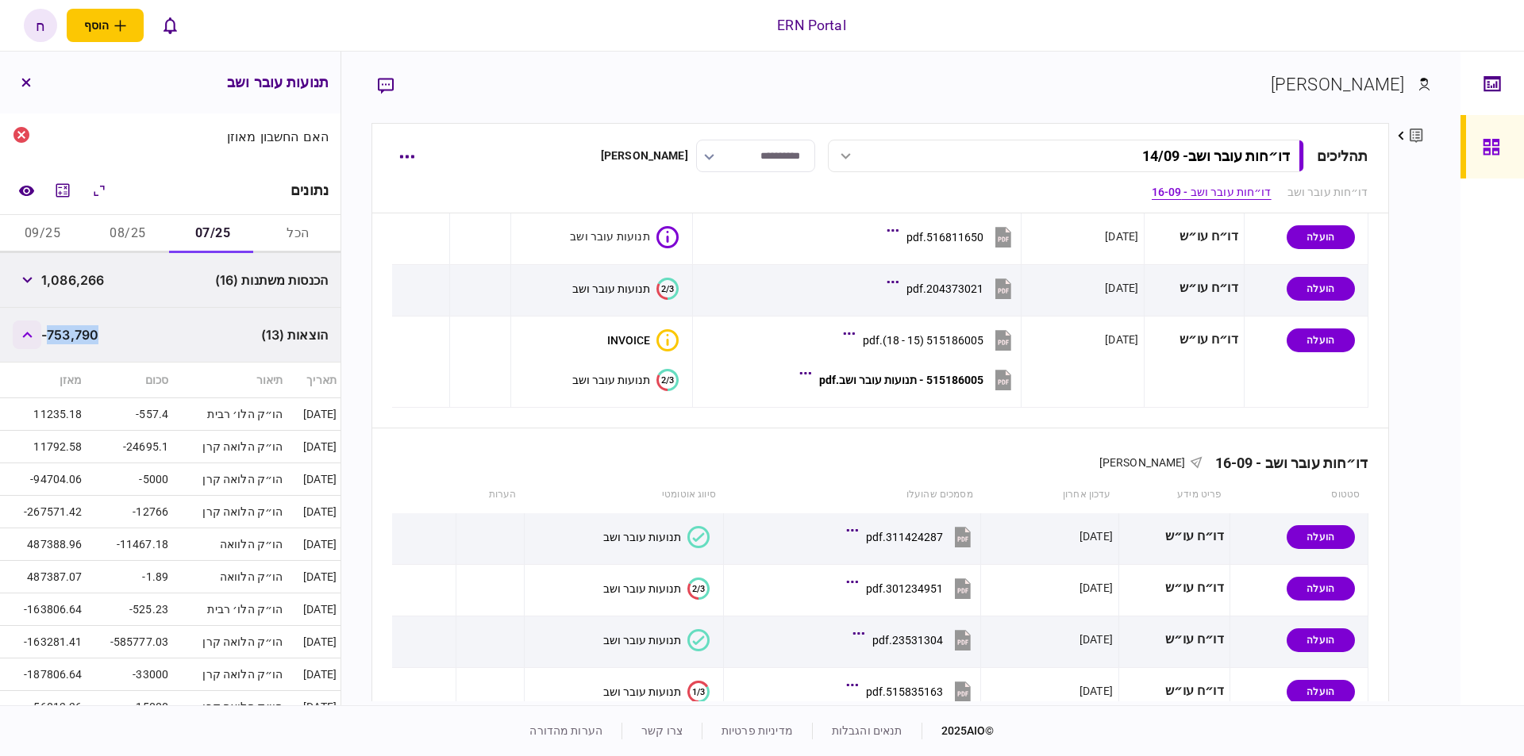
click at [27, 332] on icon "button" at bounding box center [27, 335] width 10 height 6
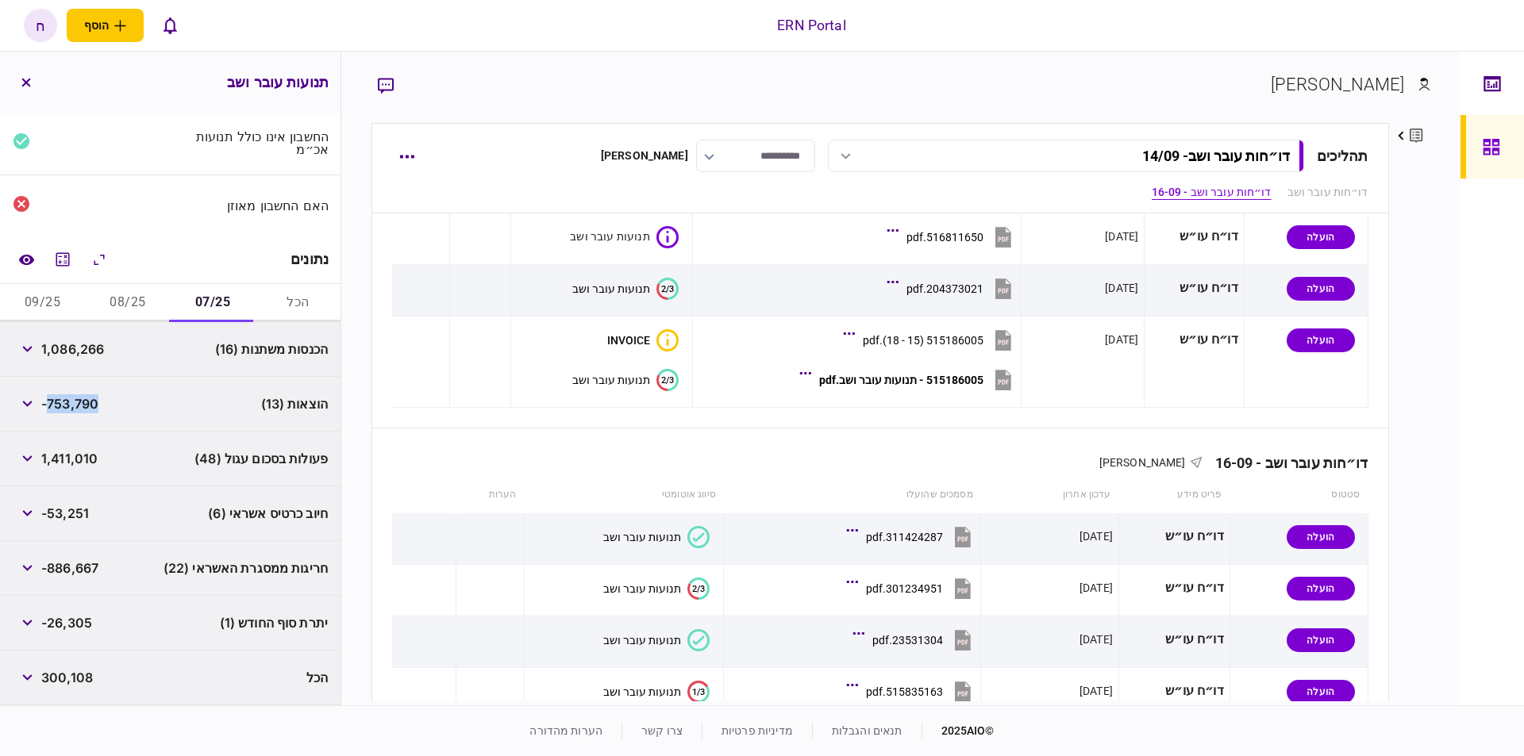
scroll to position [112, 0]
click at [24, 572] on button "button" at bounding box center [27, 571] width 29 height 29
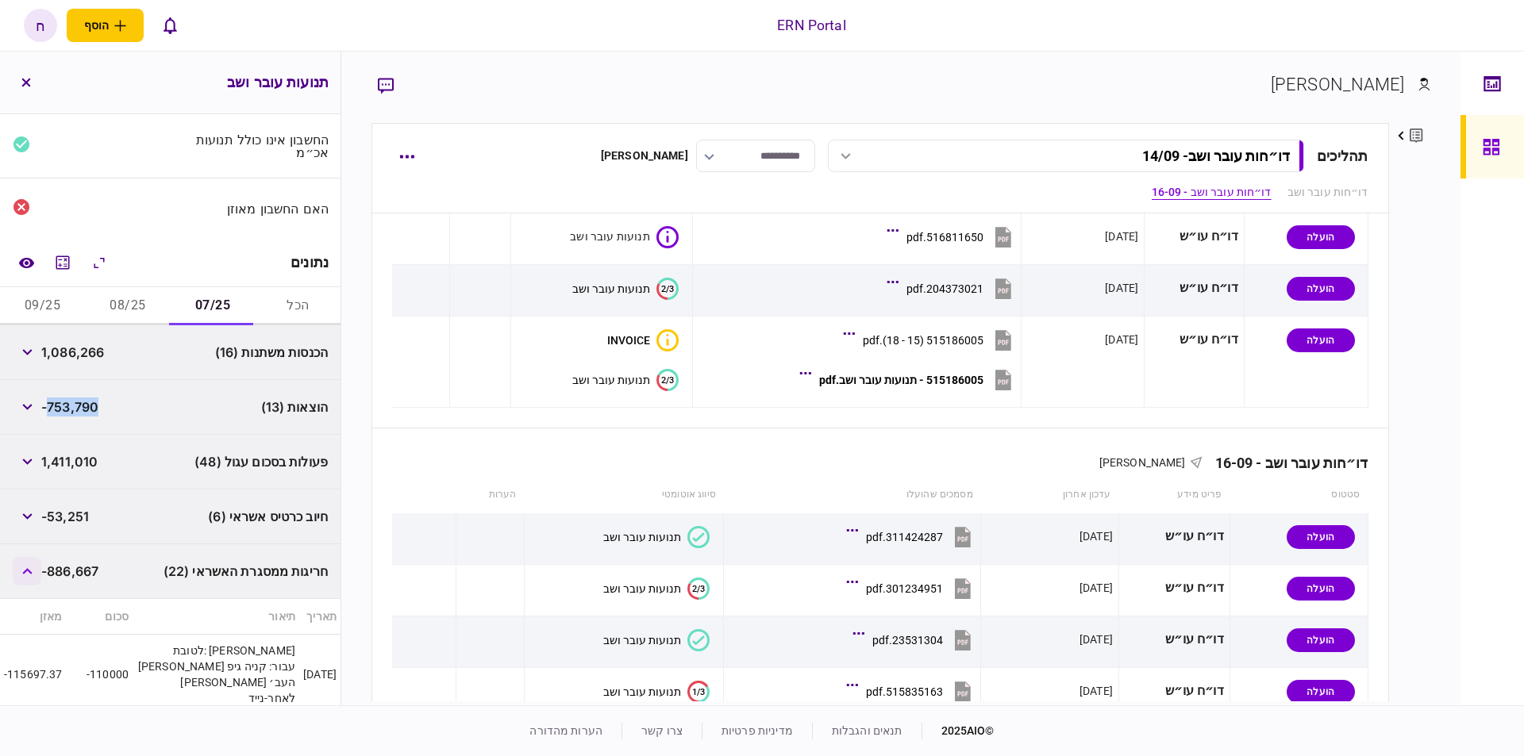
click at [24, 572] on button "button" at bounding box center [27, 571] width 29 height 29
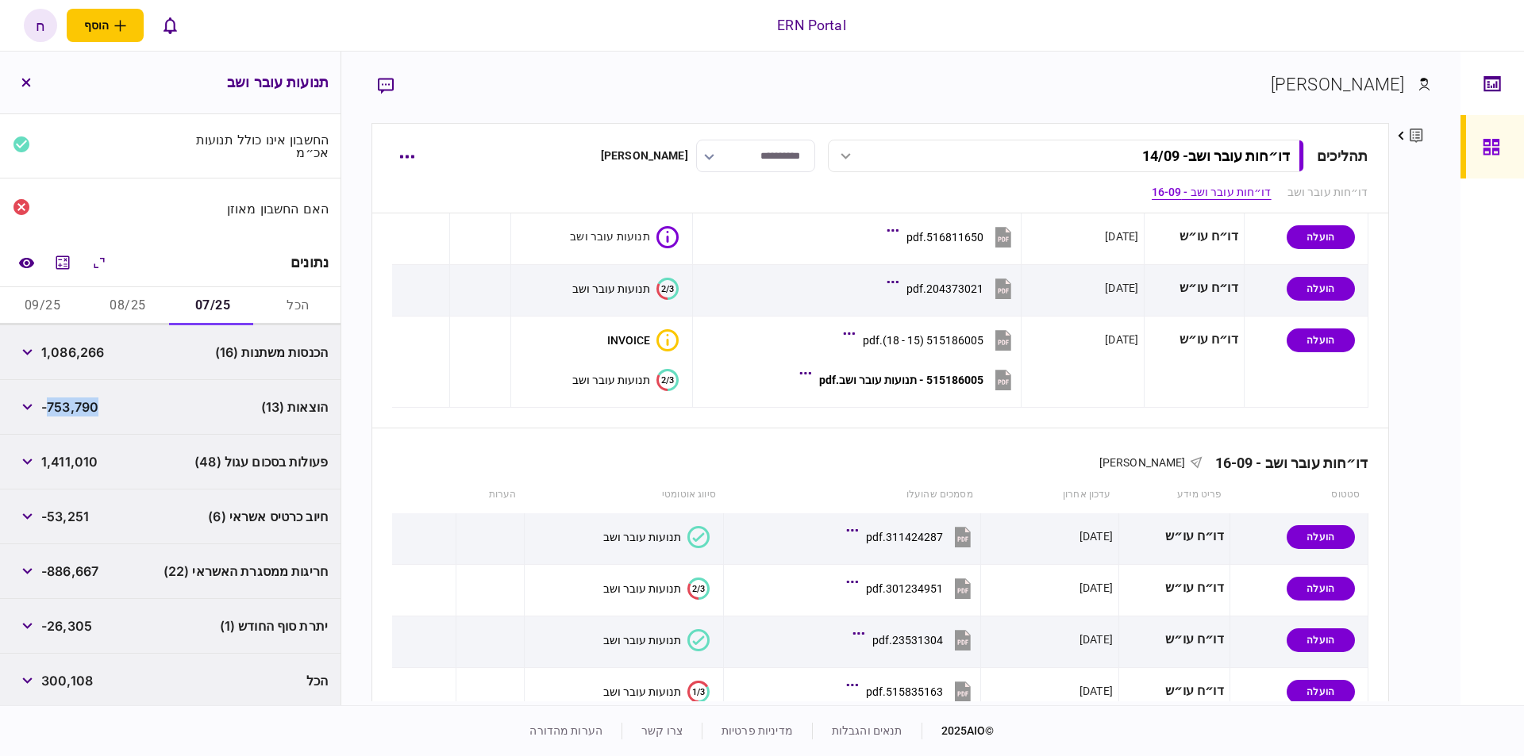
click at [127, 296] on button "08/25" at bounding box center [127, 306] width 85 height 38
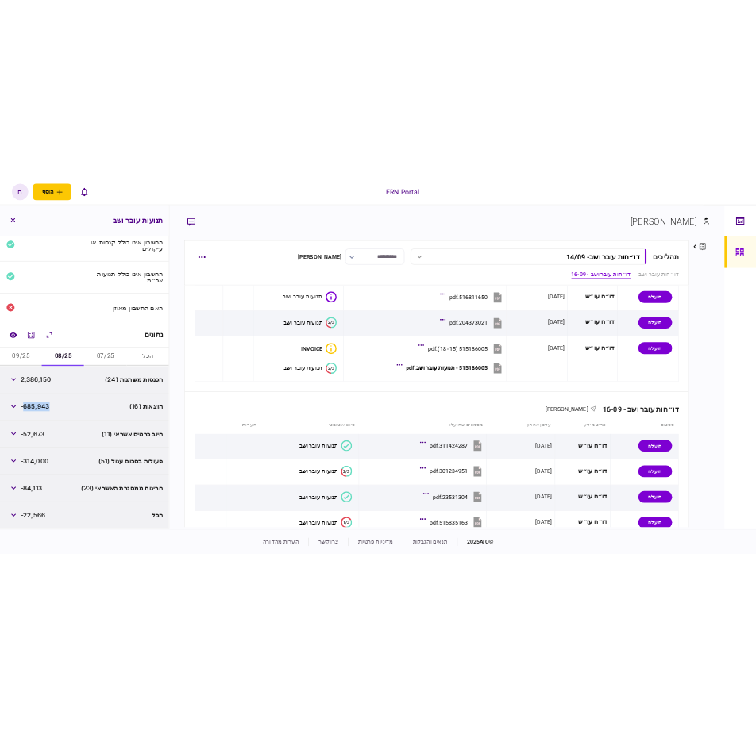
scroll to position [57, 0]
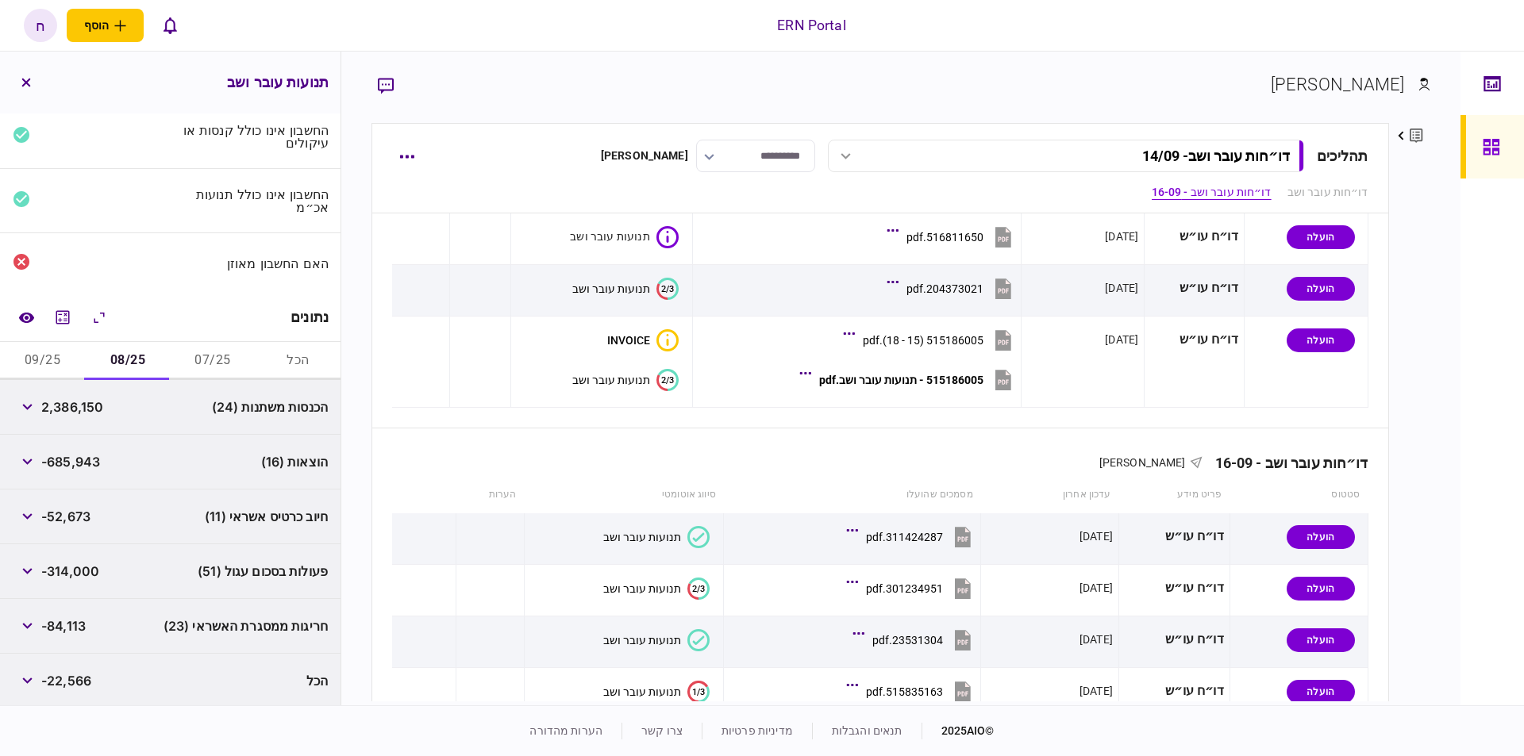
click at [88, 460] on span "-685,943" at bounding box center [70, 461] width 59 height 19
copy span "685,943"
click at [57, 355] on button "09/25" at bounding box center [42, 361] width 85 height 38
click at [83, 456] on span "-436,507" at bounding box center [70, 461] width 59 height 19
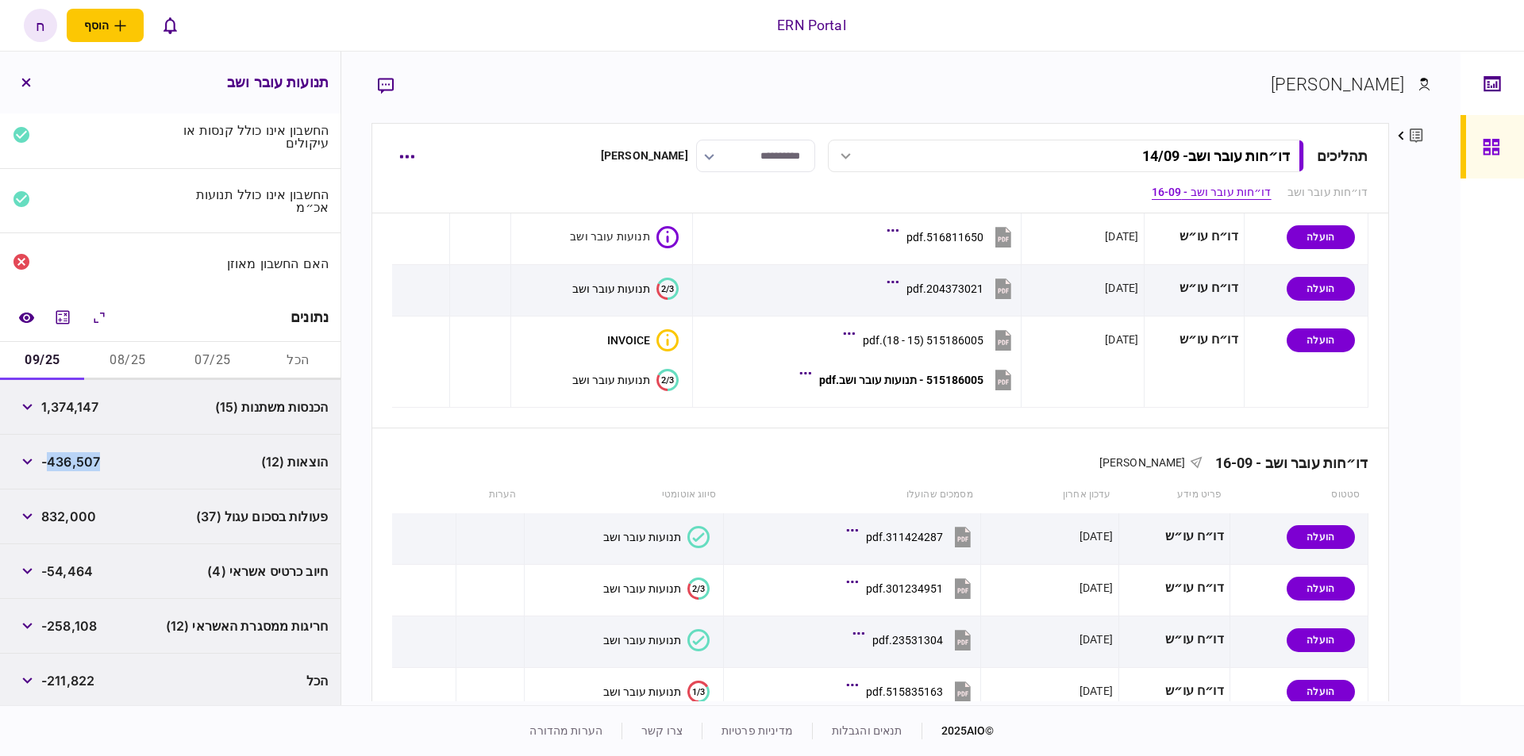
click at [83, 456] on span "-436,507" at bounding box center [70, 461] width 59 height 19
copy span "436,507"
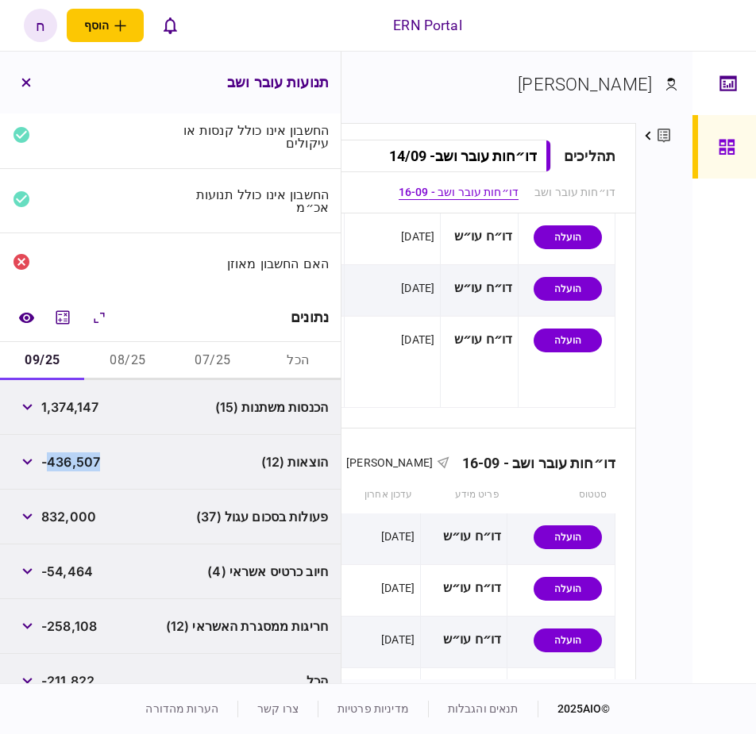
click at [117, 355] on button "08/25" at bounding box center [127, 361] width 85 height 38
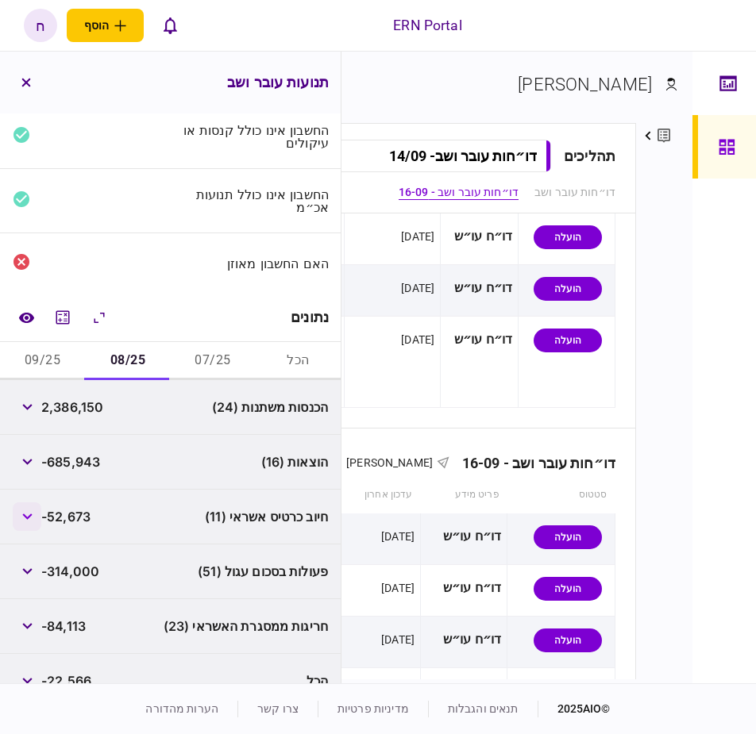
scroll to position [79, 0]
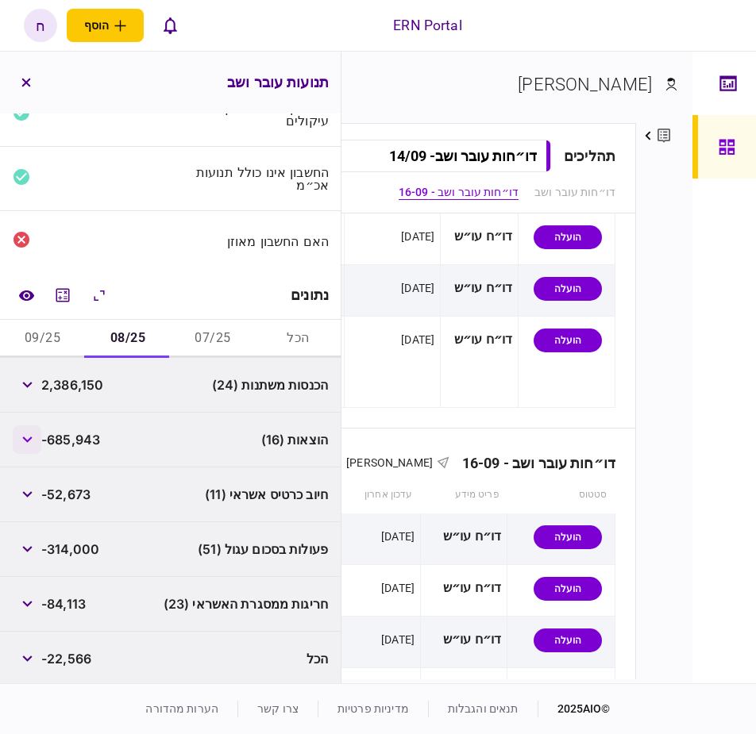
click at [27, 449] on button "button" at bounding box center [27, 439] width 29 height 29
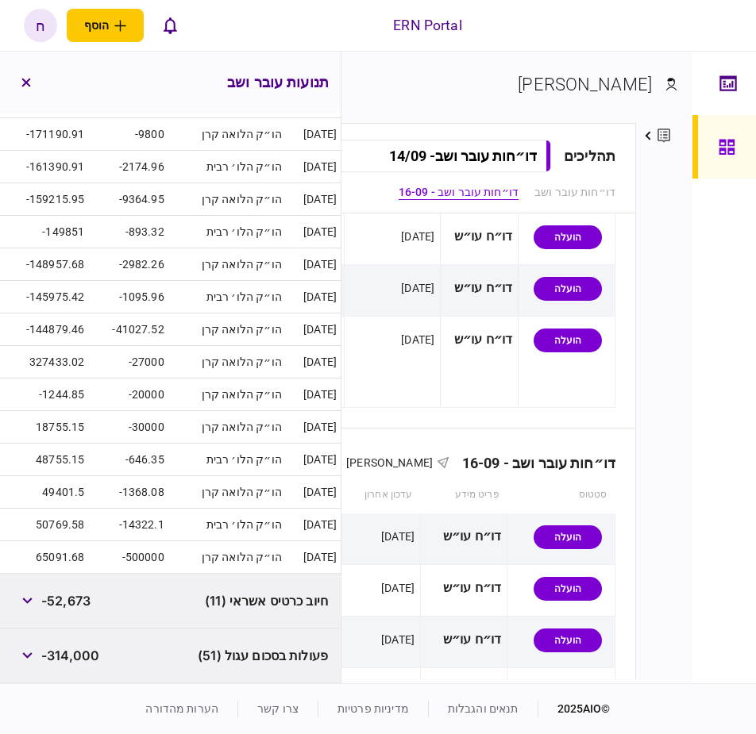
scroll to position [619, 0]
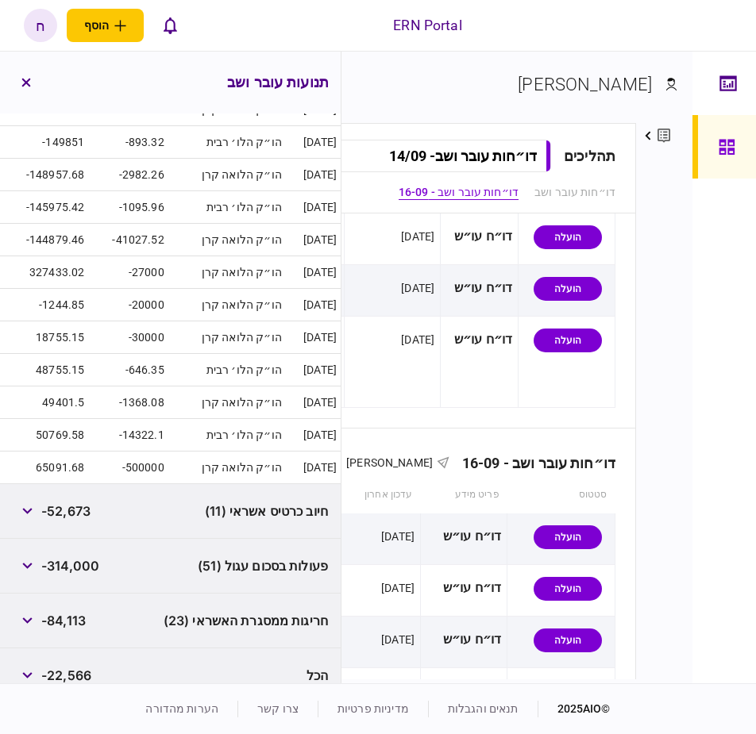
click at [125, 421] on td "-14322.1" at bounding box center [127, 435] width 79 height 33
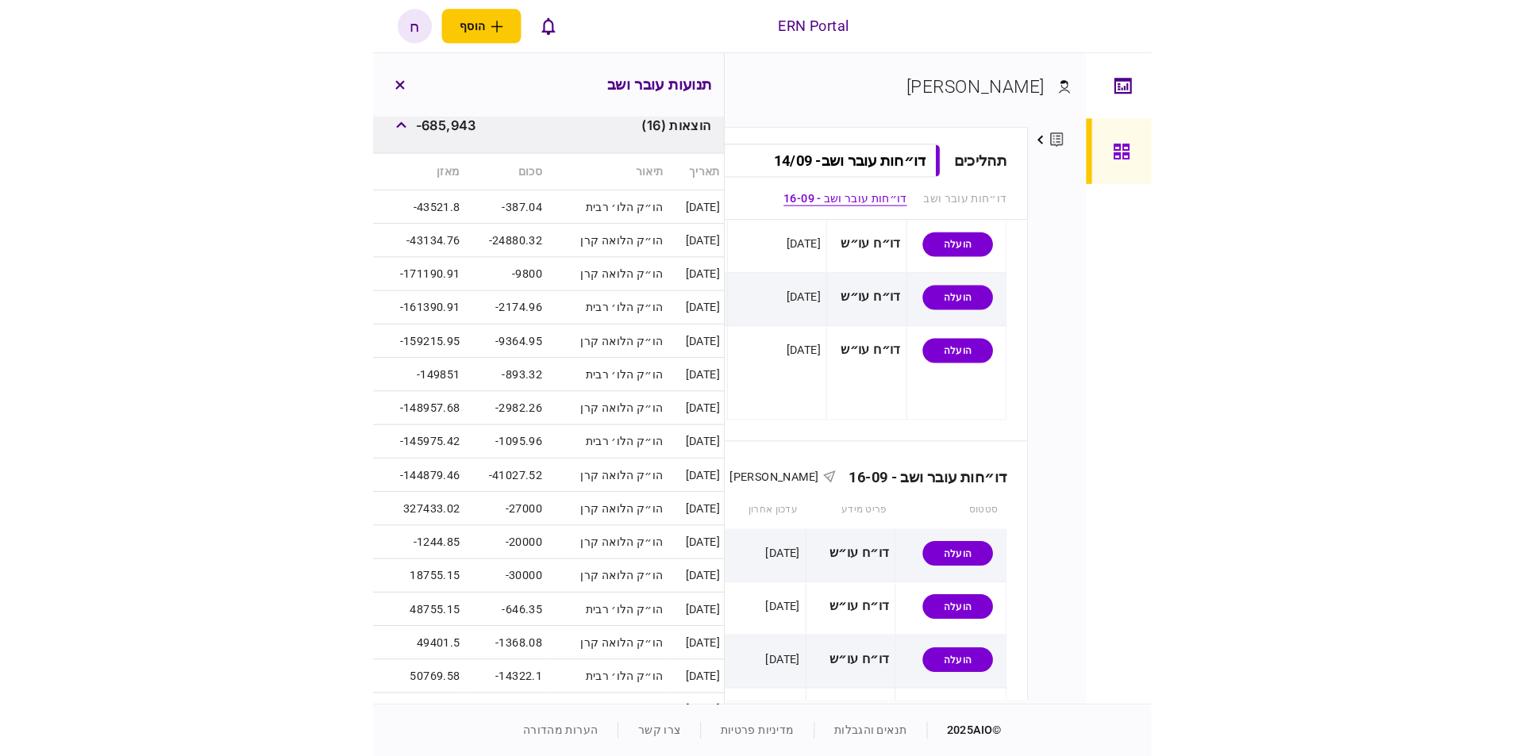
scroll to position [160, 0]
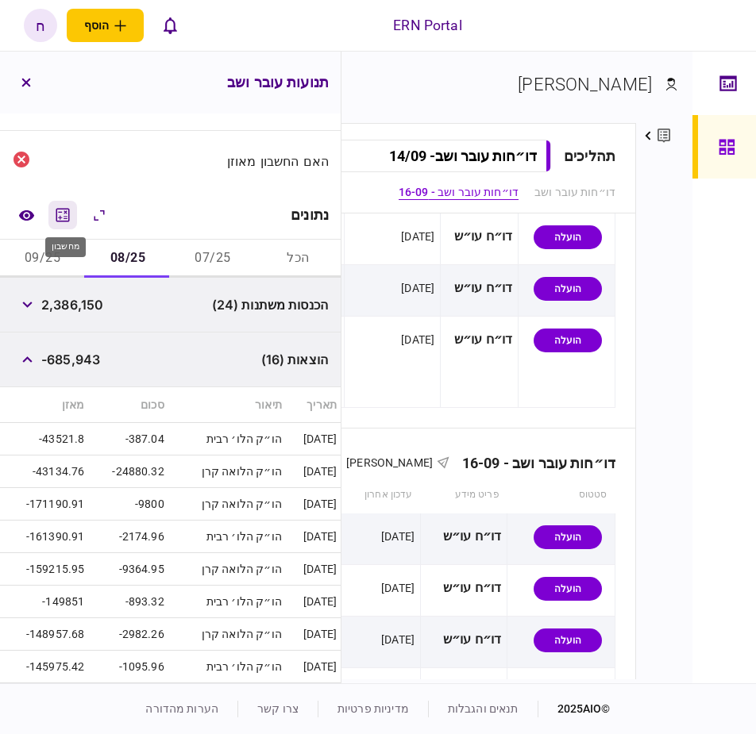
click at [67, 222] on button "מחשבון" at bounding box center [62, 215] width 29 height 29
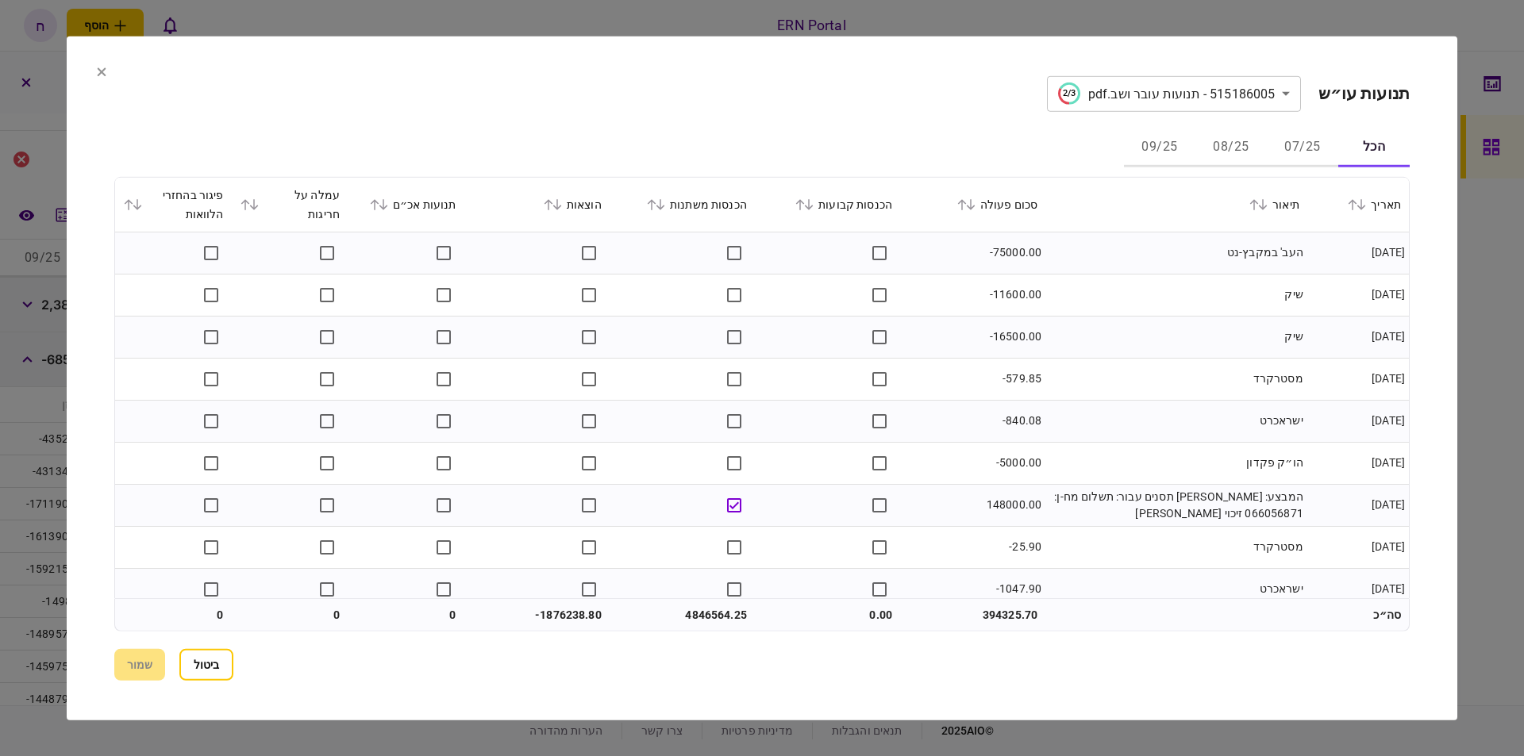
click at [562, 203] on icon at bounding box center [557, 203] width 10 height 11
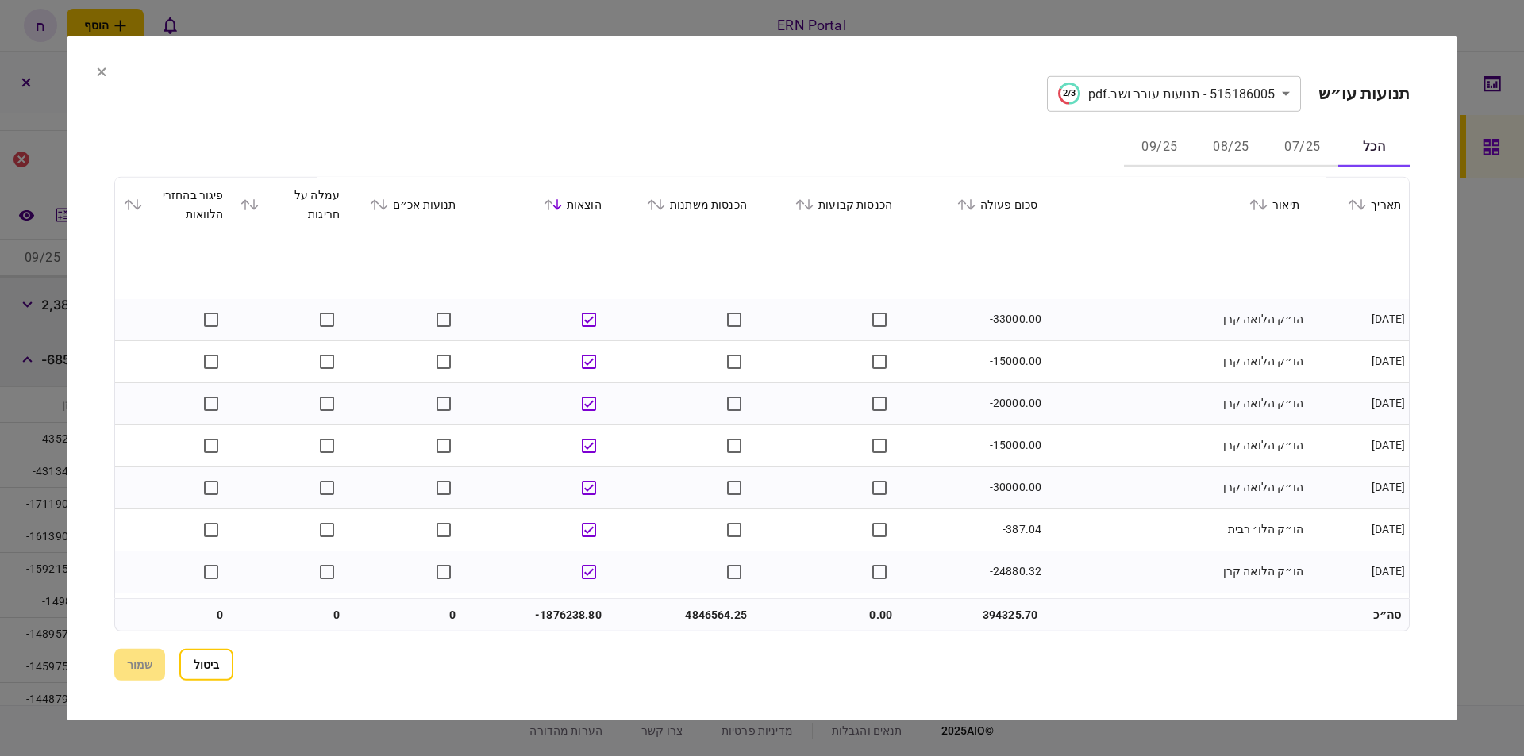
scroll to position [360, 0]
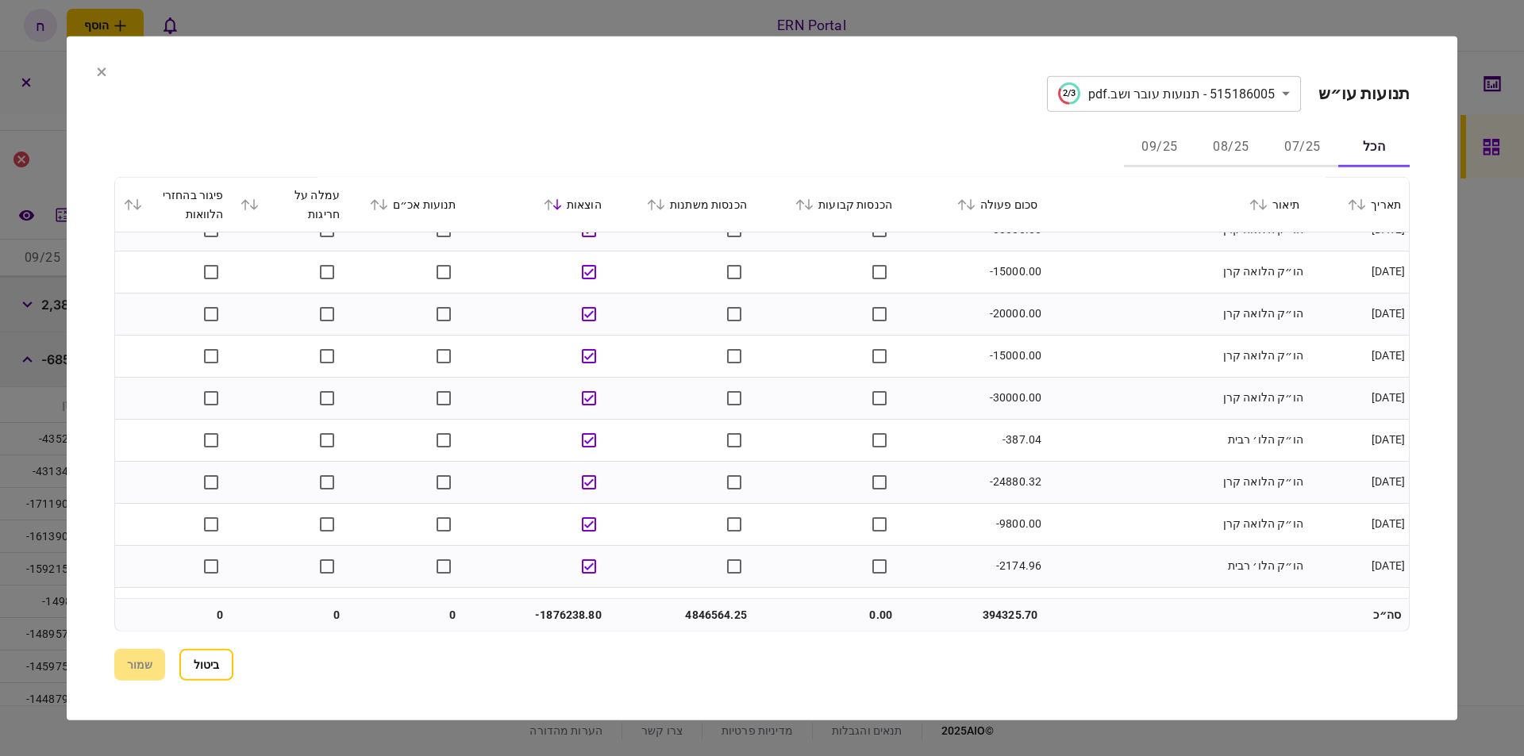
click at [1225, 151] on button "08/25" at bounding box center [1230, 148] width 71 height 38
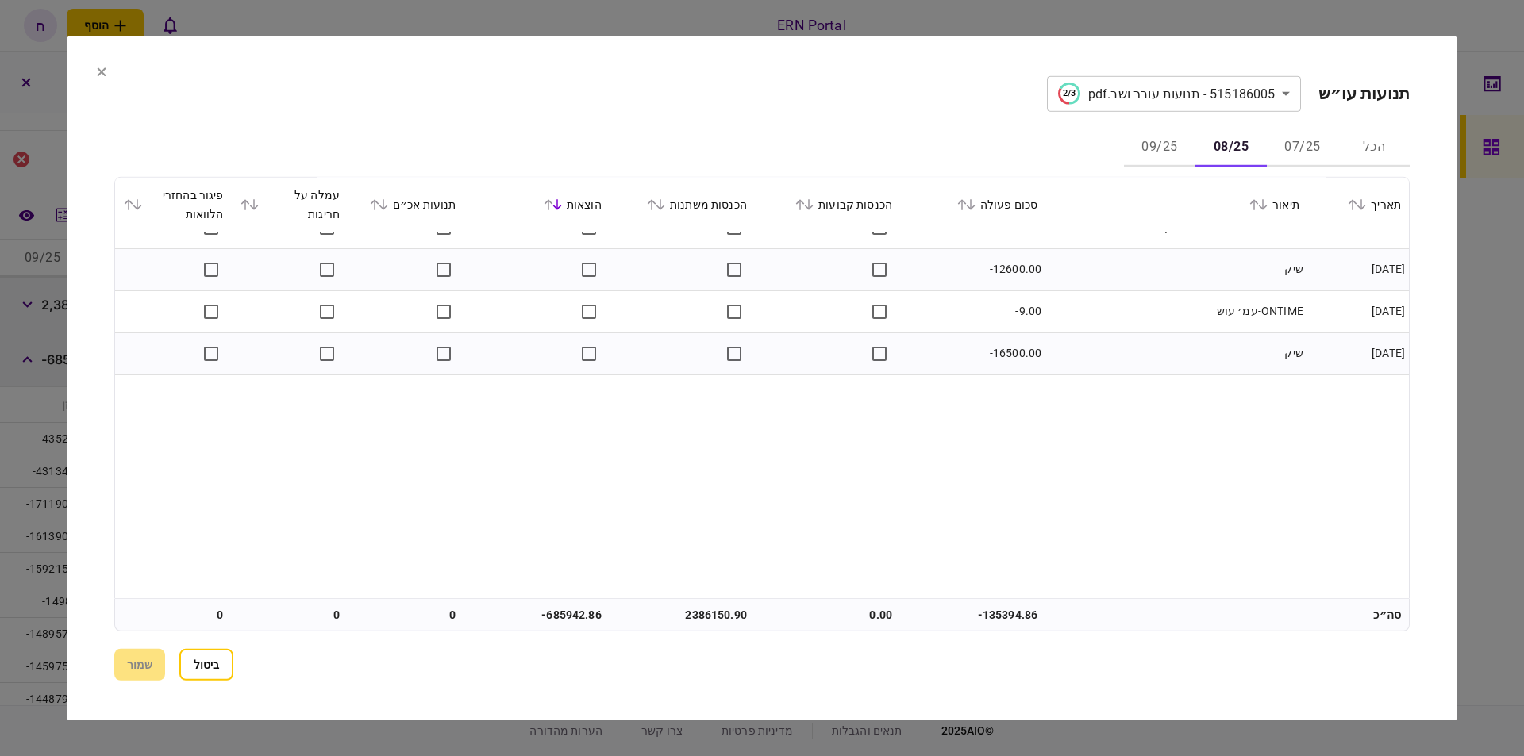
scroll to position [502, 0]
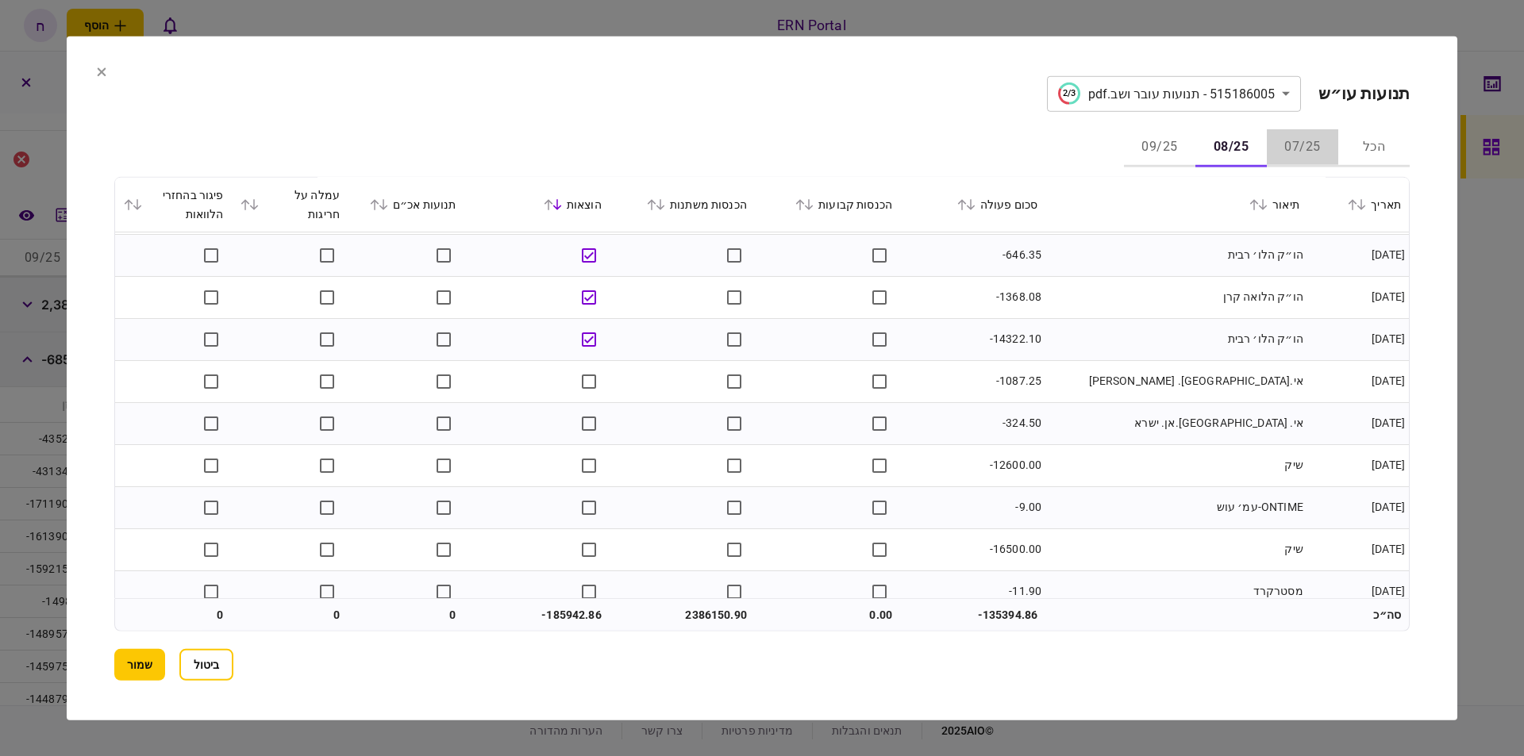
click at [1282, 147] on button "07/25" at bounding box center [1302, 148] width 71 height 38
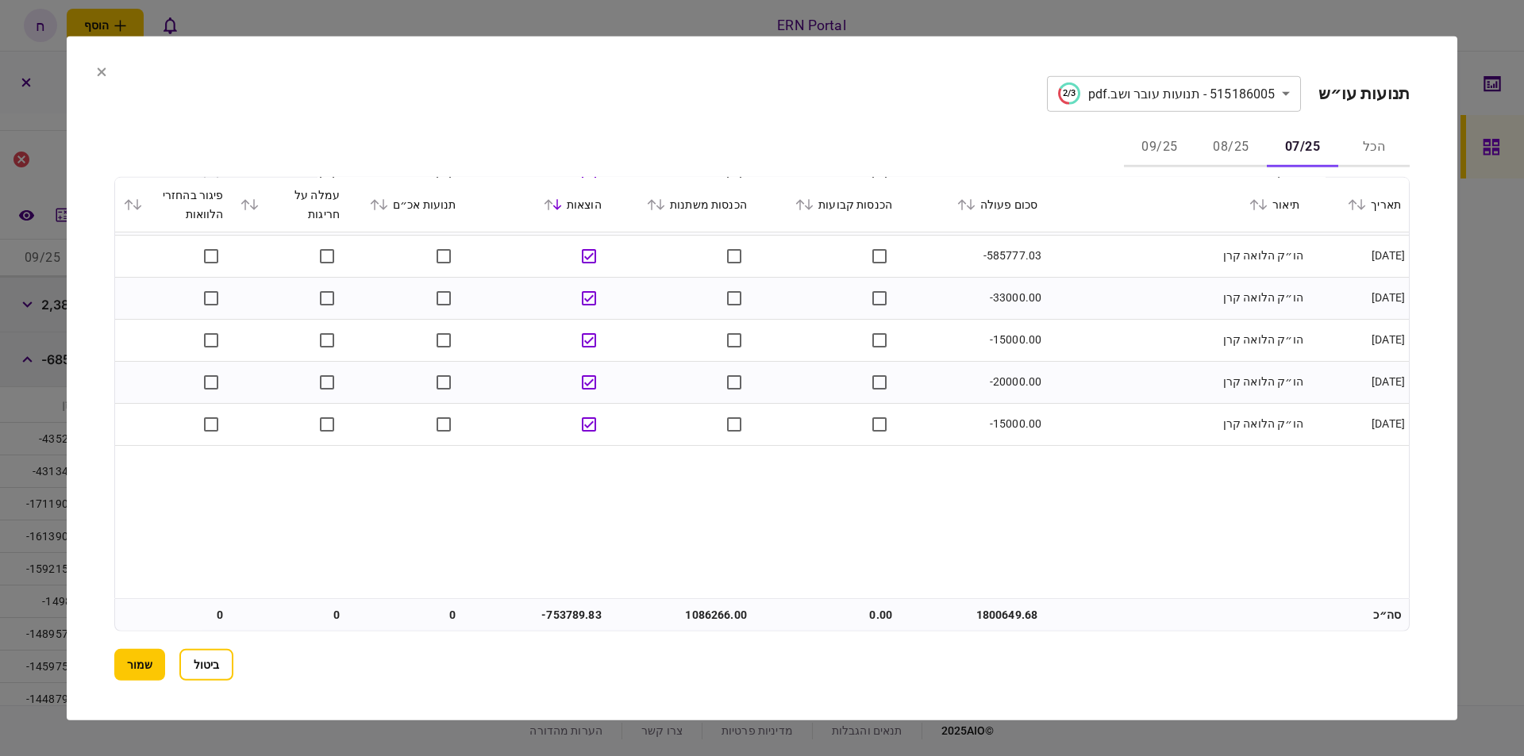
scroll to position [133, 0]
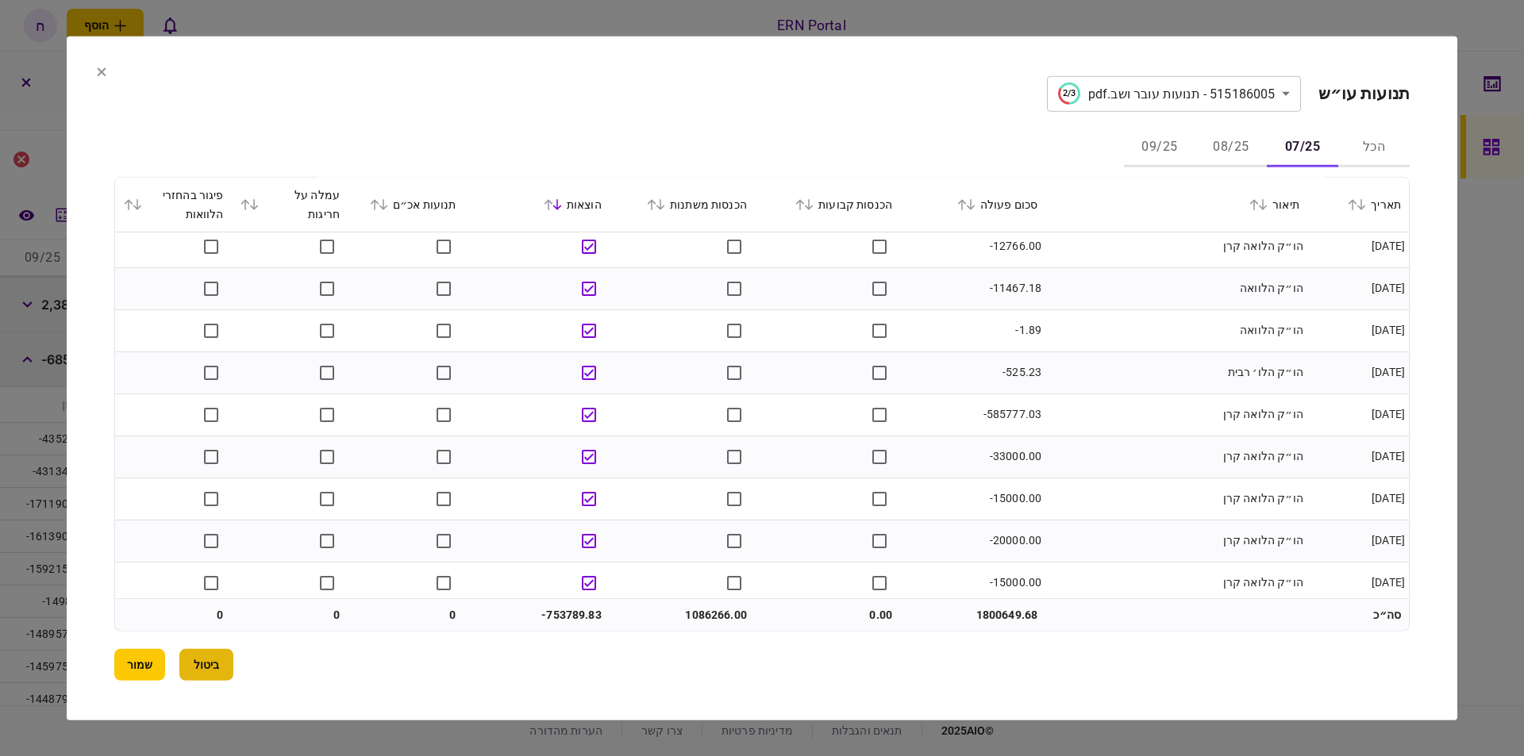
click at [200, 657] on button "ביטול" at bounding box center [206, 665] width 54 height 32
